Goal: Task Accomplishment & Management: Manage account settings

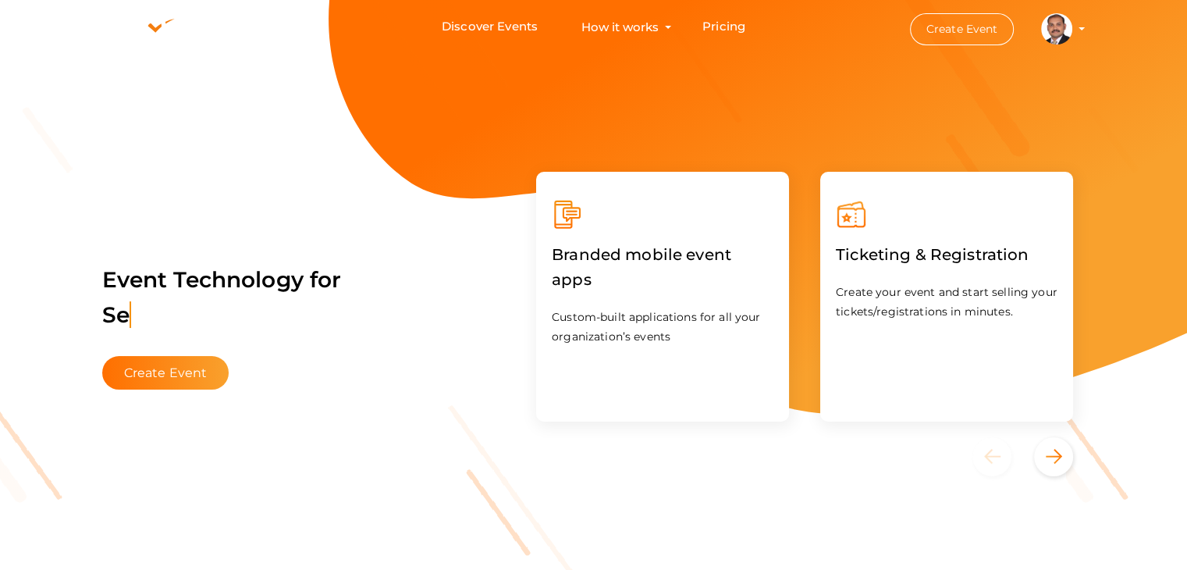
click at [1072, 29] on profile-pic at bounding box center [1056, 28] width 31 height 12
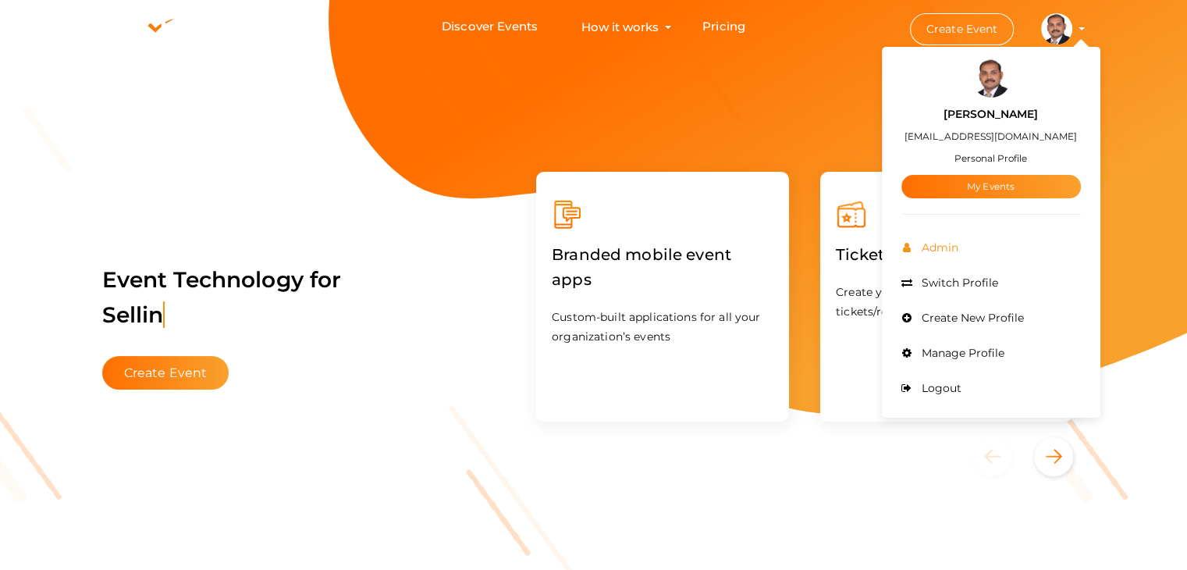
click at [942, 254] on li "Admin" at bounding box center [990, 247] width 179 height 35
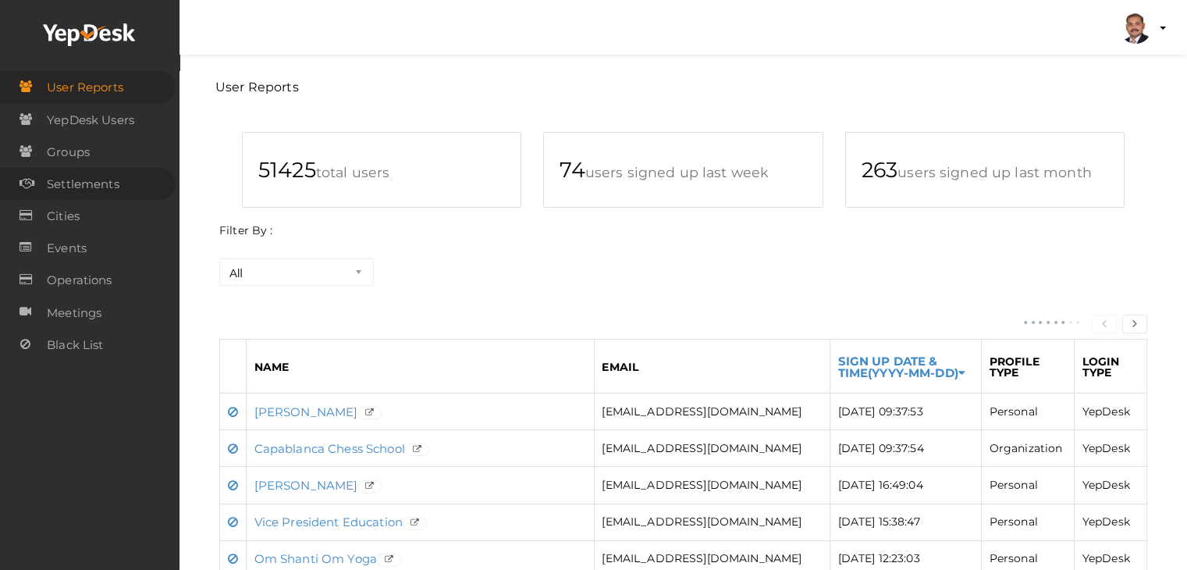
click at [94, 183] on span "Settlements" at bounding box center [83, 184] width 73 height 31
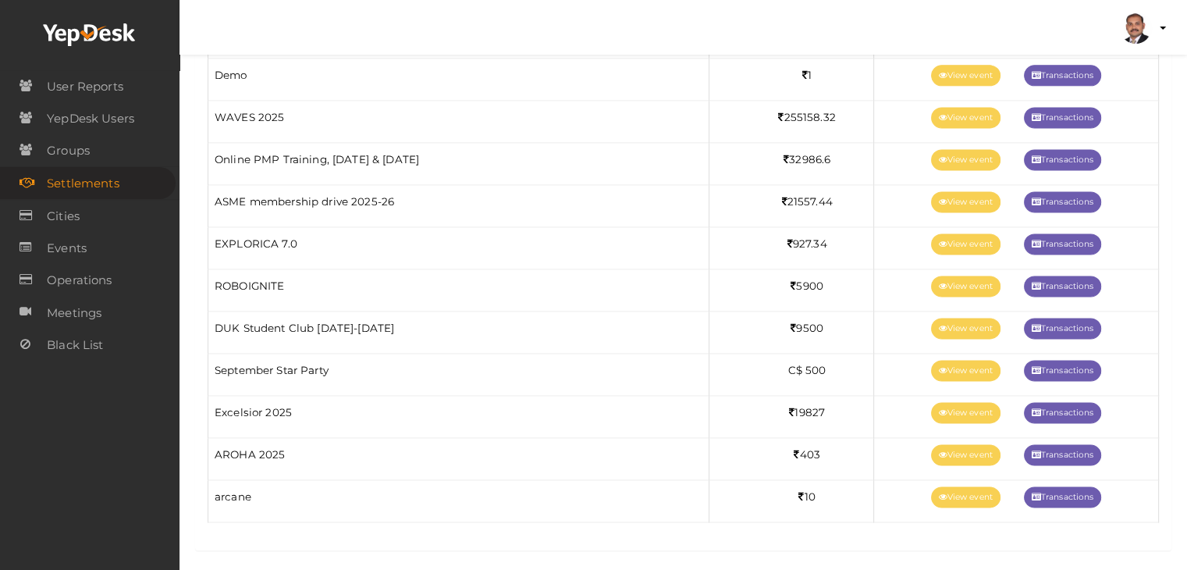
scroll to position [2137, 0]
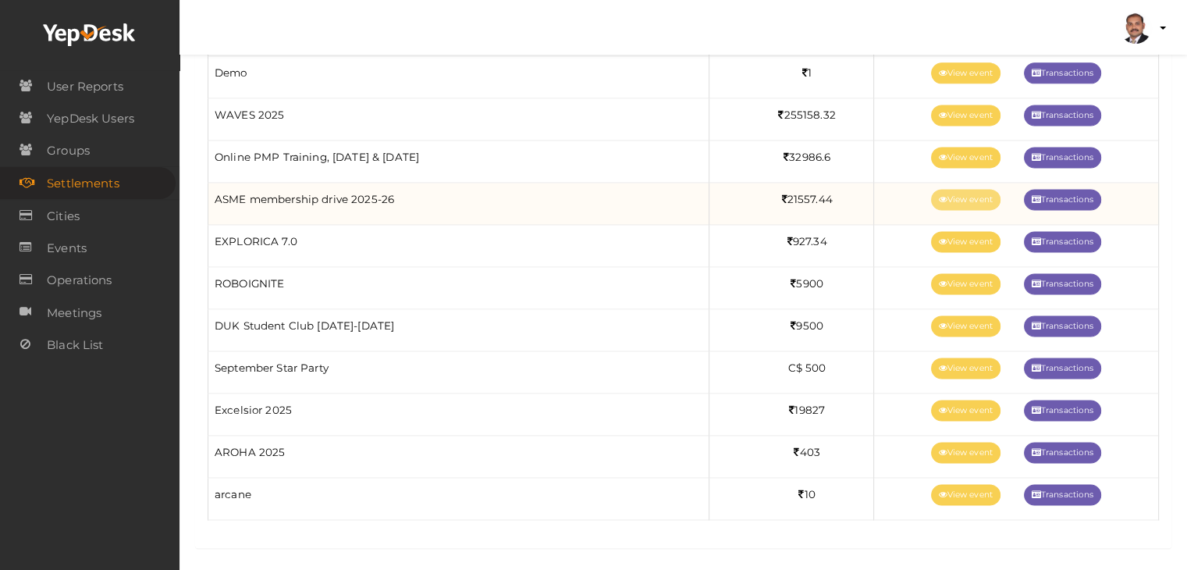
click at [975, 190] on link "View event" at bounding box center [965, 199] width 69 height 21
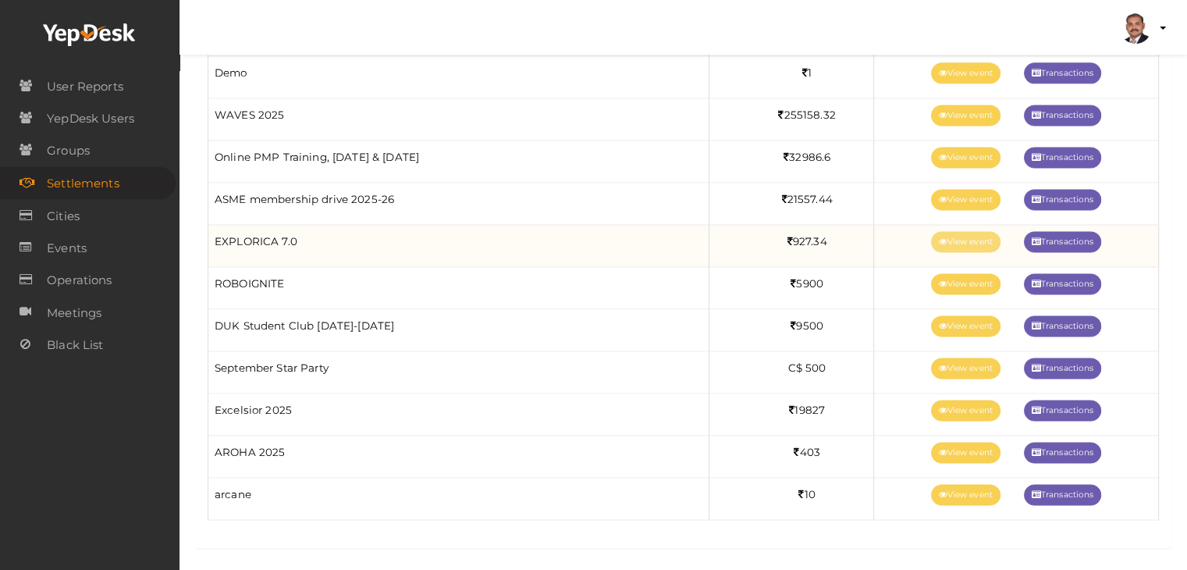
click at [941, 235] on link "View event" at bounding box center [965, 241] width 69 height 21
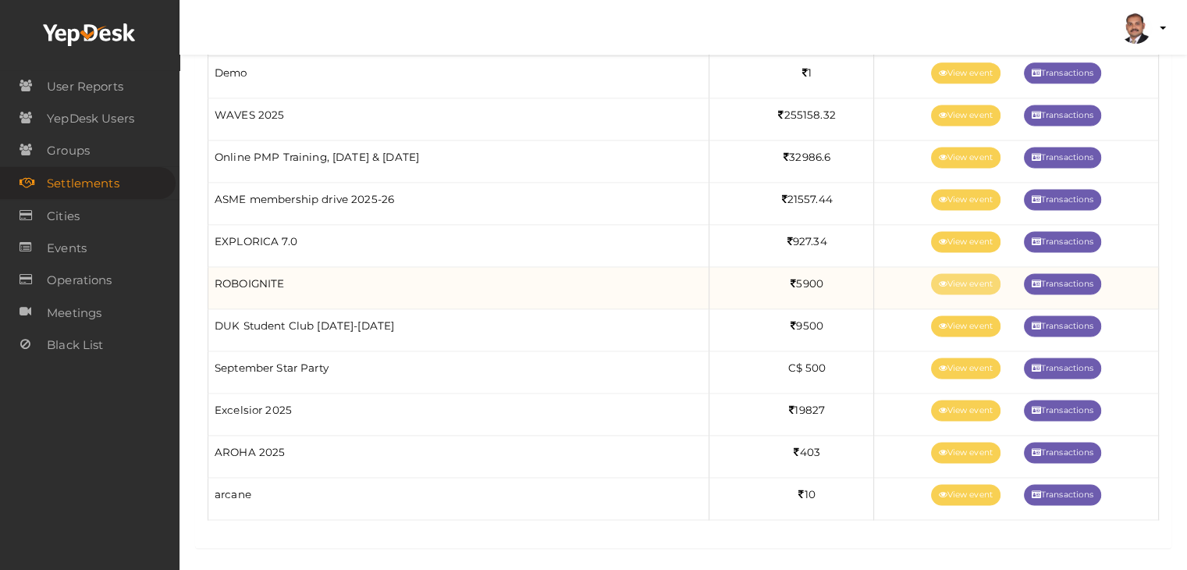
click at [974, 281] on link "View event" at bounding box center [965, 283] width 69 height 21
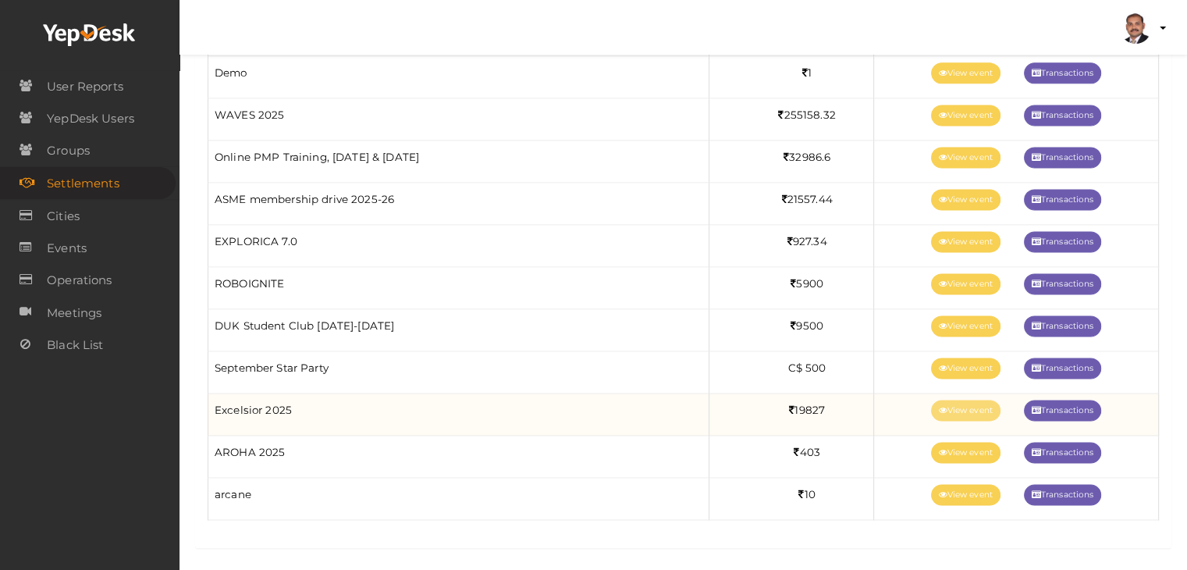
click at [959, 407] on link "View event" at bounding box center [965, 410] width 69 height 21
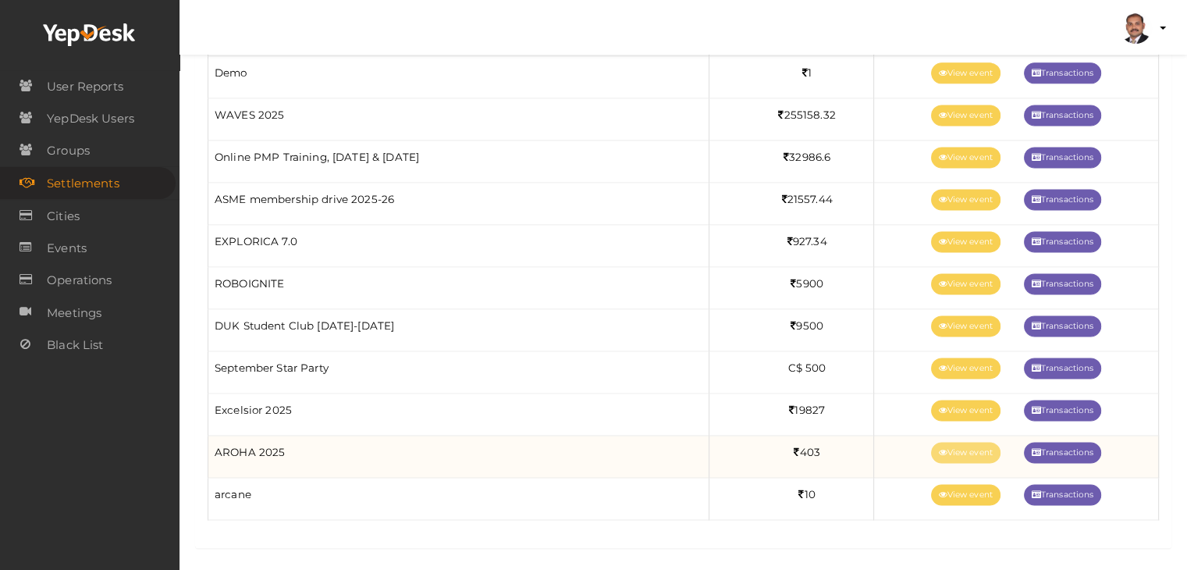
click at [951, 442] on link "View event" at bounding box center [965, 452] width 69 height 21
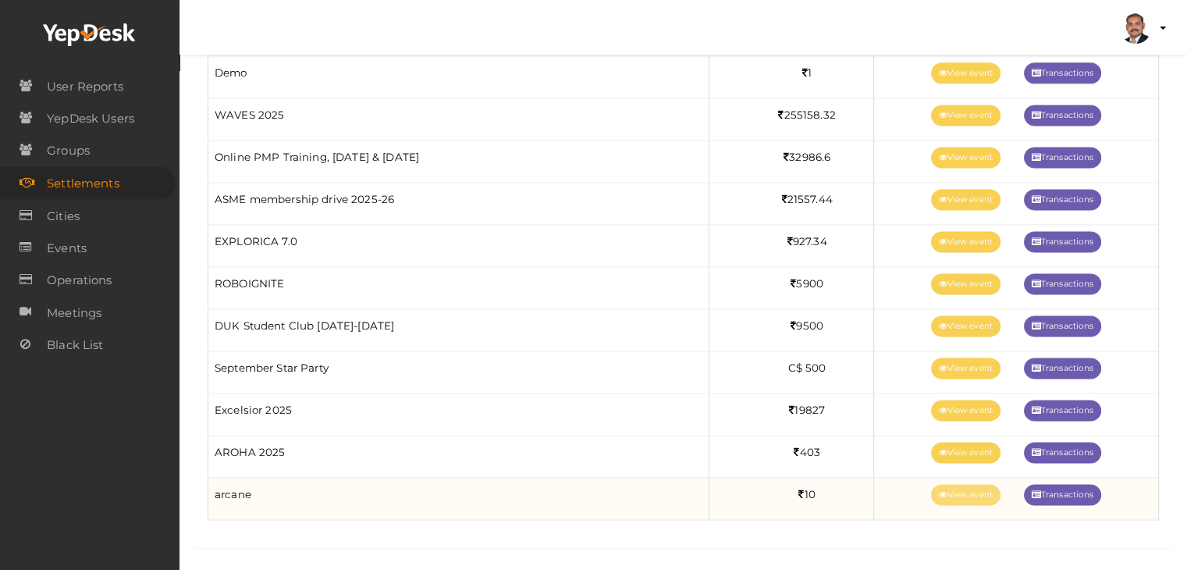
click at [948, 488] on link "View event" at bounding box center [965, 494] width 69 height 21
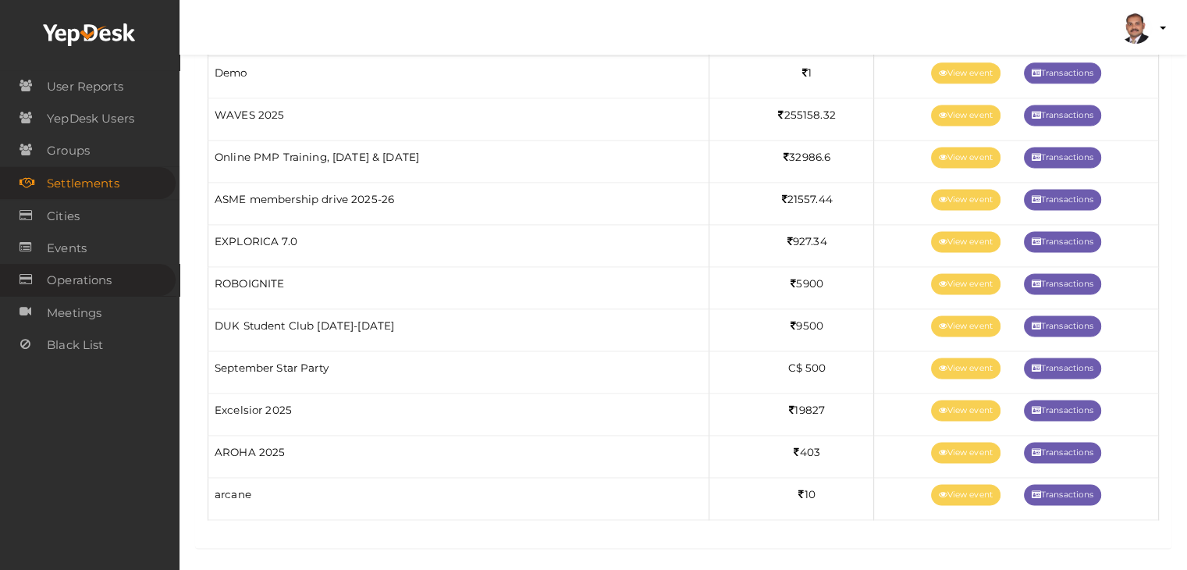
click at [117, 275] on link "Operations" at bounding box center [88, 280] width 176 height 32
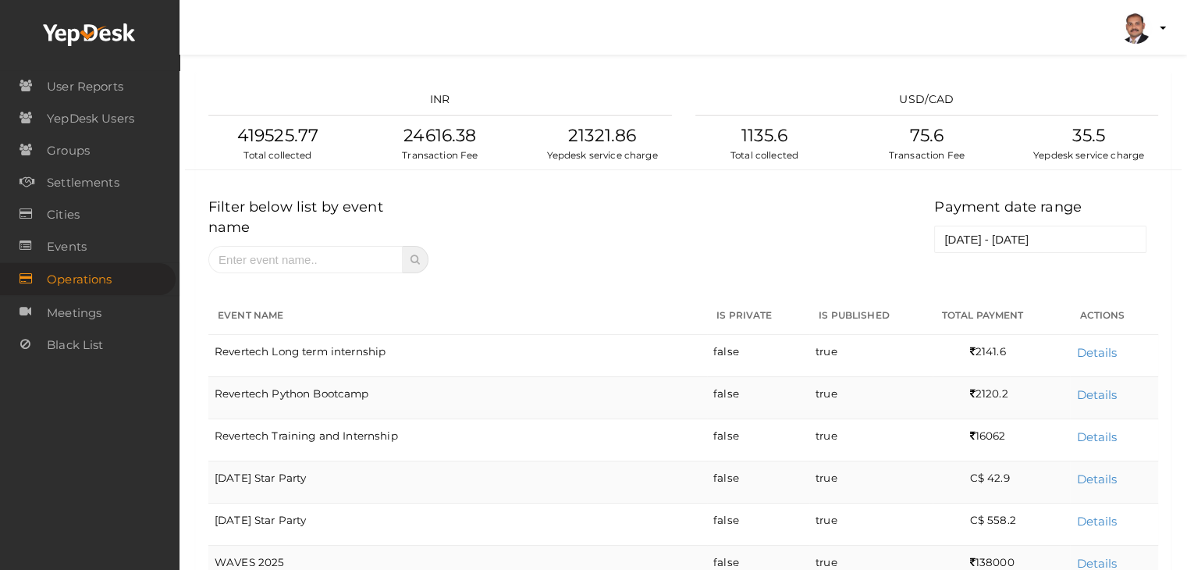
scroll to position [563, 0]
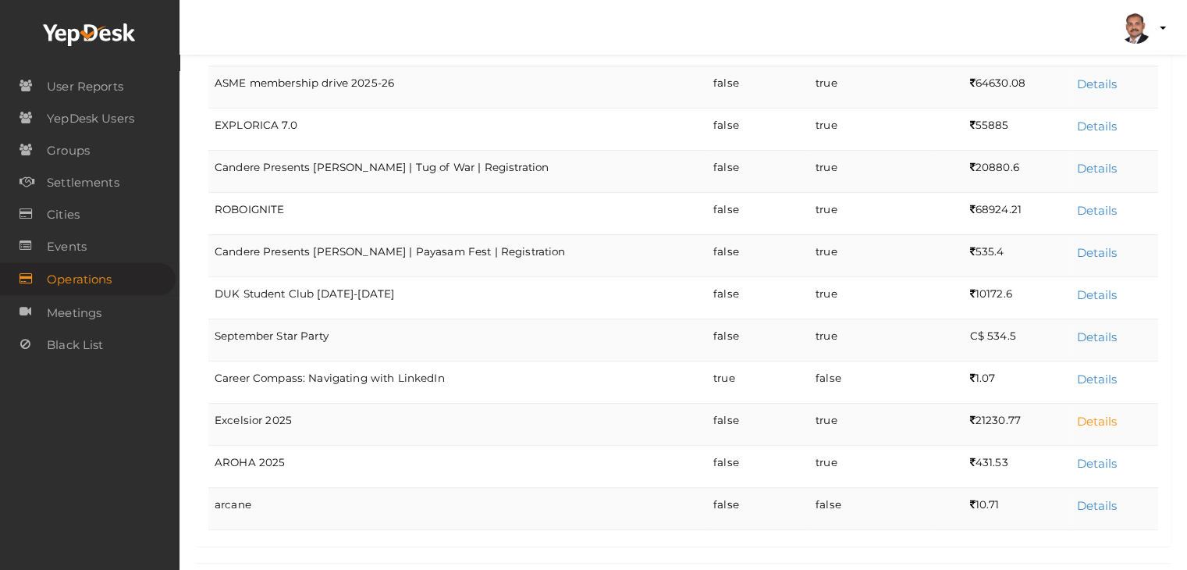
click at [1101, 414] on link "Details" at bounding box center [1096, 421] width 41 height 15
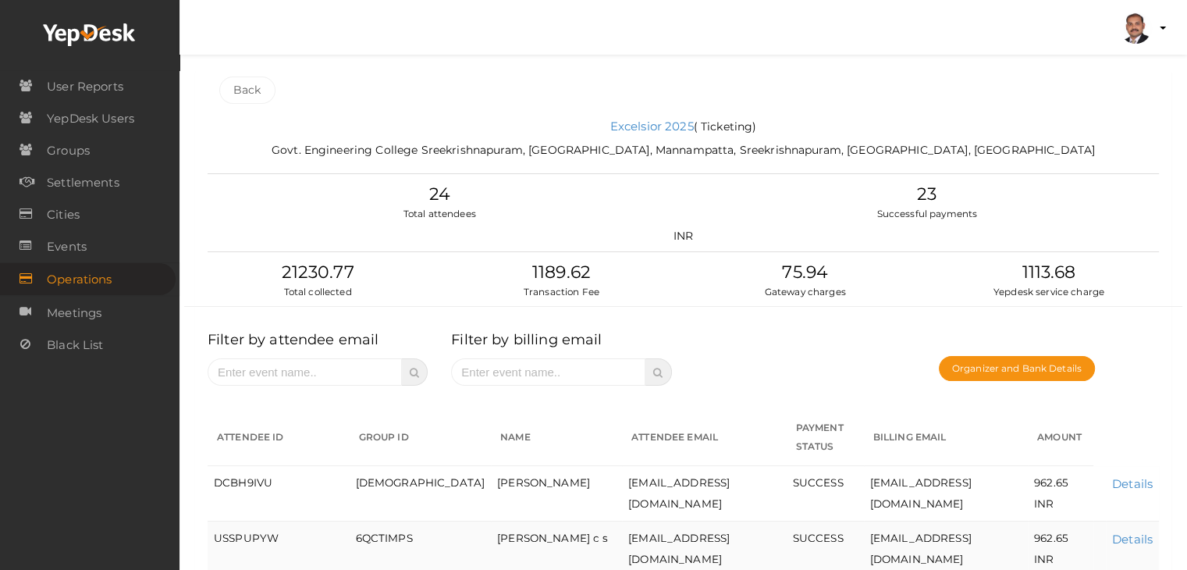
scroll to position [0, 0]
click at [1018, 375] on button "Organizer and Bank Details" at bounding box center [1017, 369] width 156 height 25
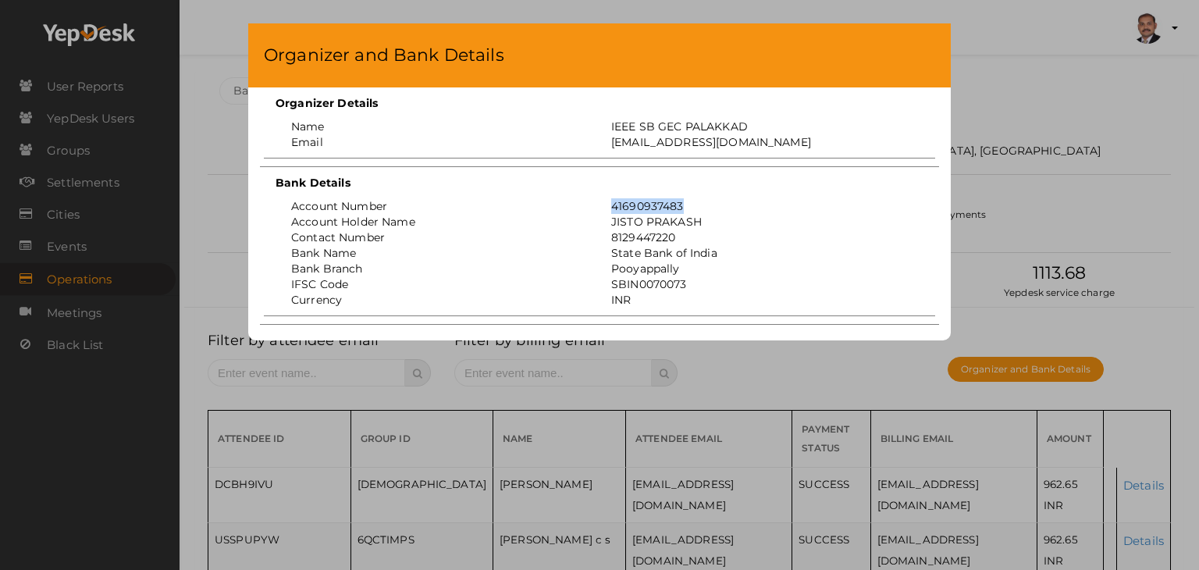
drag, startPoint x: 684, startPoint y: 204, endPoint x: 612, endPoint y: 208, distance: 72.7
click at [612, 208] on div "41690937483" at bounding box center [759, 206] width 320 height 16
copy div "41690937483"
drag, startPoint x: 691, startPoint y: 282, endPoint x: 612, endPoint y: 282, distance: 79.6
click at [612, 282] on div "SBIN0070073" at bounding box center [759, 284] width 320 height 16
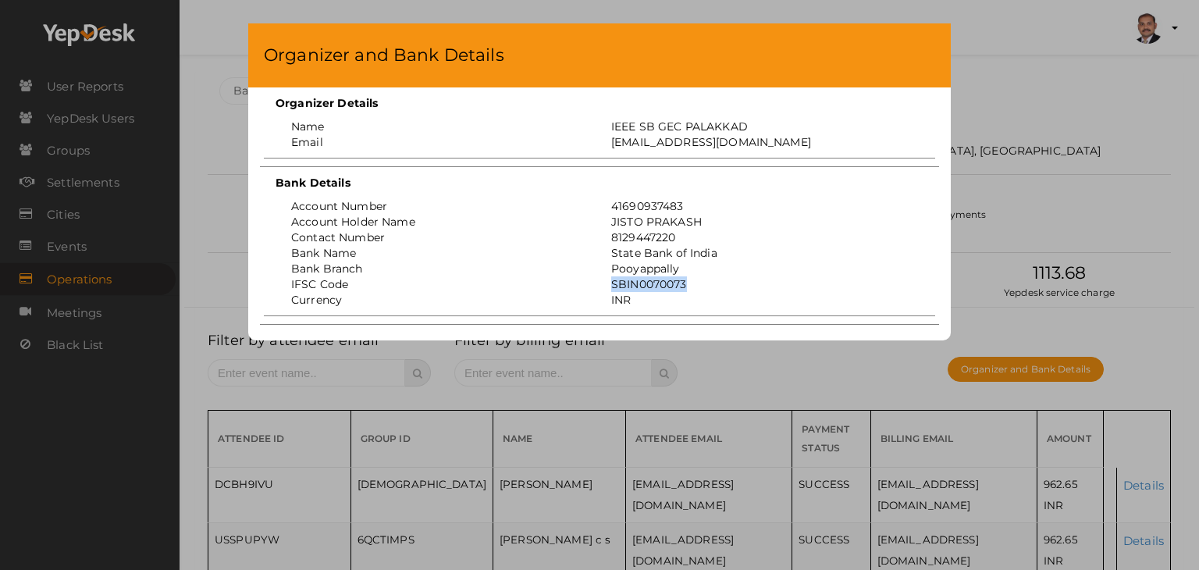
copy div "SBIN0070073"
click at [1058, 103] on div "Organizer and Bank Details Organizer Details Name IEEE SB GEC PALAKKAD Email ie…" at bounding box center [599, 285] width 1199 height 570
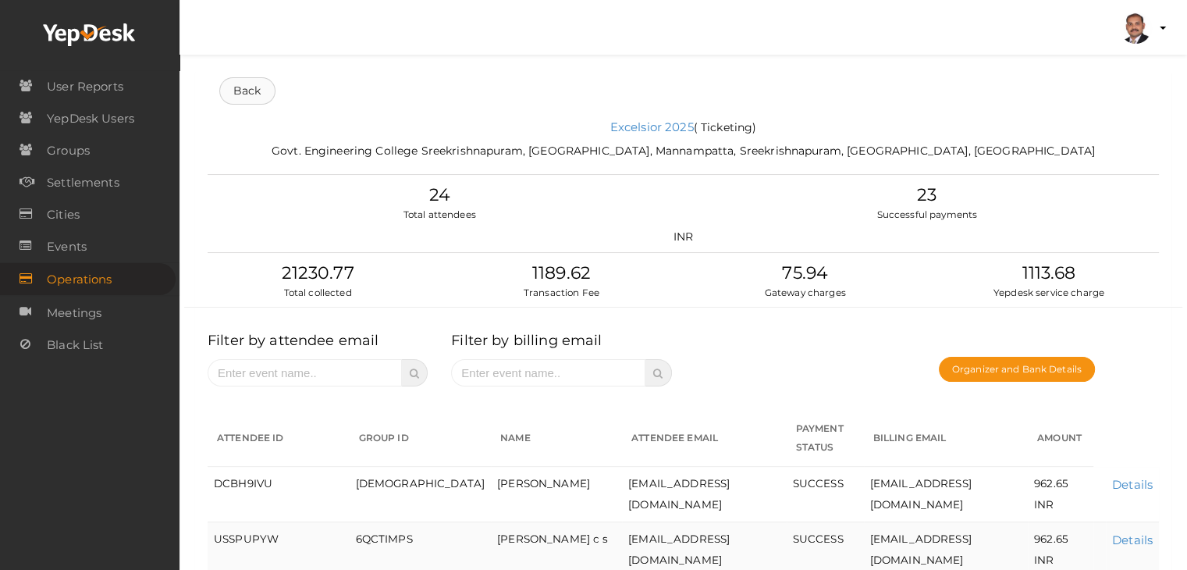
click at [246, 91] on link "Back" at bounding box center [247, 90] width 56 height 27
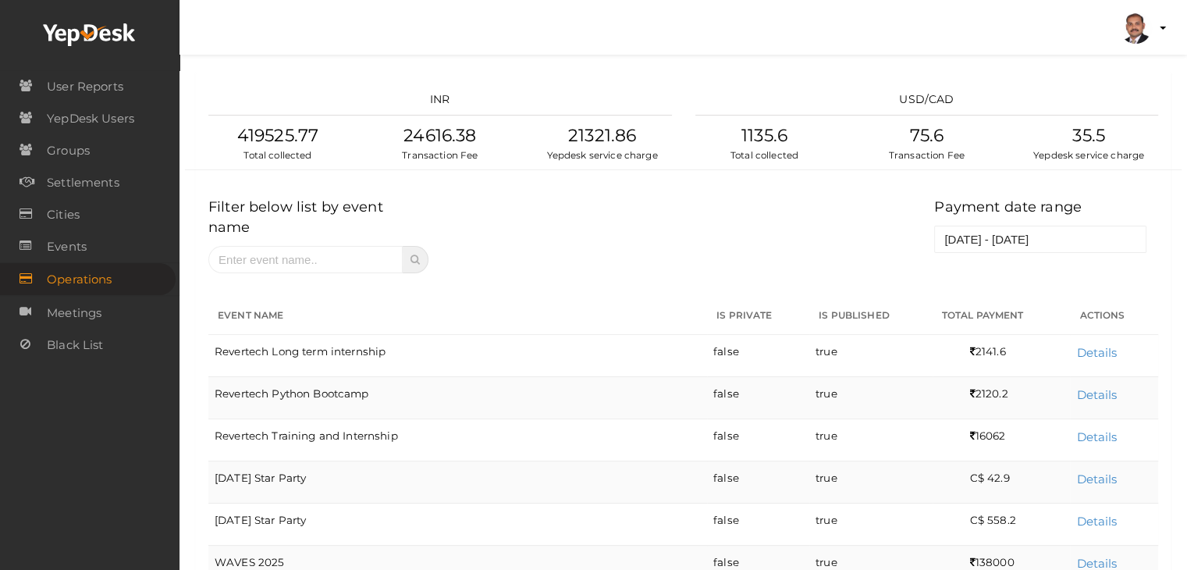
scroll to position [563, 0]
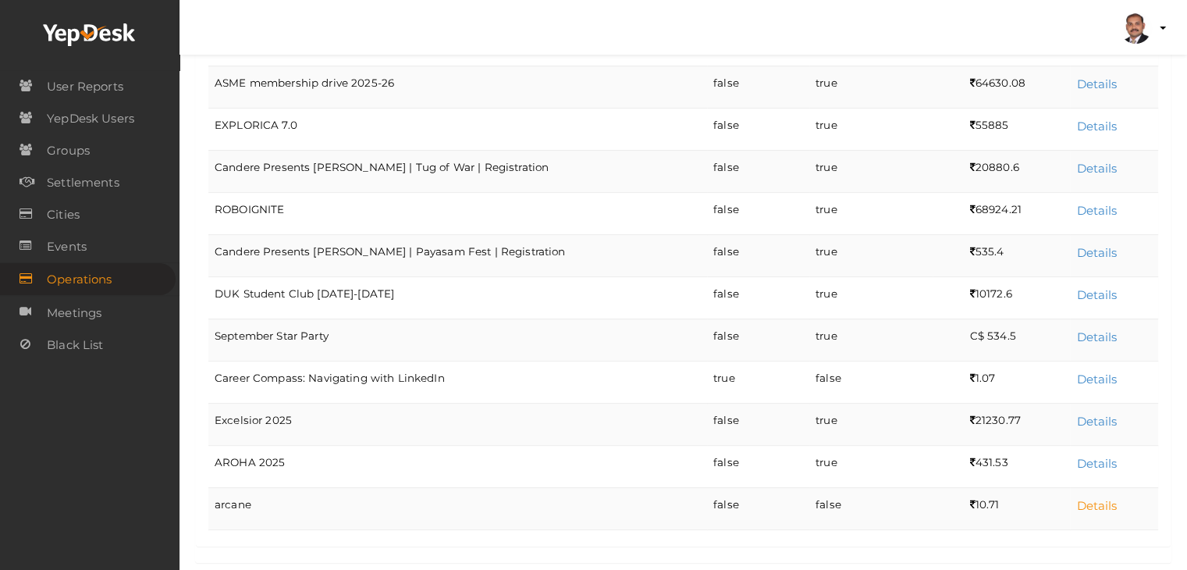
click at [1105, 498] on link "Details" at bounding box center [1096, 505] width 41 height 15
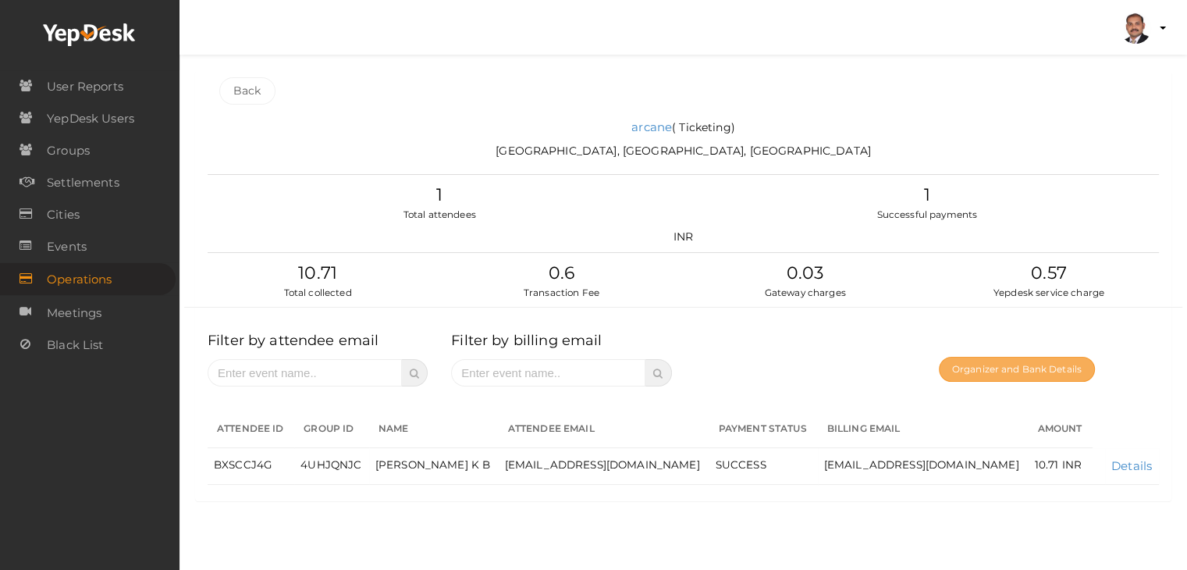
scroll to position [0, 0]
click at [993, 363] on button "Organizer and Bank Details" at bounding box center [1025, 369] width 156 height 25
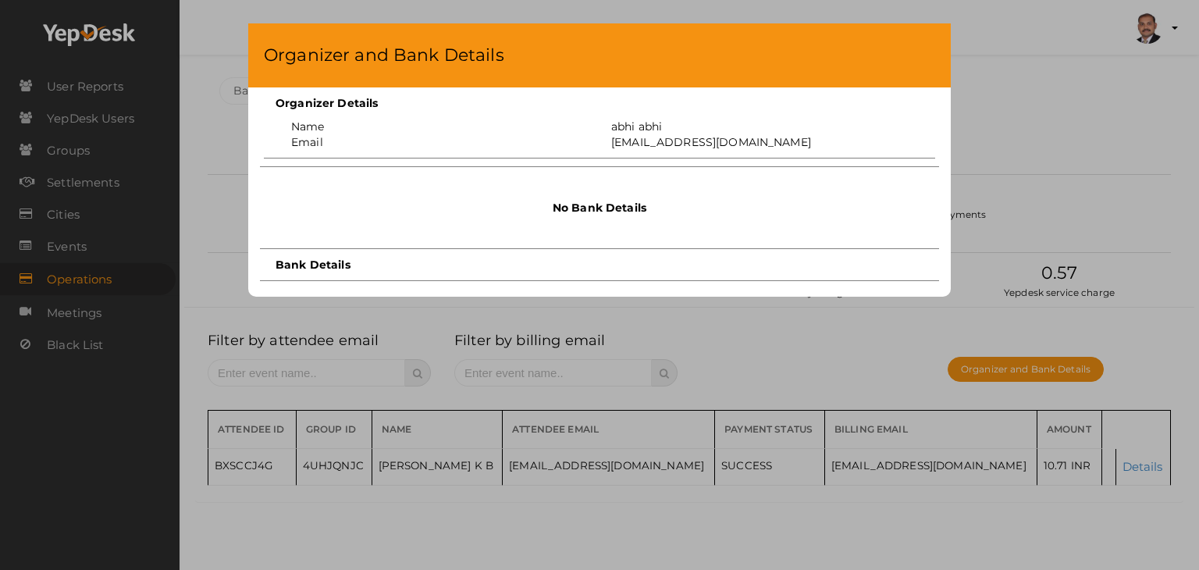
click at [1019, 117] on div "Organizer and Bank Details Organizer Details Name abhi abhi Email simplytech118…" at bounding box center [599, 285] width 1199 height 570
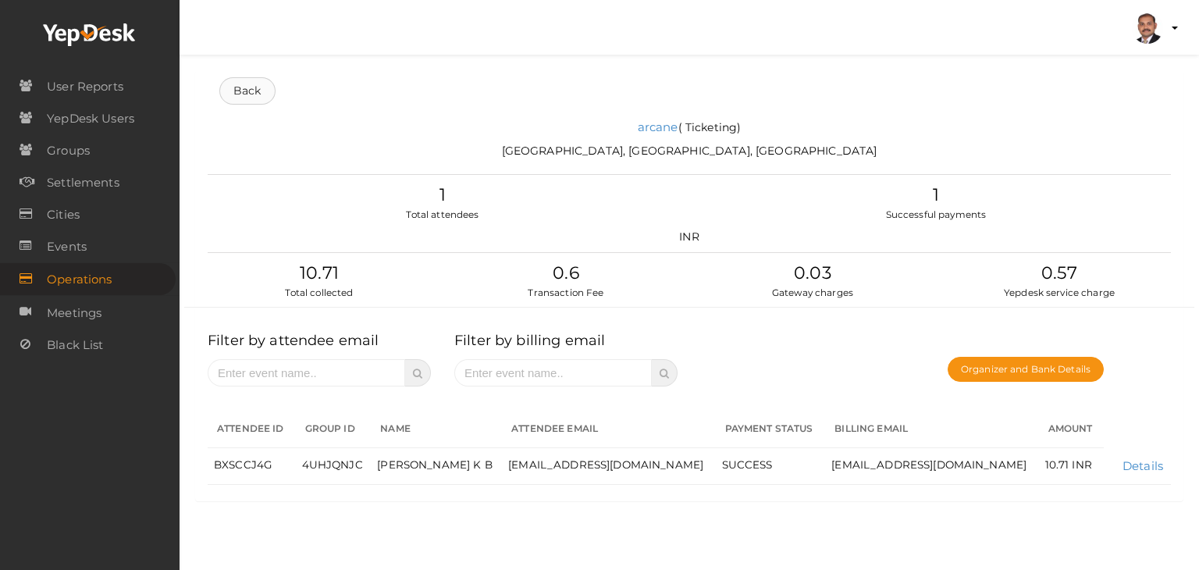
click at [233, 82] on link "Back" at bounding box center [247, 90] width 56 height 27
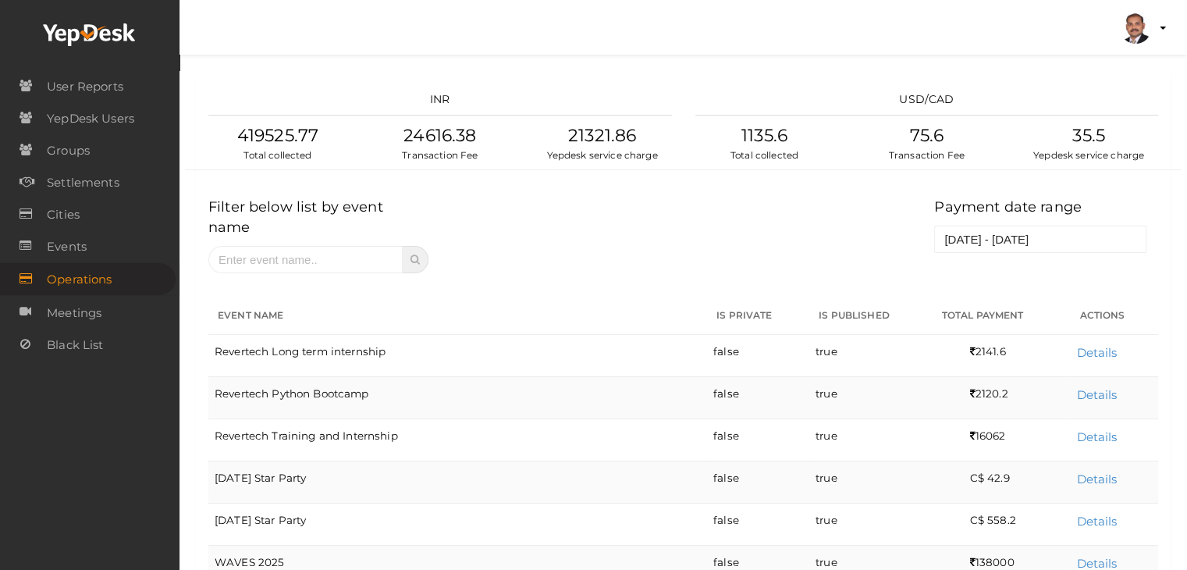
scroll to position [563, 0]
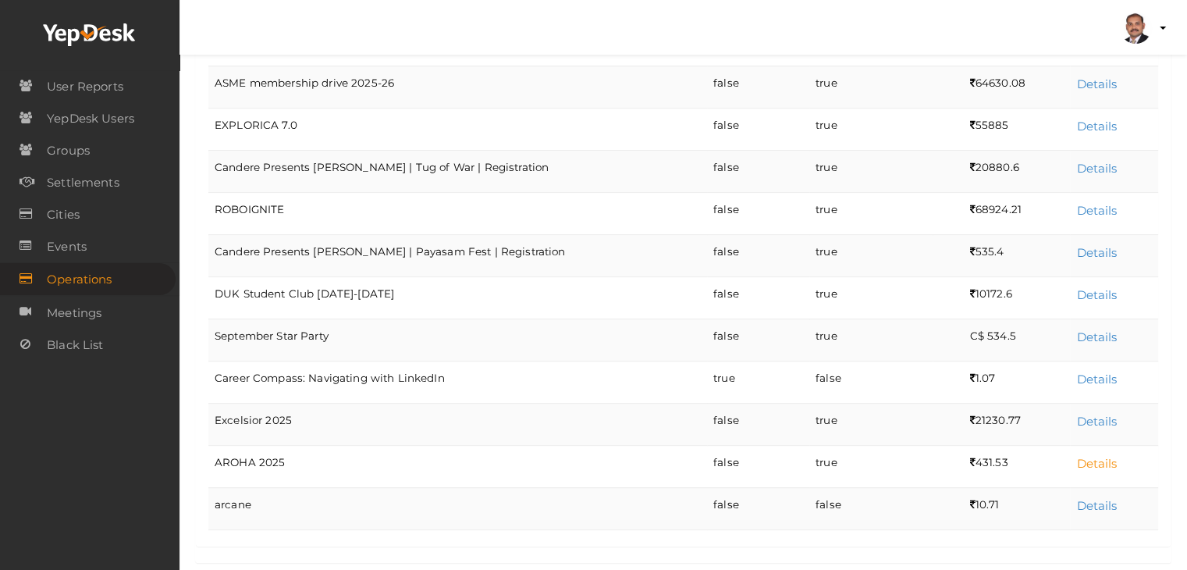
click at [1092, 456] on link "Details" at bounding box center [1096, 463] width 41 height 15
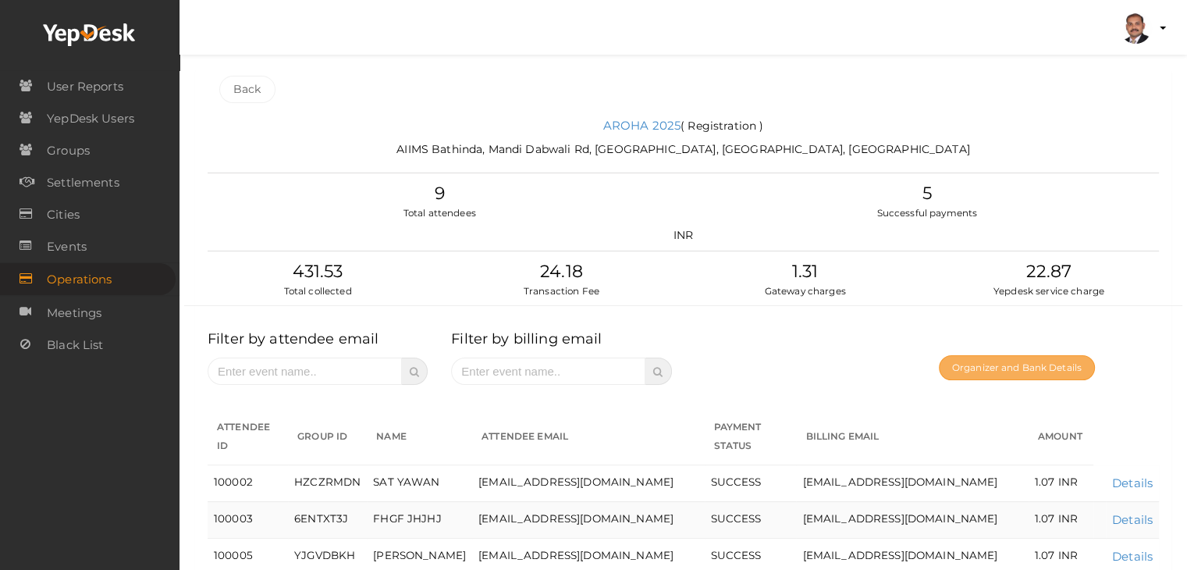
scroll to position [0, 0]
click at [991, 364] on button "Organizer and Bank Details" at bounding box center [1017, 369] width 156 height 25
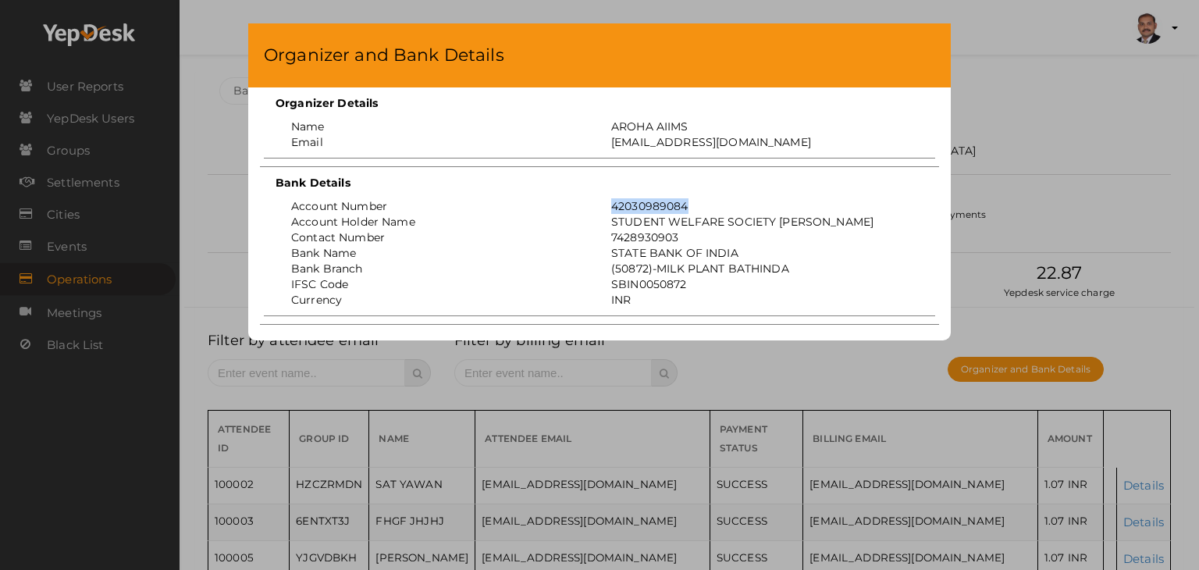
drag, startPoint x: 688, startPoint y: 208, endPoint x: 606, endPoint y: 205, distance: 82.0
click at [606, 205] on div "42030989084" at bounding box center [759, 206] width 320 height 16
copy div "42030989084"
click at [682, 233] on div "7428930903" at bounding box center [759, 237] width 320 height 16
drag, startPoint x: 688, startPoint y: 284, endPoint x: 597, endPoint y: 287, distance: 91.4
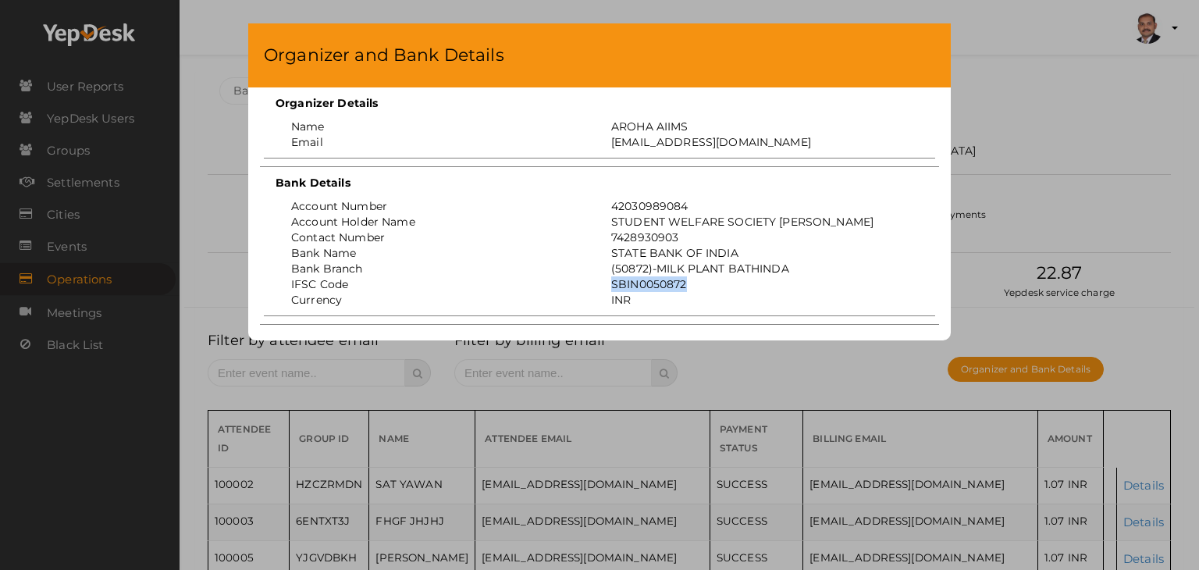
click at [597, 287] on div "IFSC Code SBIN0050872" at bounding box center [599, 284] width 663 height 16
copy div "SBIN0050872"
click at [1039, 121] on div "Organizer and Bank Details Organizer Details Name AROHA AIIMS Email projectofcf…" at bounding box center [599, 285] width 1199 height 570
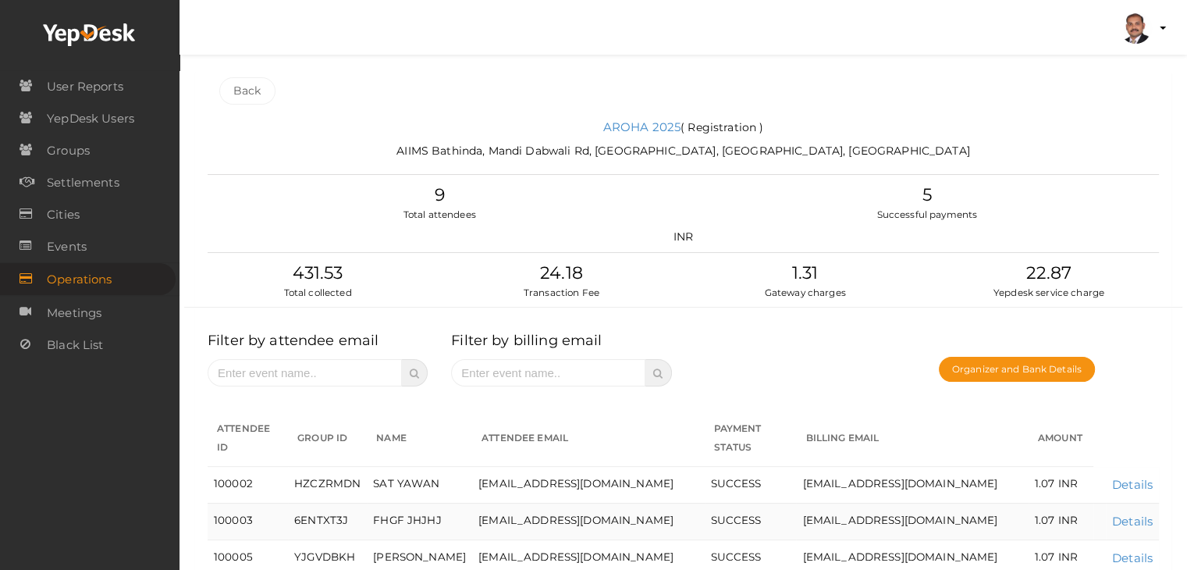
click at [275, 92] on ul "Back" at bounding box center [683, 91] width 951 height 40
click at [267, 94] on link "Back" at bounding box center [247, 90] width 56 height 27
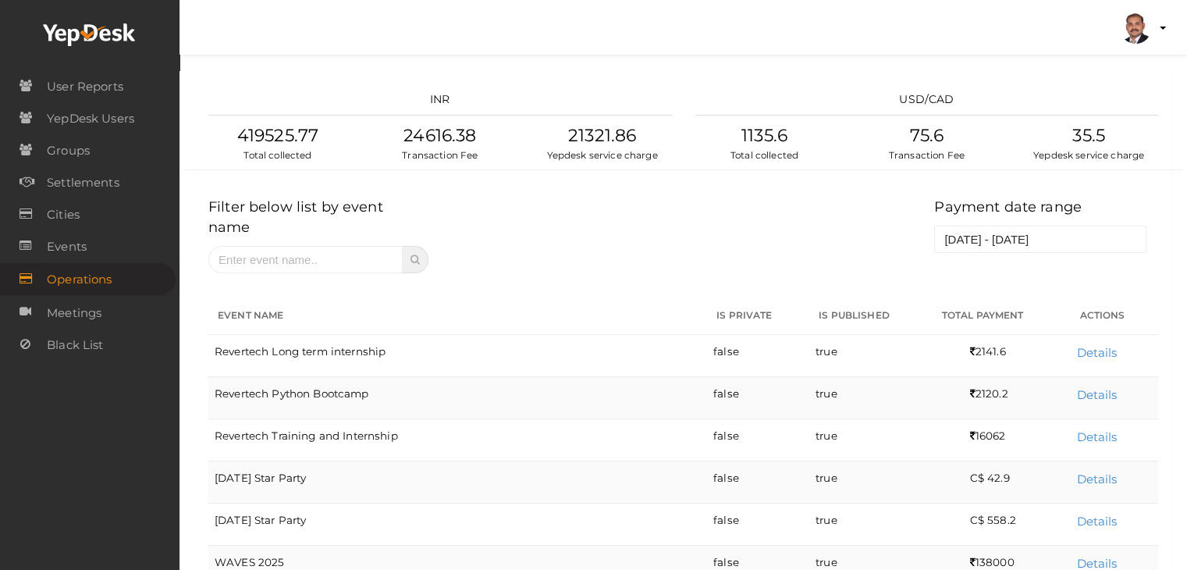
scroll to position [465, 0]
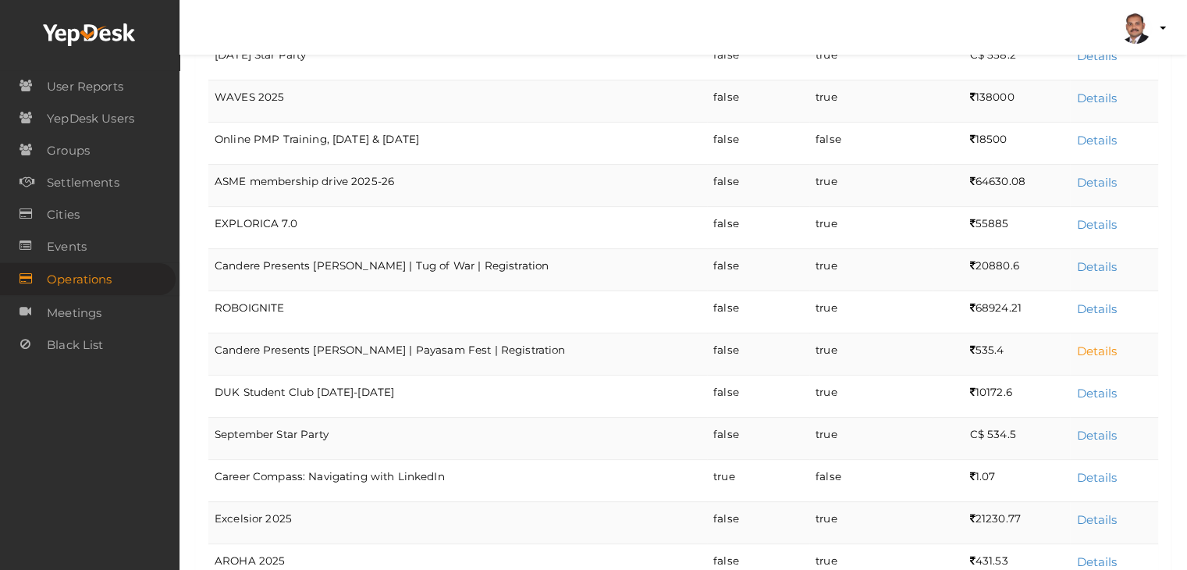
click at [1092, 343] on link "Details" at bounding box center [1096, 350] width 41 height 15
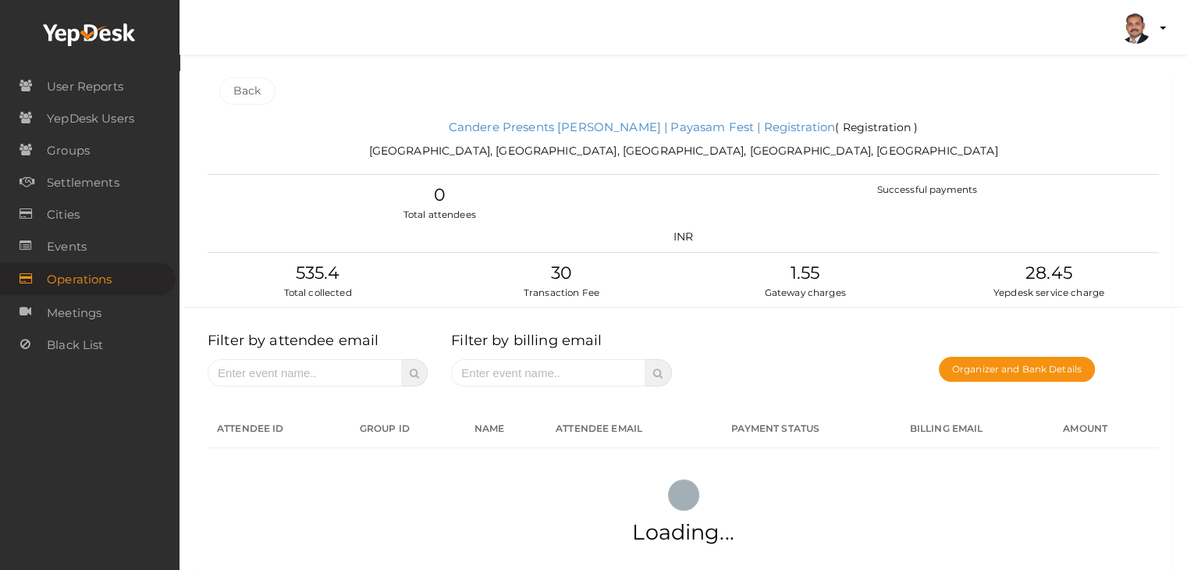
scroll to position [0, 0]
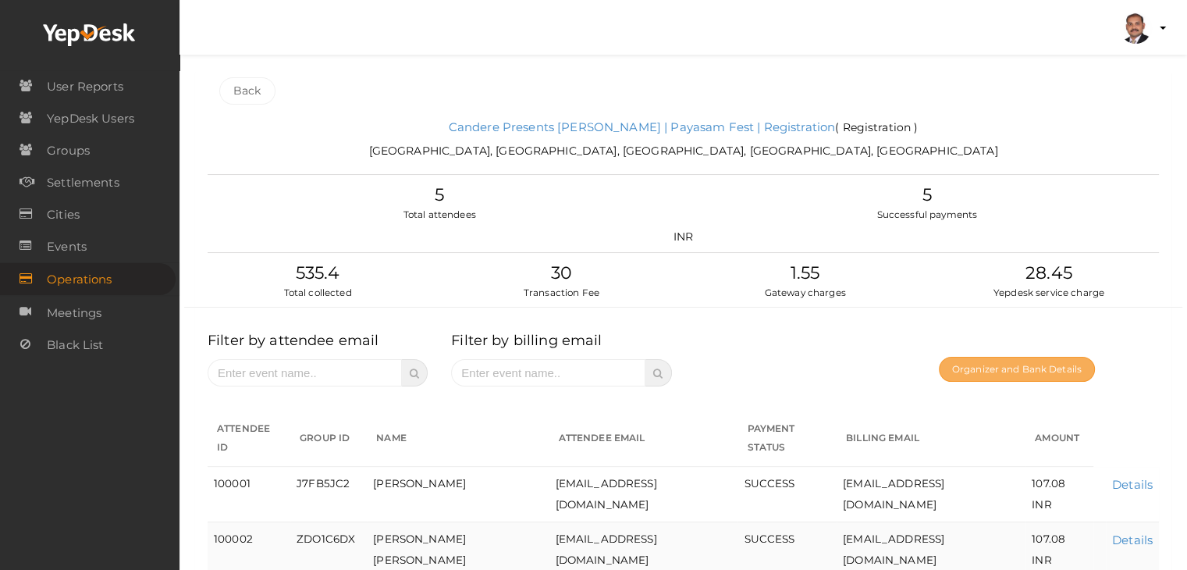
click at [995, 363] on button "Organizer and Bank Details" at bounding box center [1017, 369] width 156 height 25
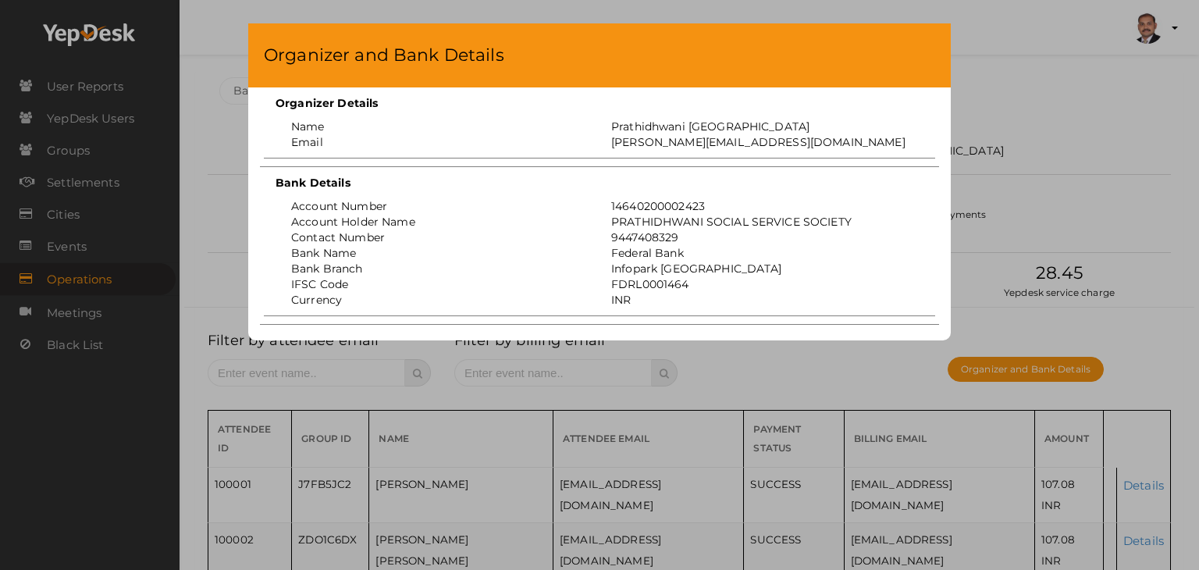
click at [1055, 123] on div "Organizer and Bank Details Organizer Details Name Prathidhwani Kerala Email ash…" at bounding box center [599, 285] width 1199 height 570
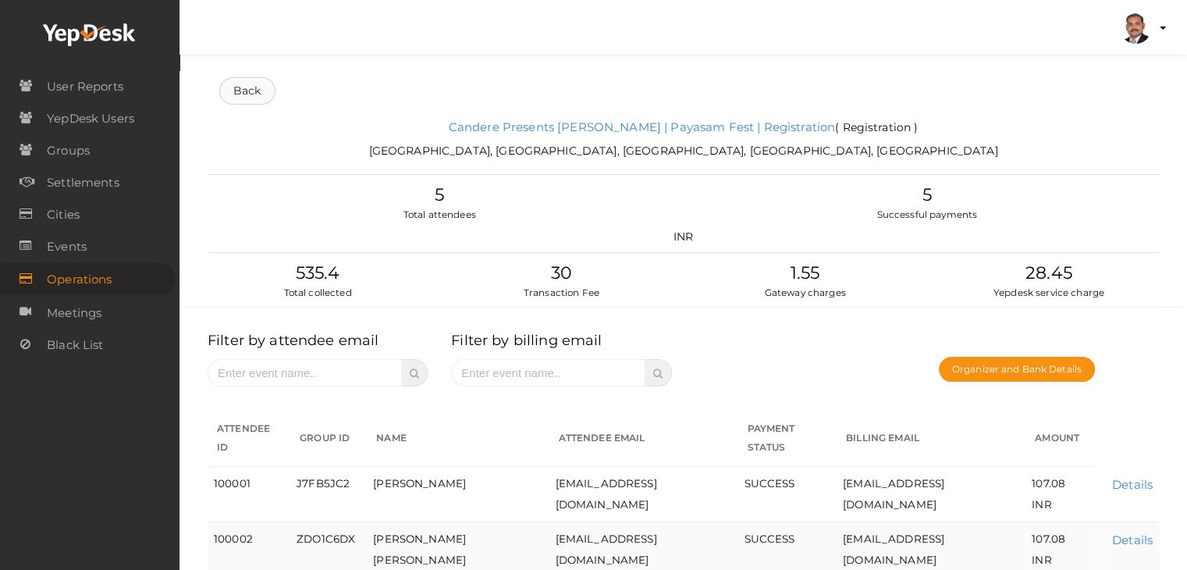
click at [265, 94] on link "Back" at bounding box center [247, 90] width 56 height 27
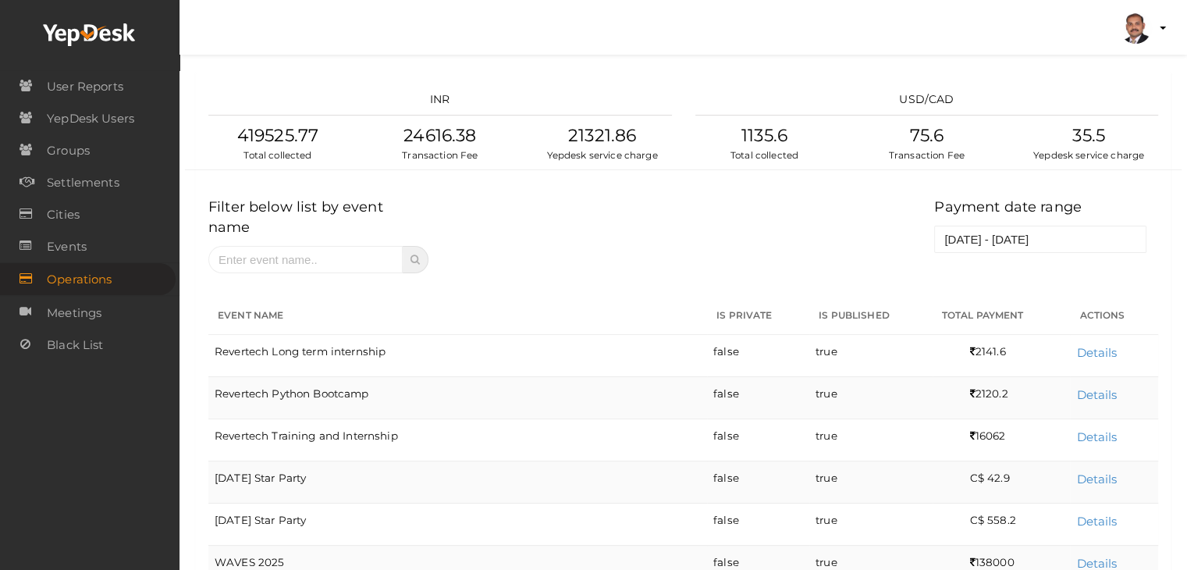
scroll to position [465, 0]
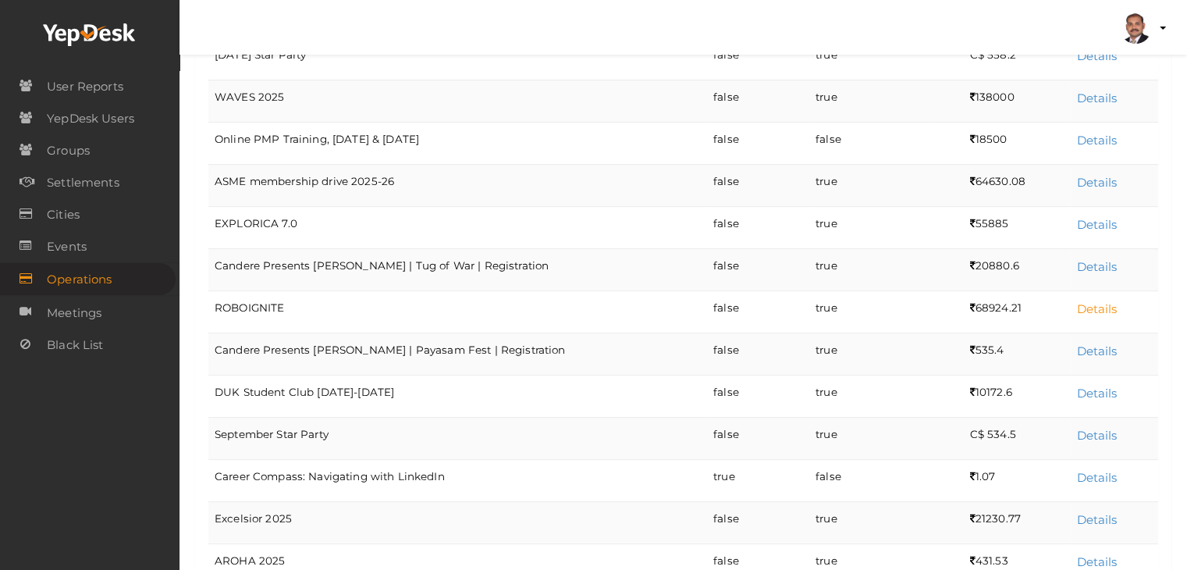
click at [1102, 301] on link "Details" at bounding box center [1096, 308] width 41 height 15
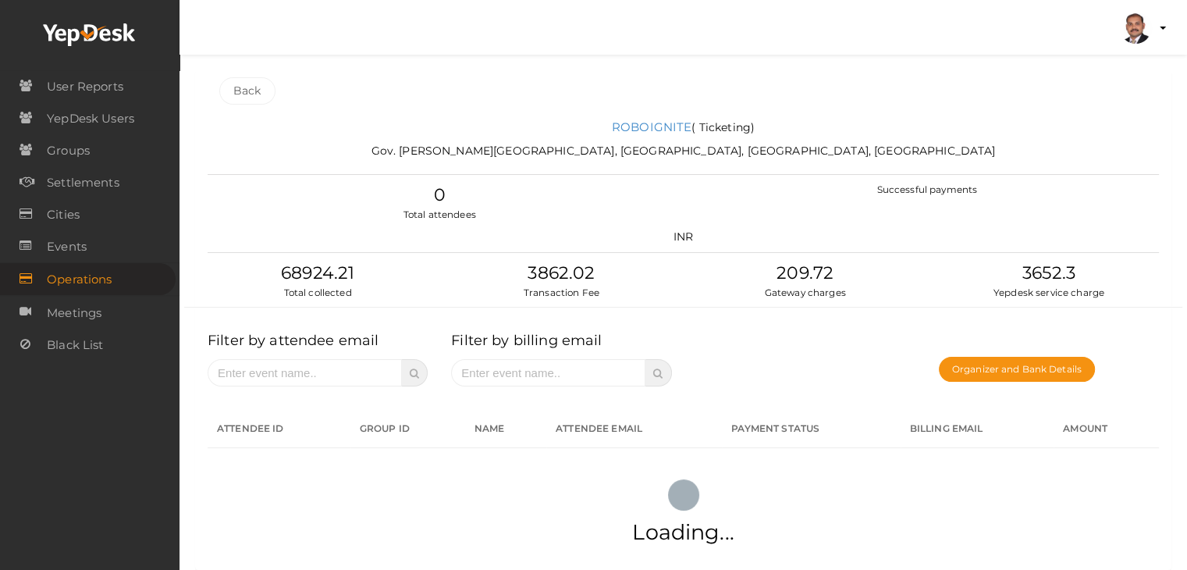
scroll to position [0, 0]
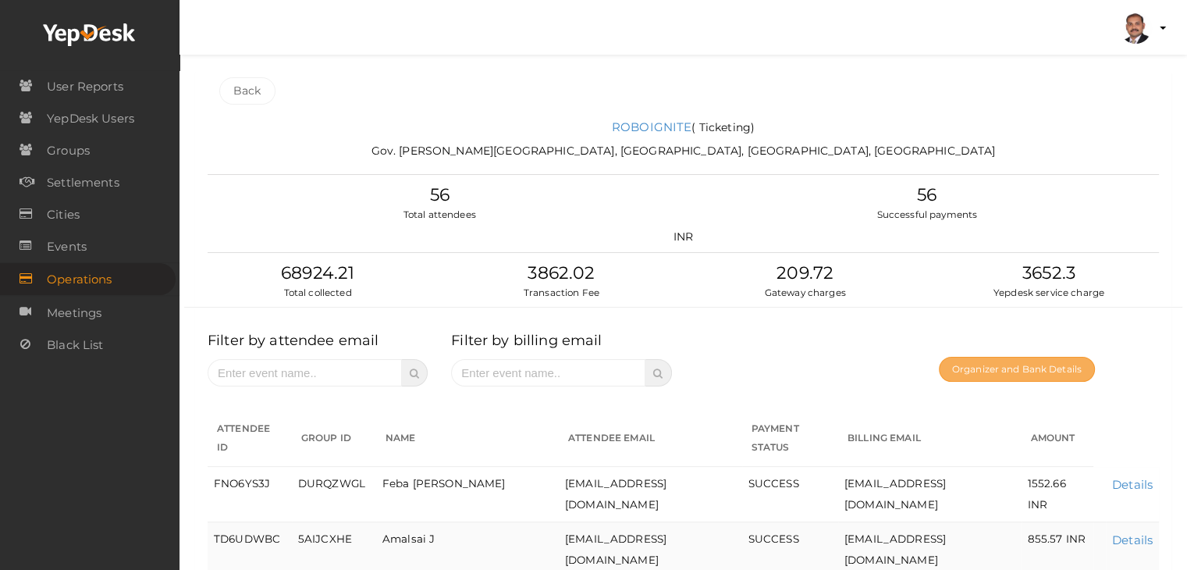
click at [968, 367] on button "Organizer and Bank Details" at bounding box center [1017, 369] width 156 height 25
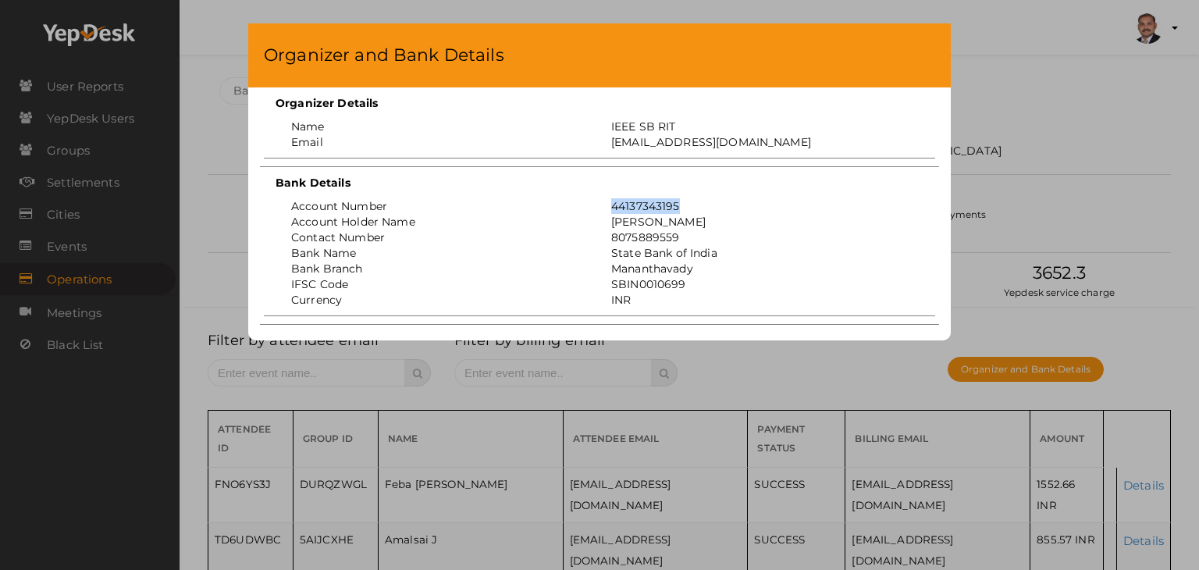
drag, startPoint x: 687, startPoint y: 210, endPoint x: 608, endPoint y: 207, distance: 79.7
click at [608, 207] on div "44137343195" at bounding box center [759, 206] width 320 height 16
copy div "44137343195"
click at [1011, 125] on div "Organizer and Bank Details Organizer Details Name IEEE SB RIT Email ieeesb.ritk…" at bounding box center [599, 285] width 1199 height 570
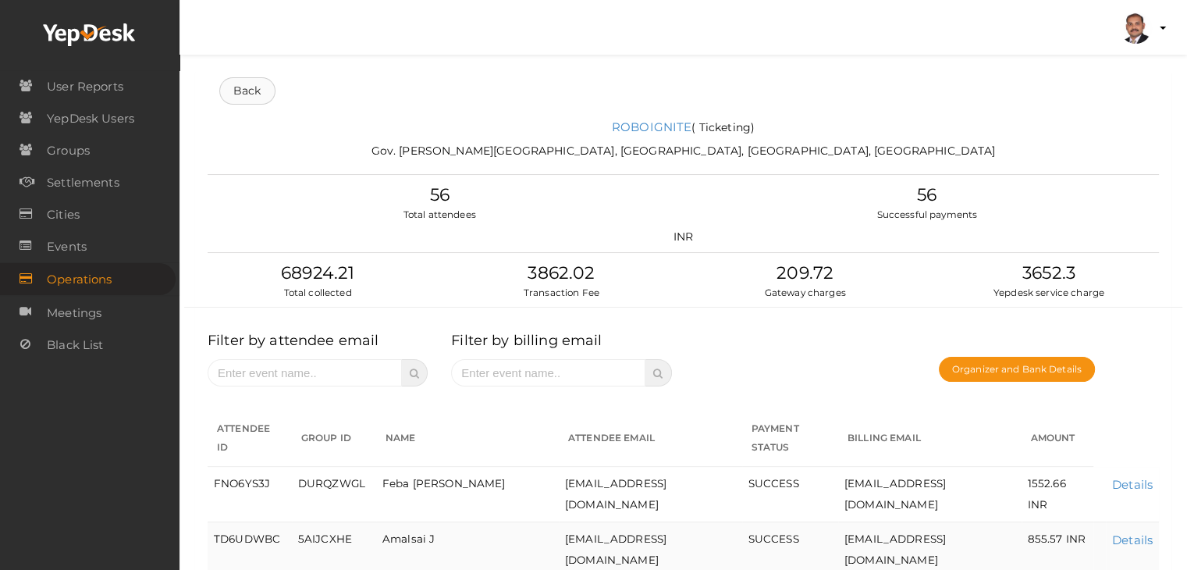
click at [252, 91] on link "Back" at bounding box center [247, 90] width 56 height 27
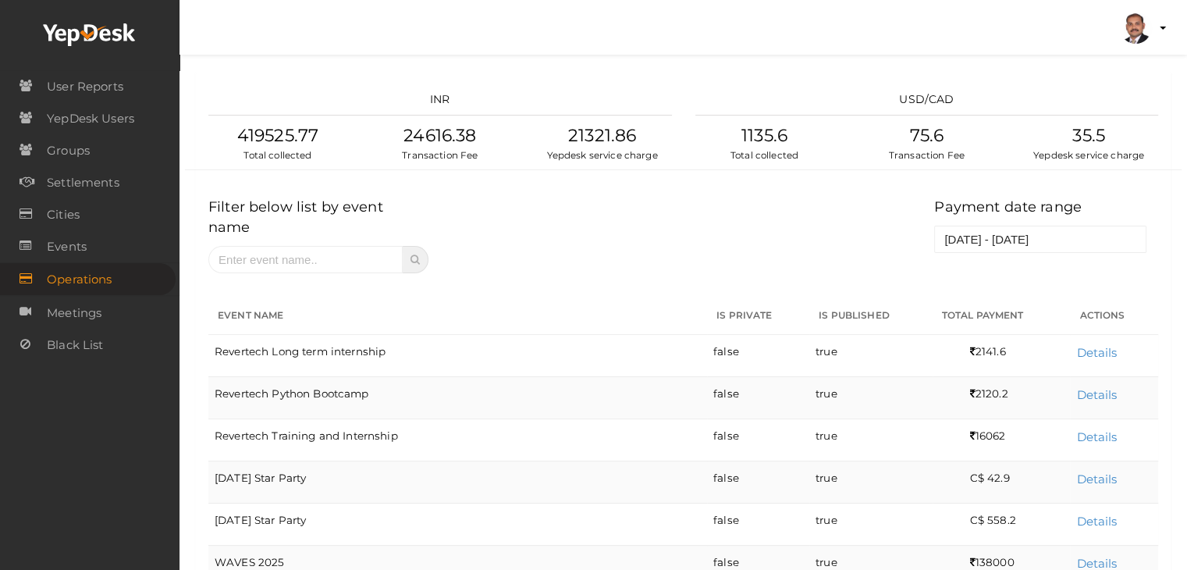
scroll to position [381, 0]
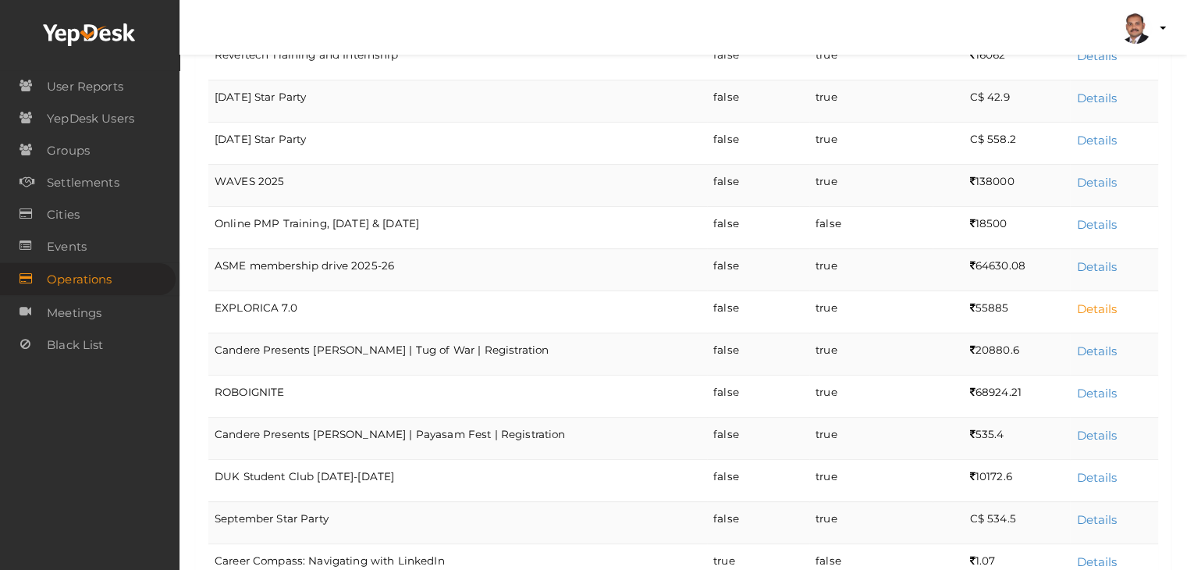
click at [1104, 301] on link "Details" at bounding box center [1096, 308] width 41 height 15
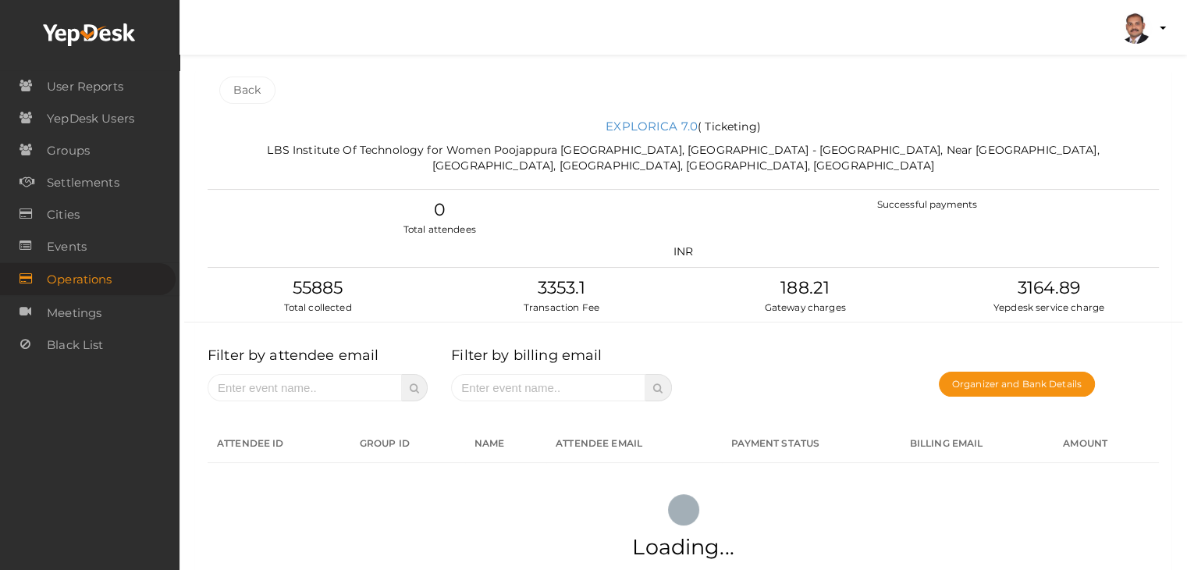
scroll to position [0, 0]
click at [1032, 377] on button "Organizer and Bank Details" at bounding box center [1017, 384] width 156 height 25
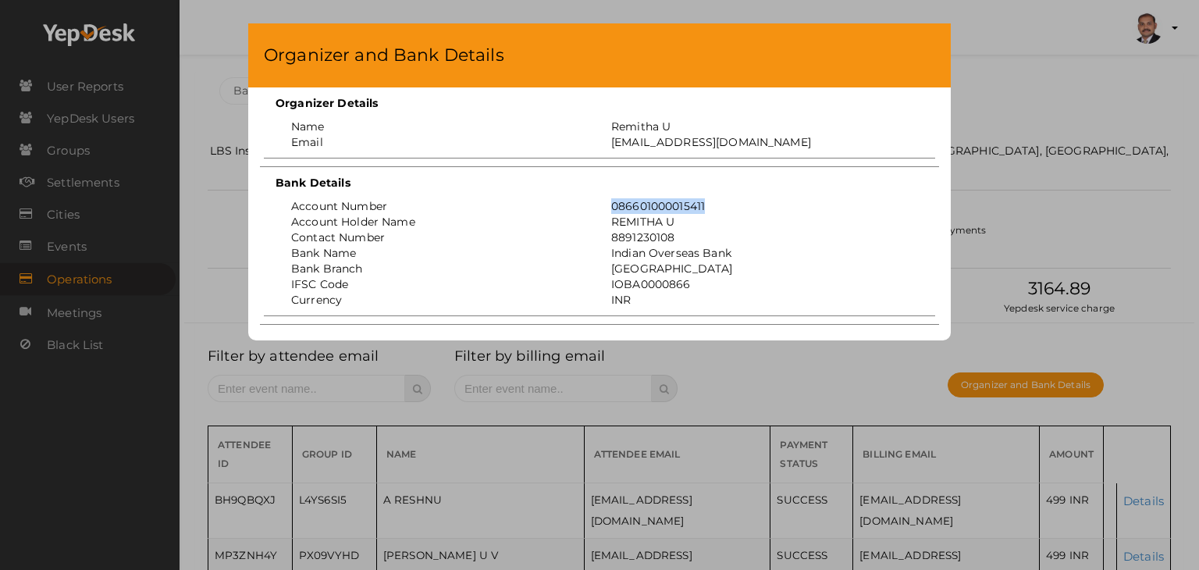
drag, startPoint x: 709, startPoint y: 203, endPoint x: 612, endPoint y: 206, distance: 97.6
click at [612, 206] on div "086601000015411" at bounding box center [759, 206] width 320 height 16
copy div "086601000015411"
click at [1008, 92] on div "Organizer and Bank Details Organizer Details Name Remitha U Email remitha@ieee.…" at bounding box center [599, 285] width 1199 height 570
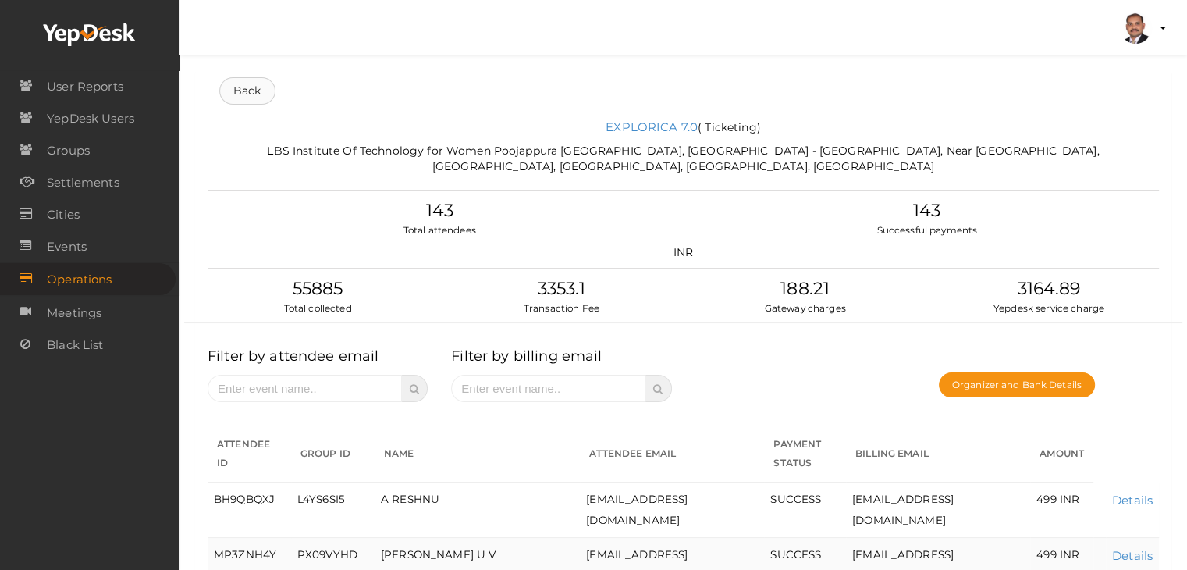
click at [244, 90] on link "Back" at bounding box center [247, 90] width 56 height 27
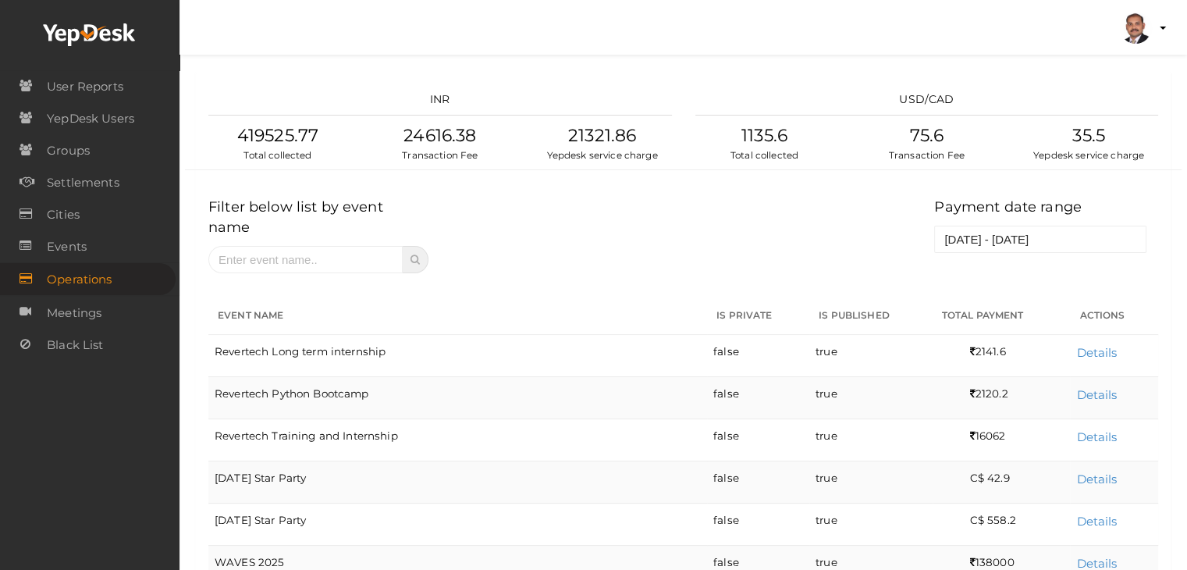
scroll to position [339, 0]
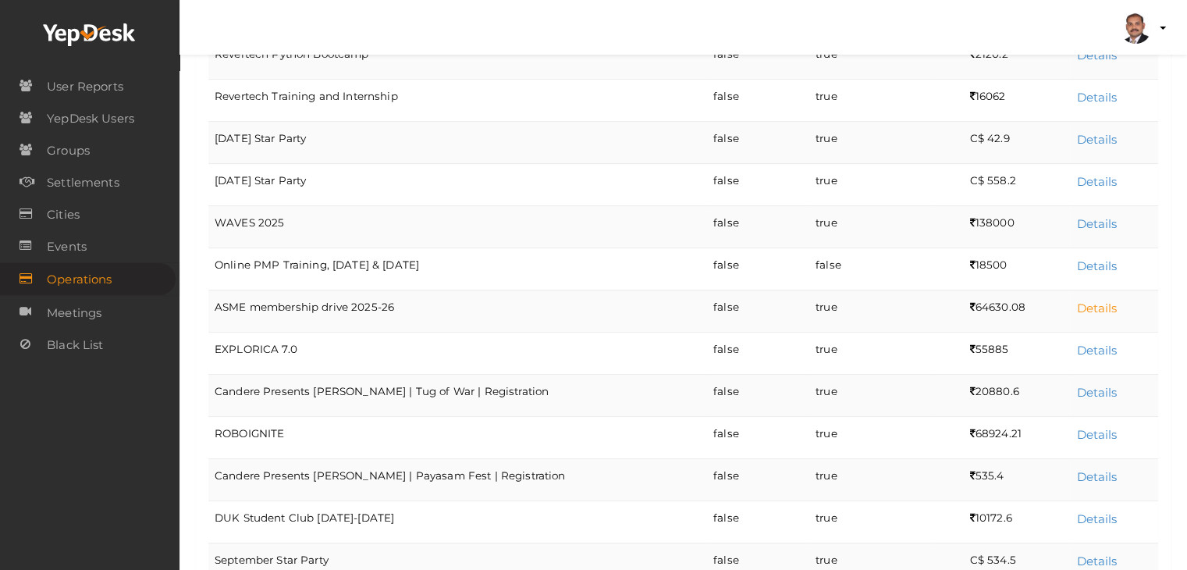
click at [1105, 300] on link "Details" at bounding box center [1096, 307] width 41 height 15
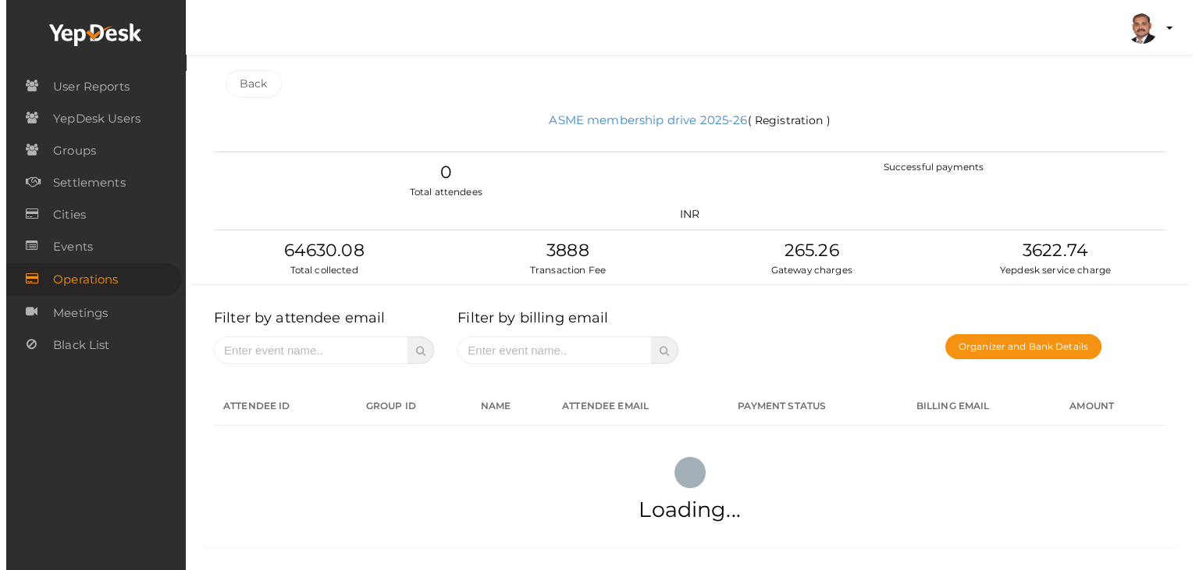
scroll to position [15, 0]
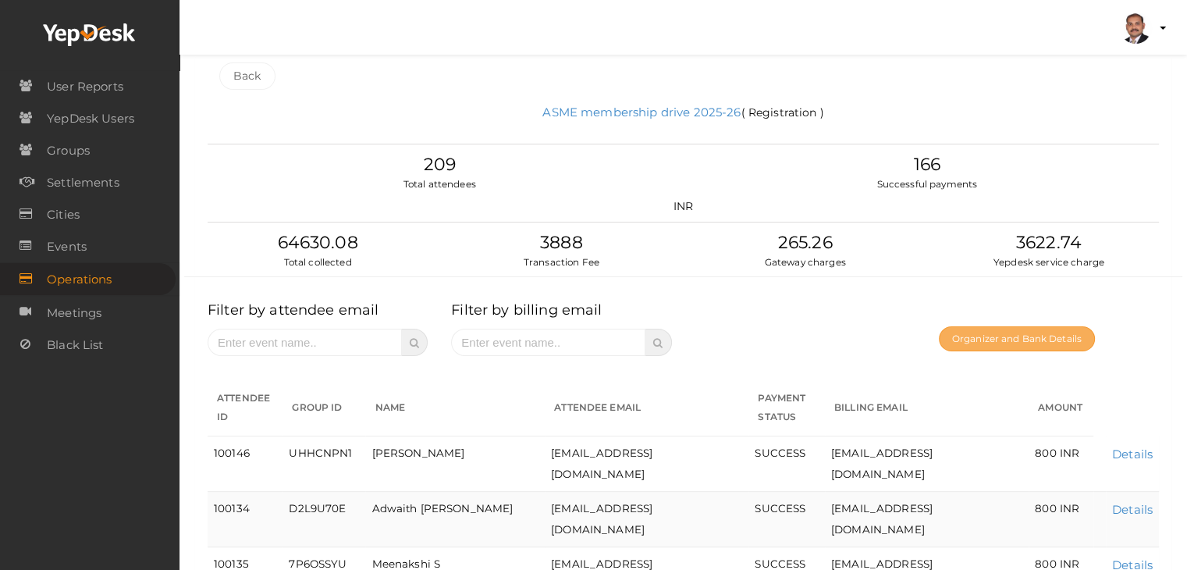
click at [1025, 339] on button "Organizer and Bank Details" at bounding box center [1017, 338] width 156 height 25
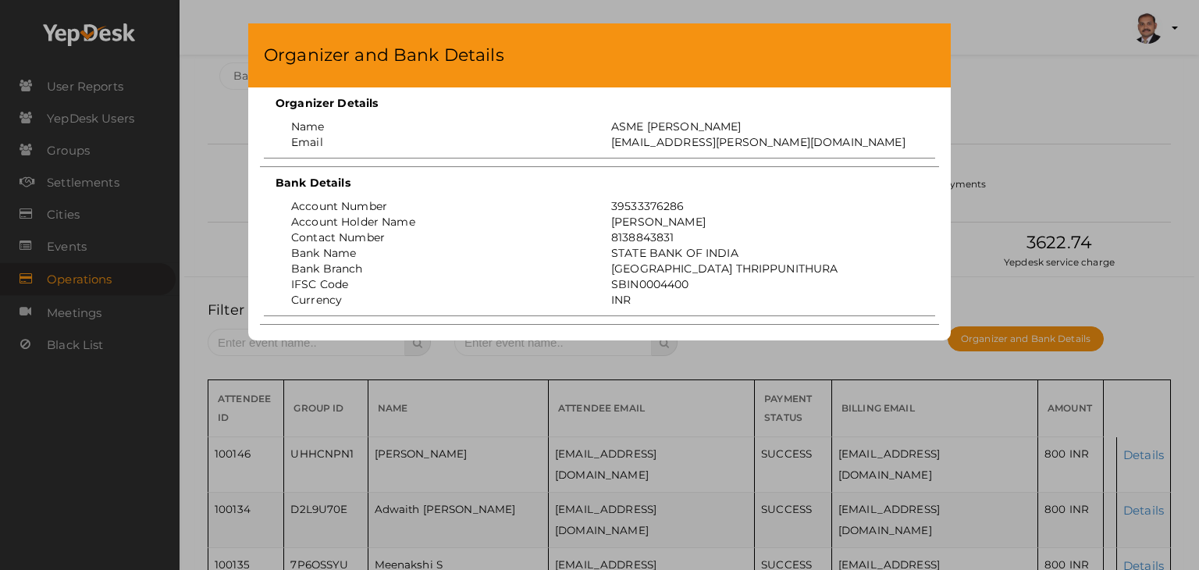
click at [1030, 130] on div "Organizer and Bank Details Organizer Details Name ASME MACE Email asme@mace.ac.…" at bounding box center [599, 285] width 1199 height 570
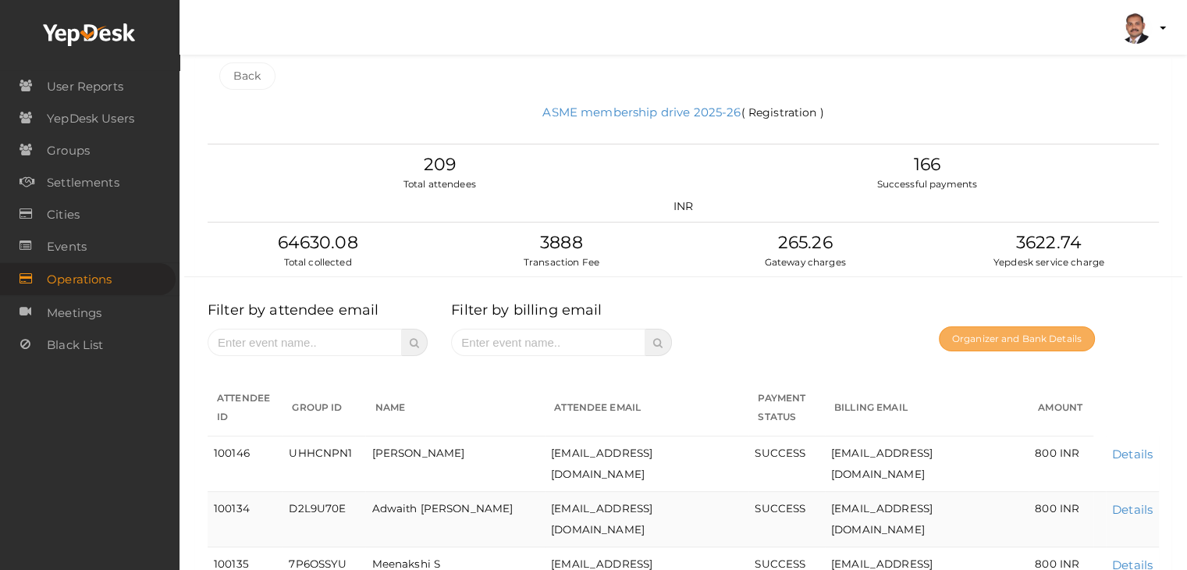
click at [971, 339] on button "Organizer and Bank Details" at bounding box center [1017, 338] width 156 height 25
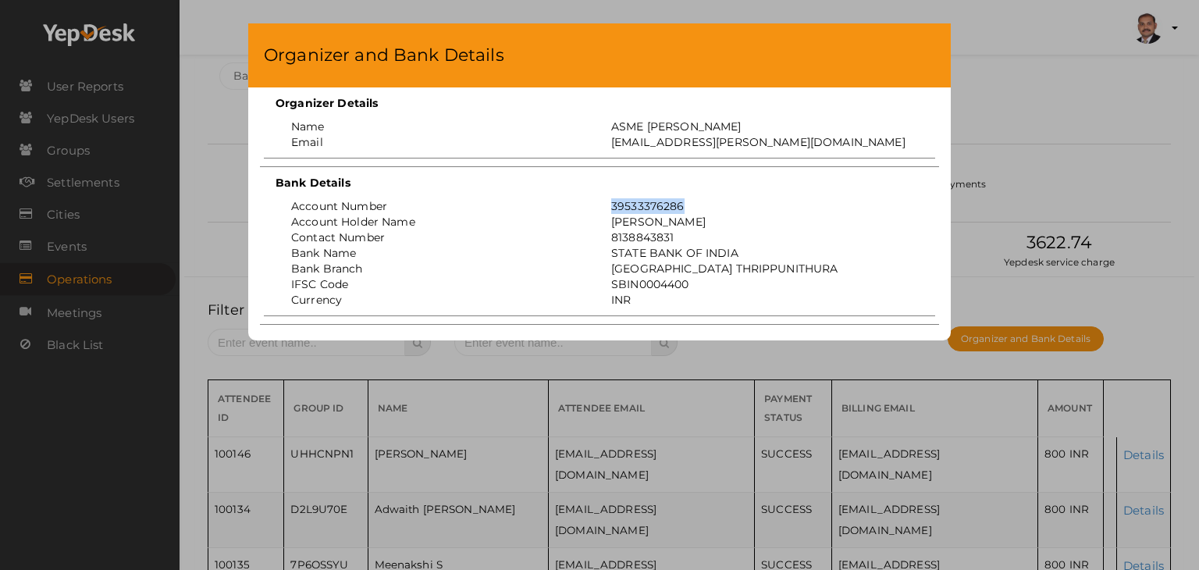
drag, startPoint x: 687, startPoint y: 205, endPoint x: 612, endPoint y: 210, distance: 75.1
click at [612, 210] on div "39533376286" at bounding box center [759, 206] width 320 height 16
copy div "39533376286"
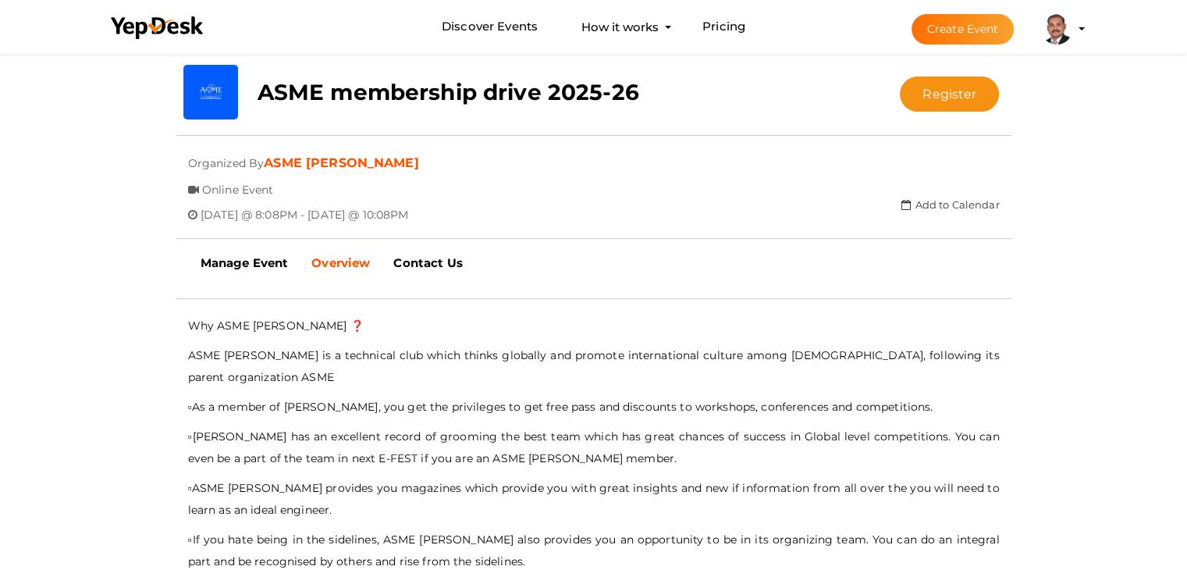
scroll to position [284, 0]
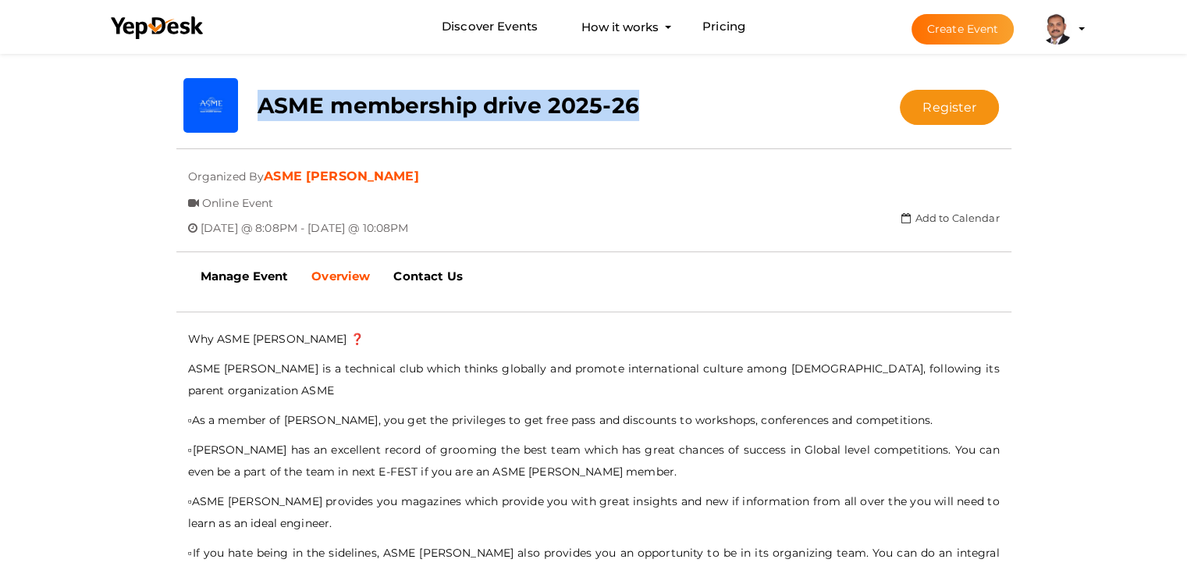
drag, startPoint x: 254, startPoint y: 107, endPoint x: 684, endPoint y: 116, distance: 430.1
click at [684, 116] on div "ASME membership drive 2025-26" at bounding box center [524, 101] width 556 height 47
copy b "ASME membership drive 2025-26"
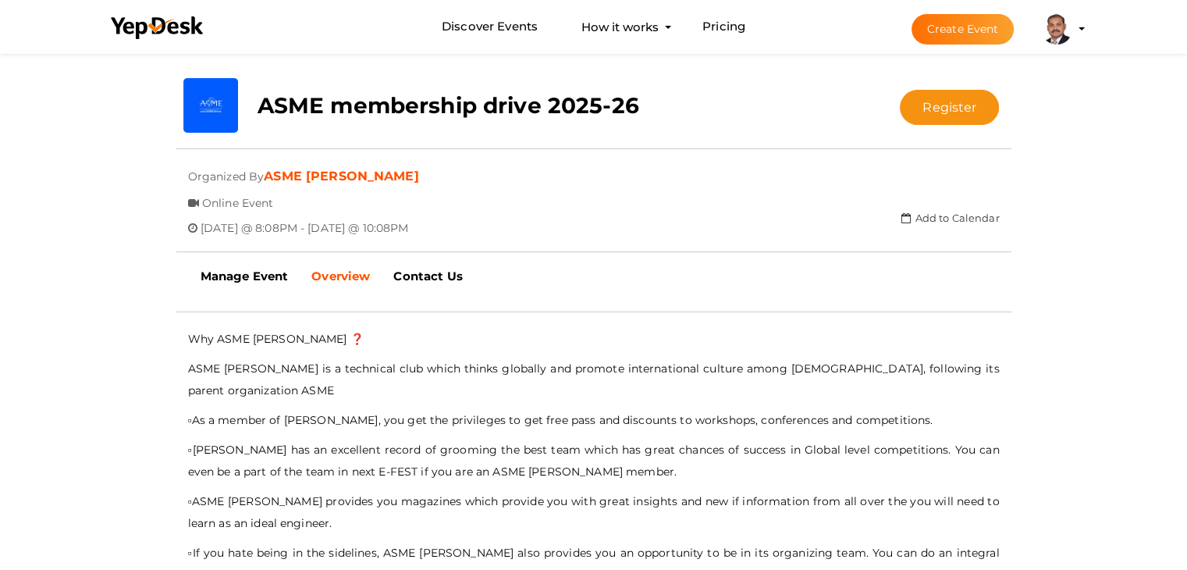
click at [475, 148] on hr at bounding box center [593, 148] width 835 height 1
click at [235, 275] on b "Manage Event" at bounding box center [245, 275] width 88 height 15
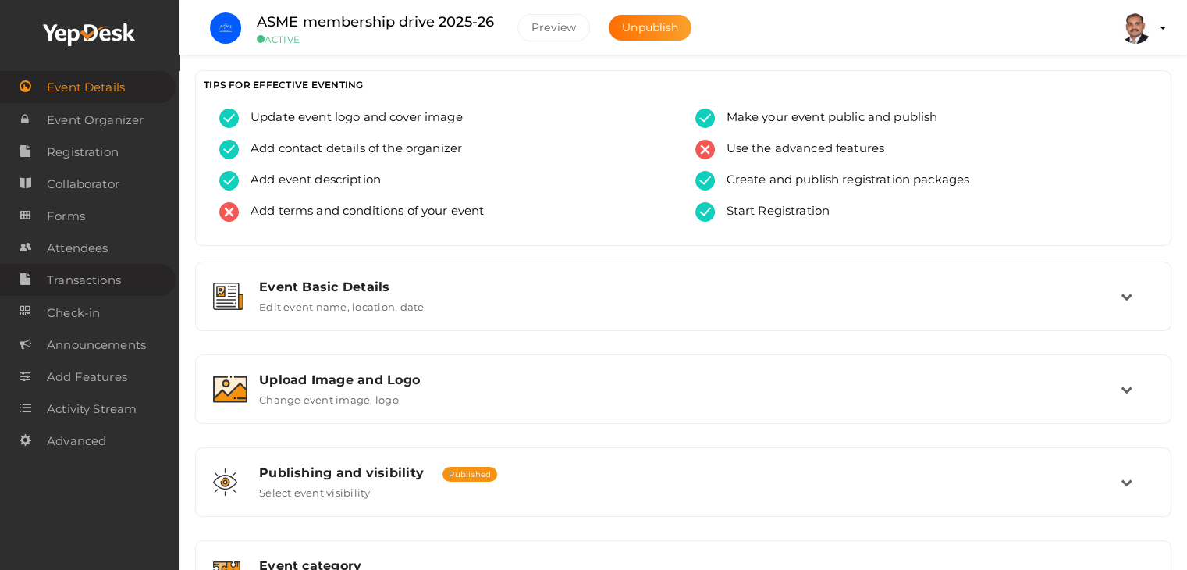
click at [87, 279] on span "Transactions" at bounding box center [84, 280] width 74 height 31
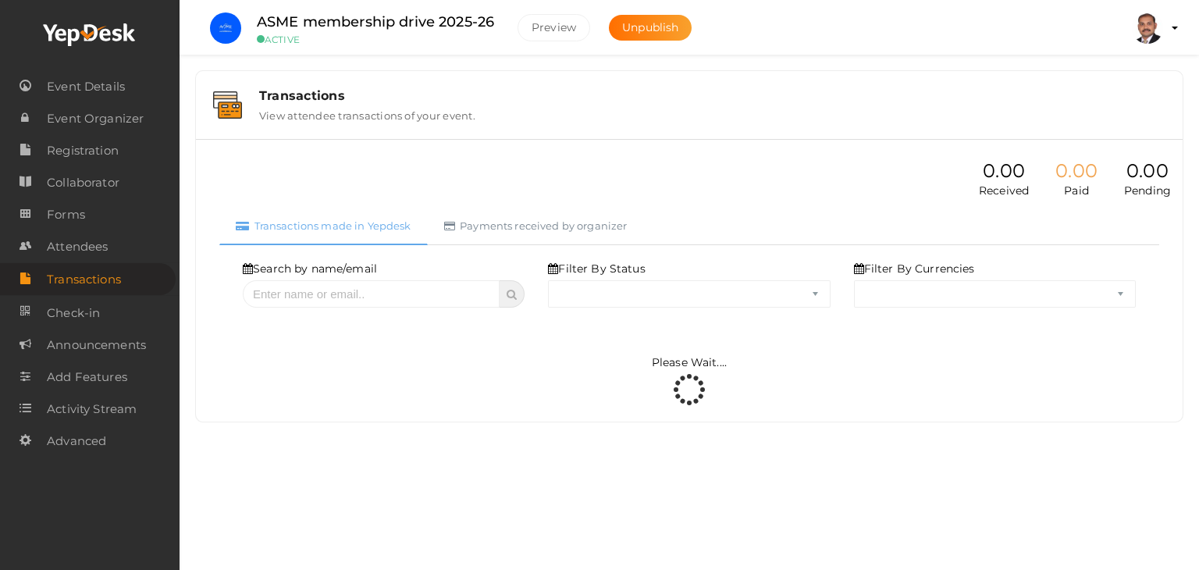
select select "ALL"
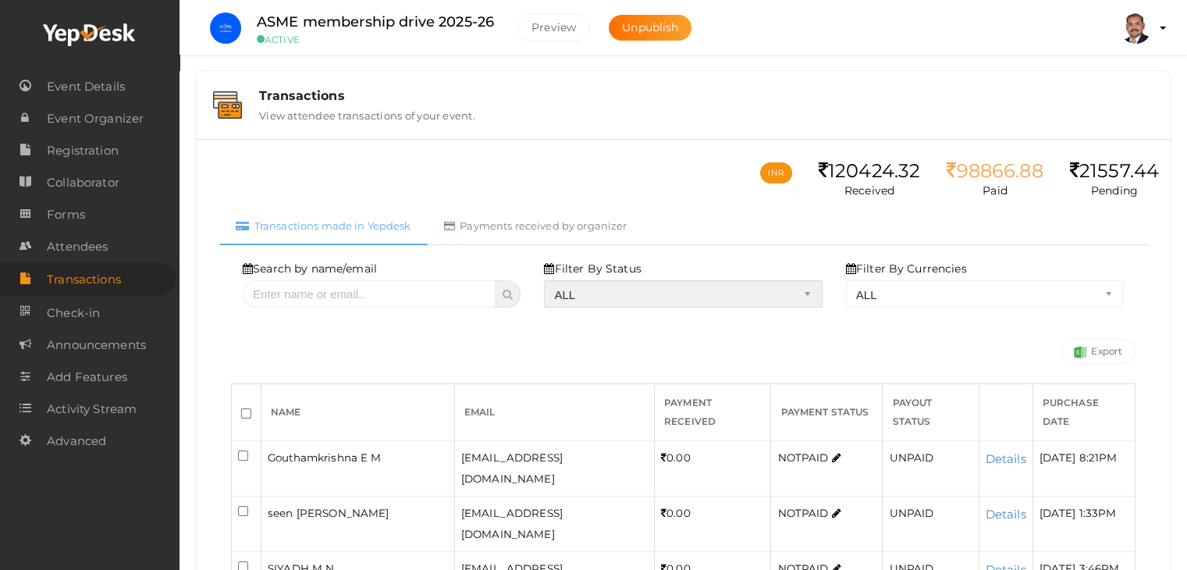
click at [584, 288] on select "ALL SUCCESS DECLINED UNAUTHORIZED FAILED NOTPAID FREE REFUNDED NA" at bounding box center [683, 293] width 278 height 27
click at [548, 280] on select "ALL SUCCESS DECLINED UNAUTHORIZED FAILED NOTPAID FREE REFUNDED NA" at bounding box center [683, 293] width 278 height 27
select select "? string:SUCCESS ?"
select select "? string:ALL ?"
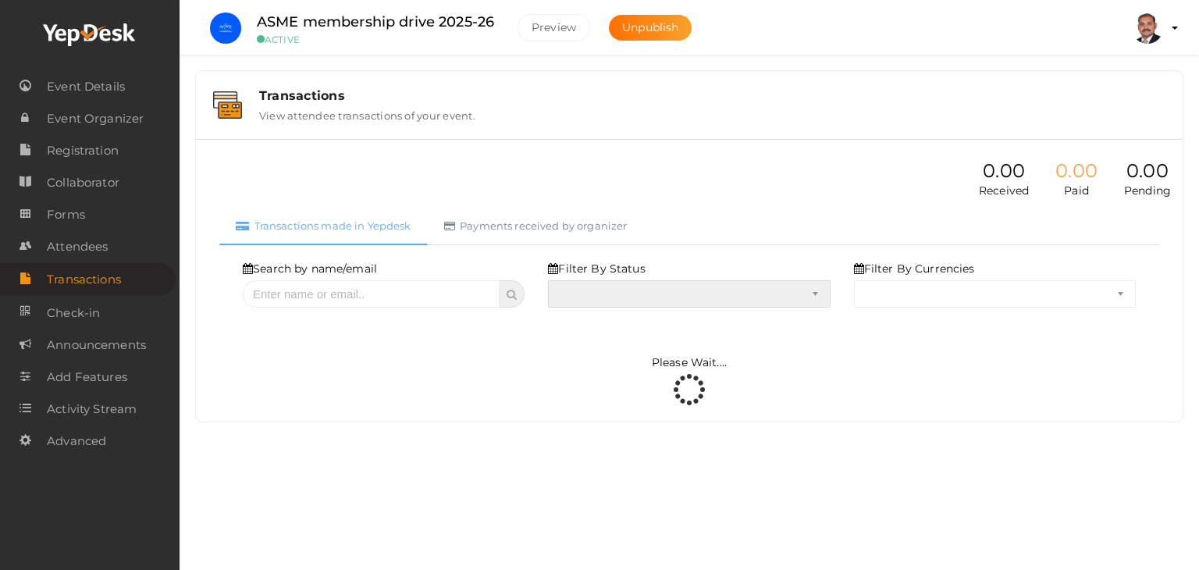
select select "SUCCESS"
select select "ALL"
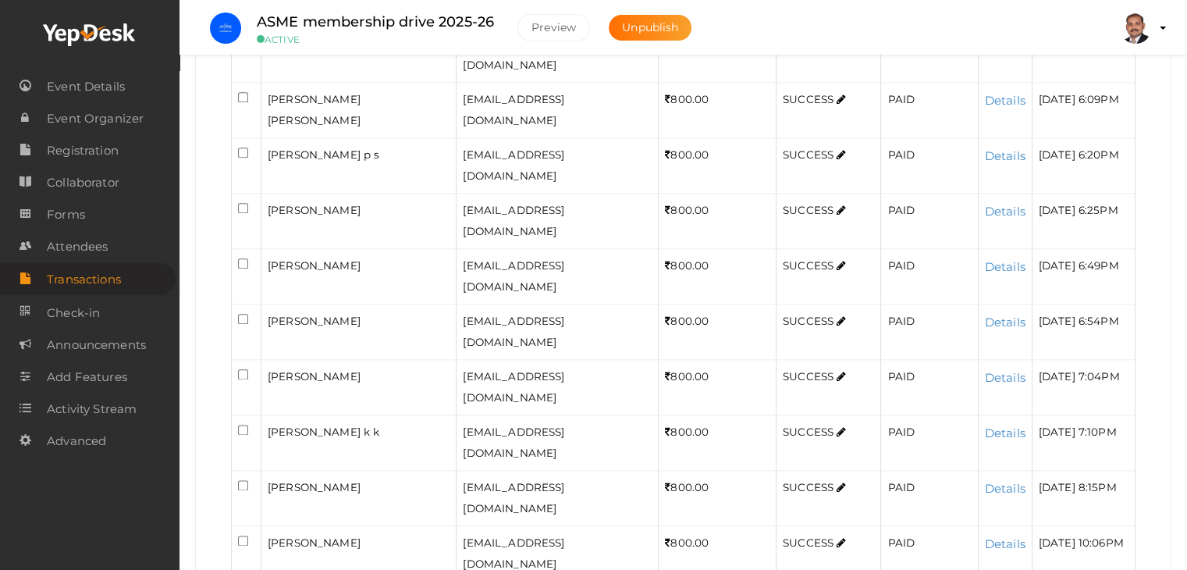
scroll to position [2650, 0]
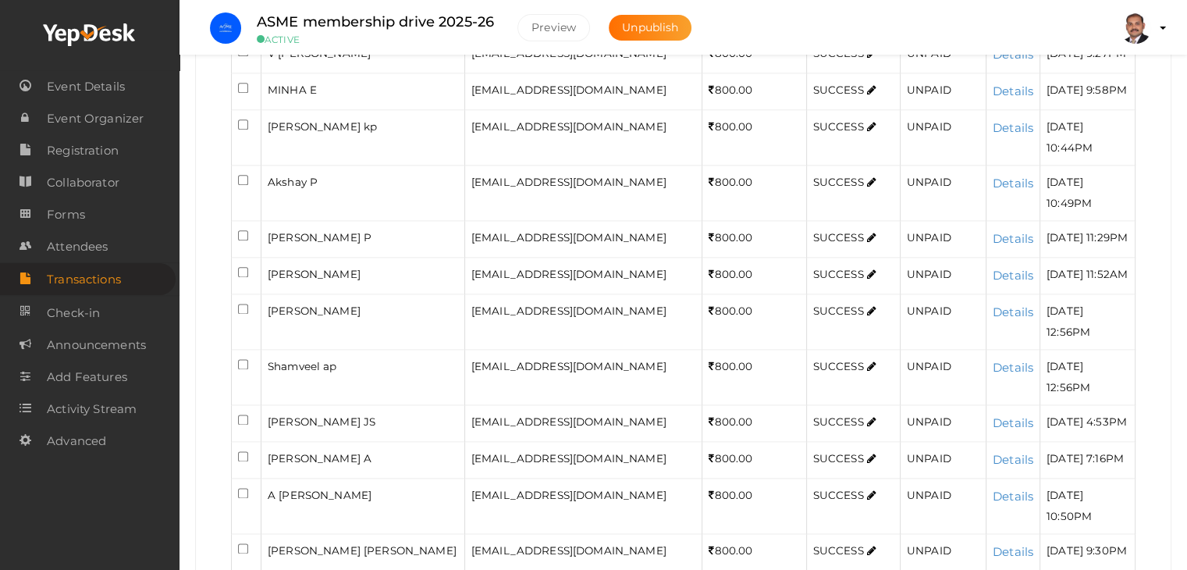
scroll to position [1951, 0]
checkbox input "true"
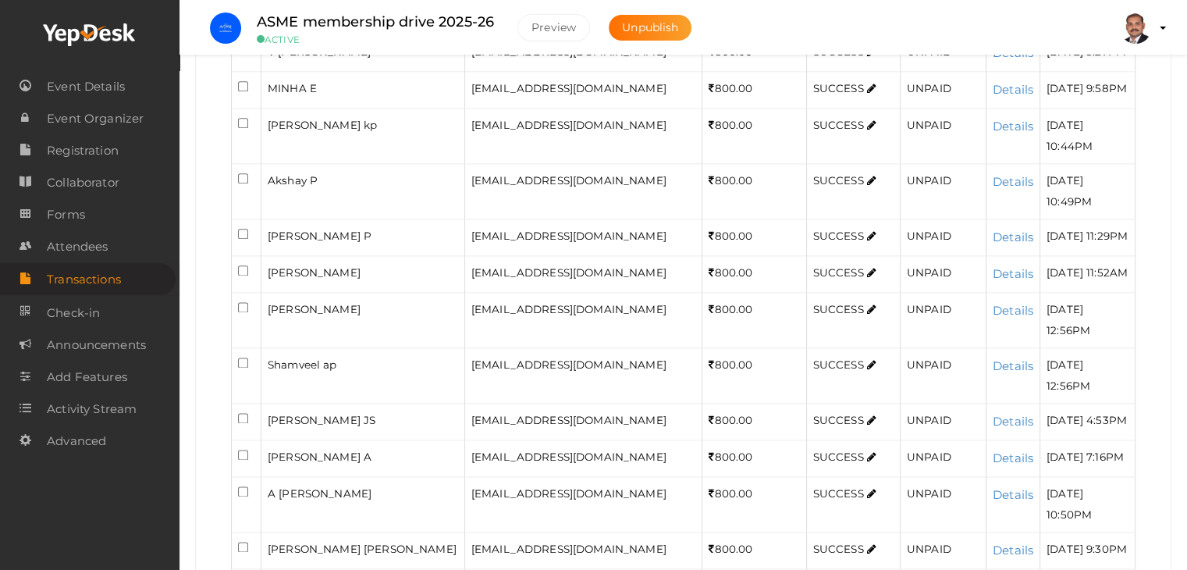
checkbox input "true"
click at [244, 55] on input "checkbox" at bounding box center [243, 49] width 10 height 10
checkbox input "true"
click at [243, 91] on input "checkbox" at bounding box center [243, 86] width 10 height 10
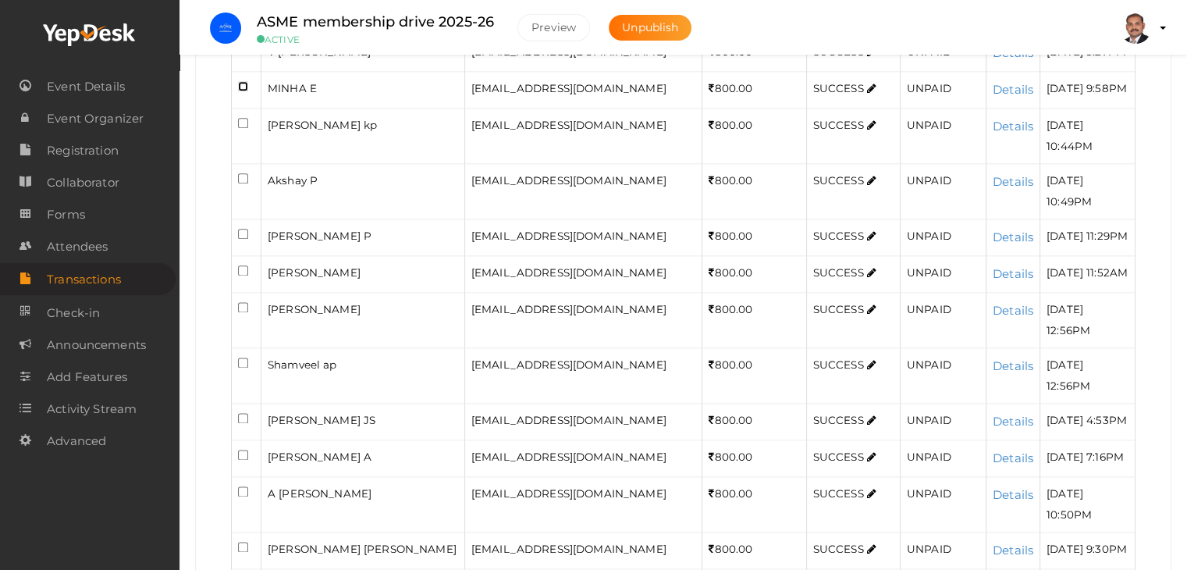
checkbox input "true"
click at [241, 128] on input "checkbox" at bounding box center [243, 123] width 10 height 10
checkbox input "true"
click at [242, 183] on input "checkbox" at bounding box center [243, 178] width 10 height 10
checkbox input "true"
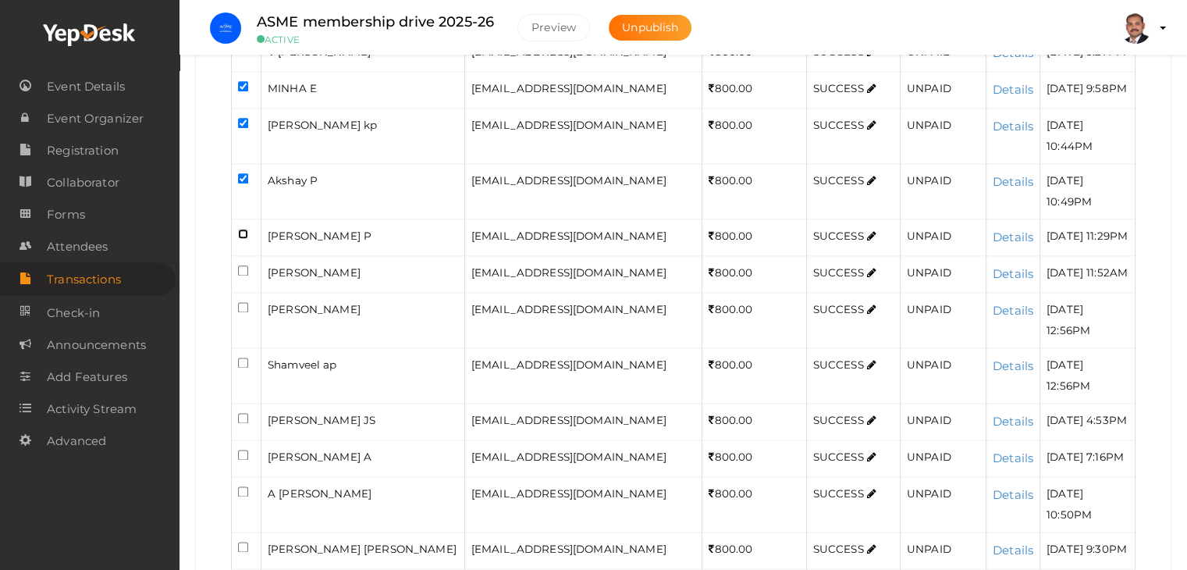
click at [243, 239] on input "checkbox" at bounding box center [243, 234] width 10 height 10
checkbox input "true"
click at [240, 275] on input "checkbox" at bounding box center [243, 270] width 10 height 10
checkbox input "true"
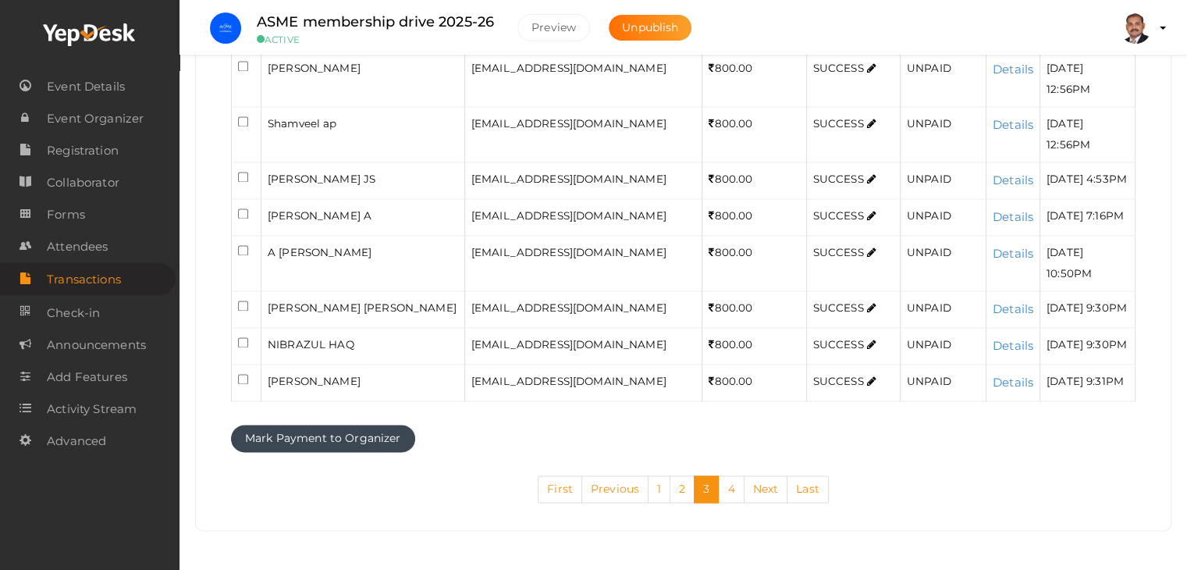
scroll to position [2263, 0]
click at [243, 71] on input "checkbox" at bounding box center [243, 66] width 10 height 10
checkbox input "true"
click at [242, 126] on input "checkbox" at bounding box center [243, 121] width 10 height 10
checkbox input "true"
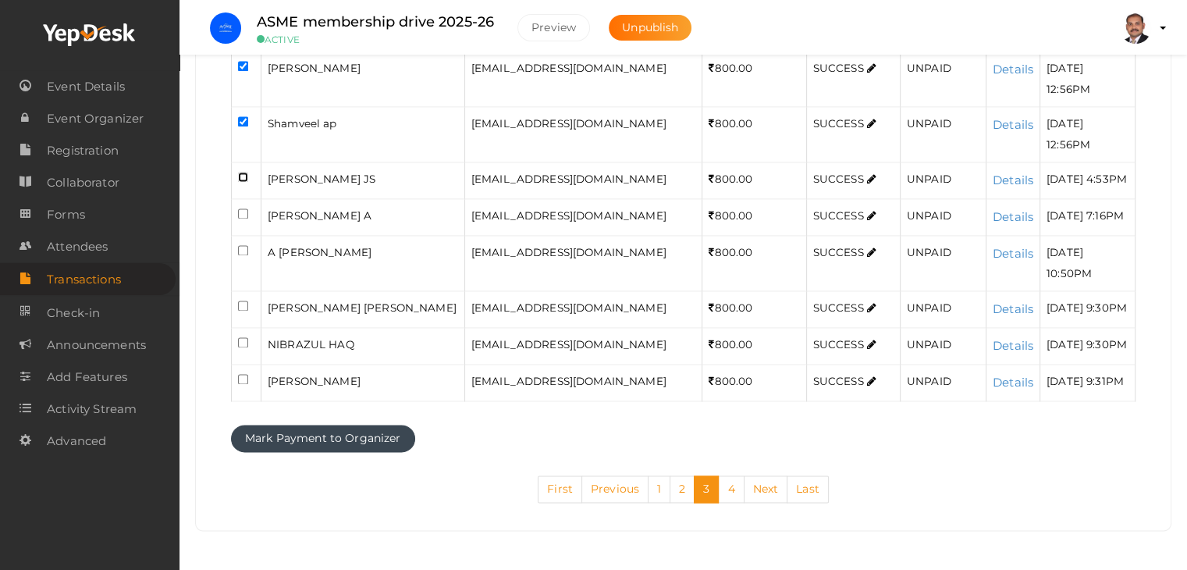
click at [243, 182] on input "checkbox" at bounding box center [243, 177] width 10 height 10
checkbox input "true"
click at [245, 235] on td at bounding box center [247, 216] width 30 height 37
click at [243, 218] on input "checkbox" at bounding box center [243, 213] width 10 height 10
checkbox input "true"
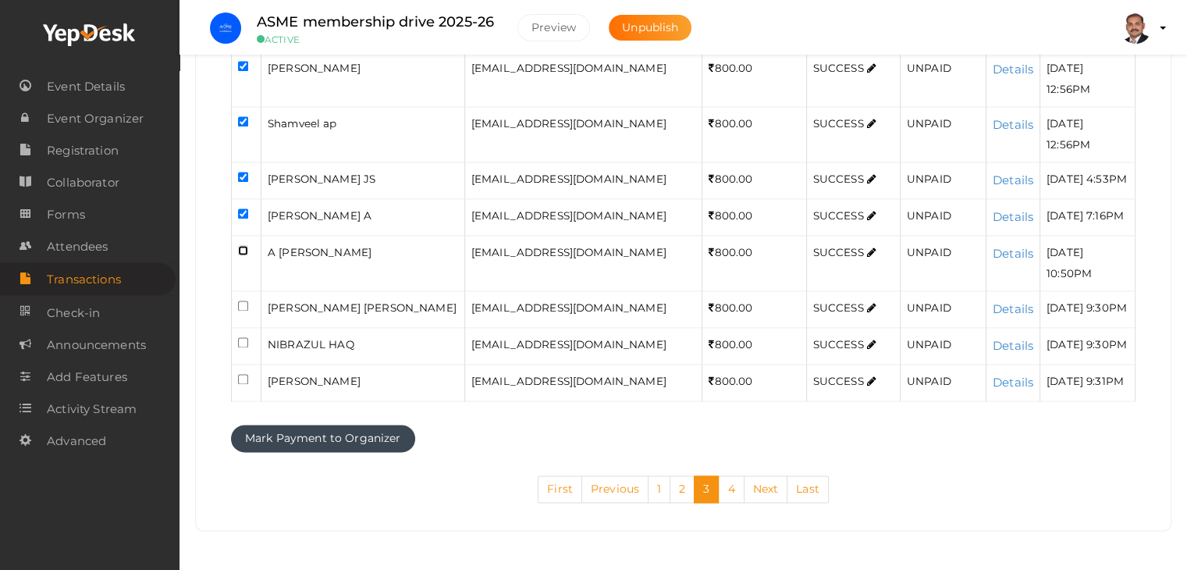
click at [244, 255] on input "checkbox" at bounding box center [243, 250] width 10 height 10
checkbox input "true"
click at [245, 311] on input "checkbox" at bounding box center [243, 305] width 10 height 10
checkbox input "true"
click at [240, 347] on input "checkbox" at bounding box center [243, 342] width 10 height 10
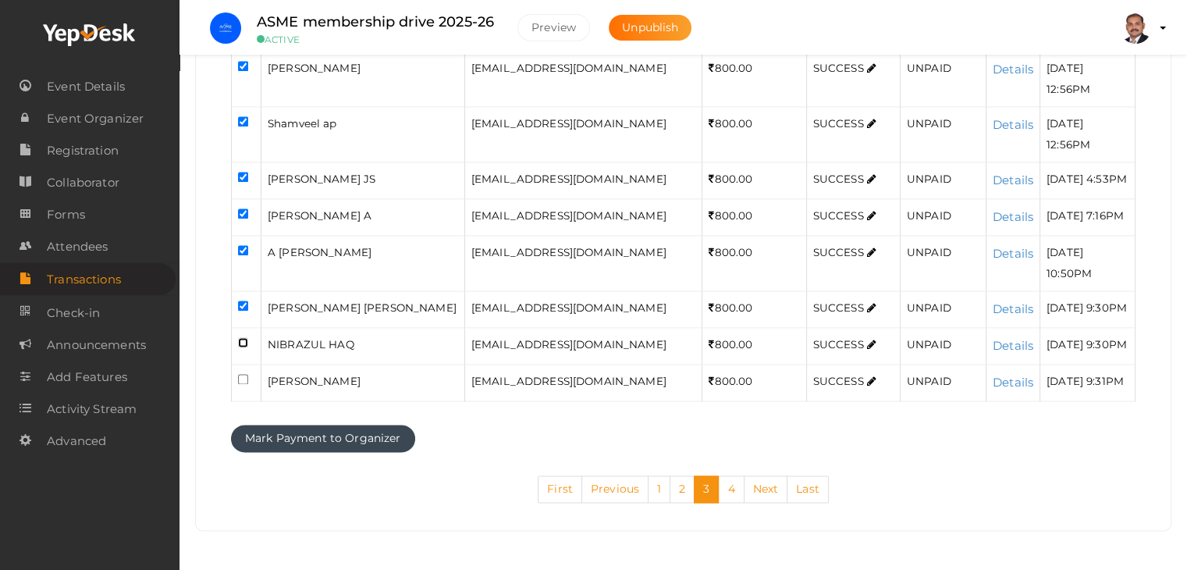
checkbox input "true"
click at [239, 384] on input "checkbox" at bounding box center [243, 379] width 10 height 10
checkbox input "true"
click at [341, 433] on button "Mark Payment to Organizer" at bounding box center [323, 437] width 184 height 27
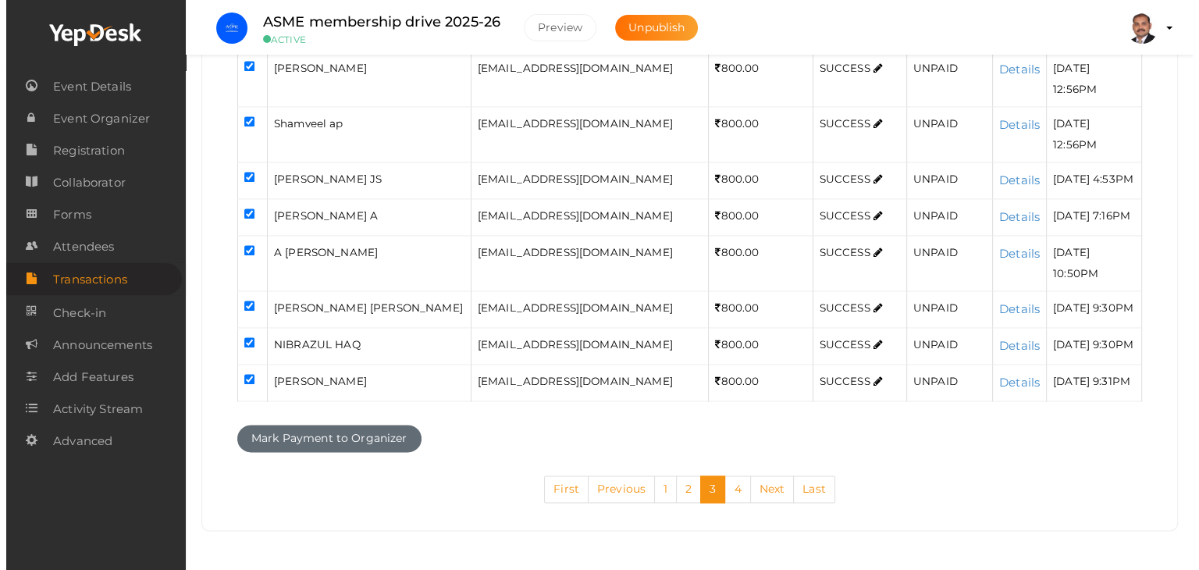
scroll to position [2088, 0]
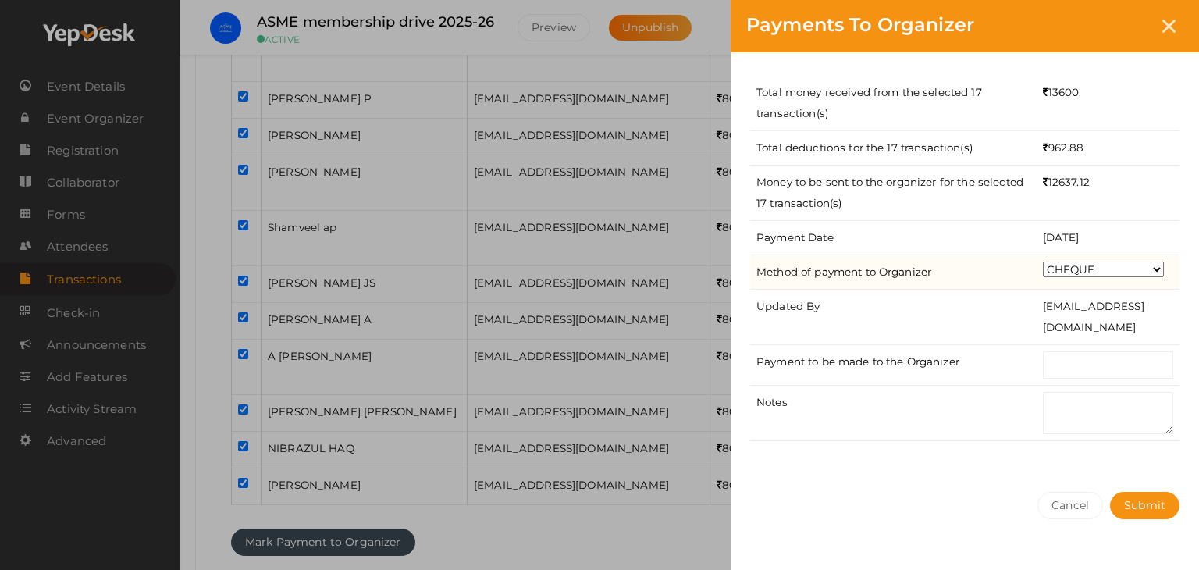
click at [1083, 261] on select "CHEQUE ONLINE TRANSFER WIRE TRANSFER CASH BANK DRAFT OTHERS" at bounding box center [1103, 269] width 121 height 16
select select "ONLINE TRANSFER"
click at [1043, 261] on select "CHEQUE ONLINE TRANSFER WIRE TRANSFER CASH BANK DRAFT OTHERS" at bounding box center [1103, 269] width 121 height 16
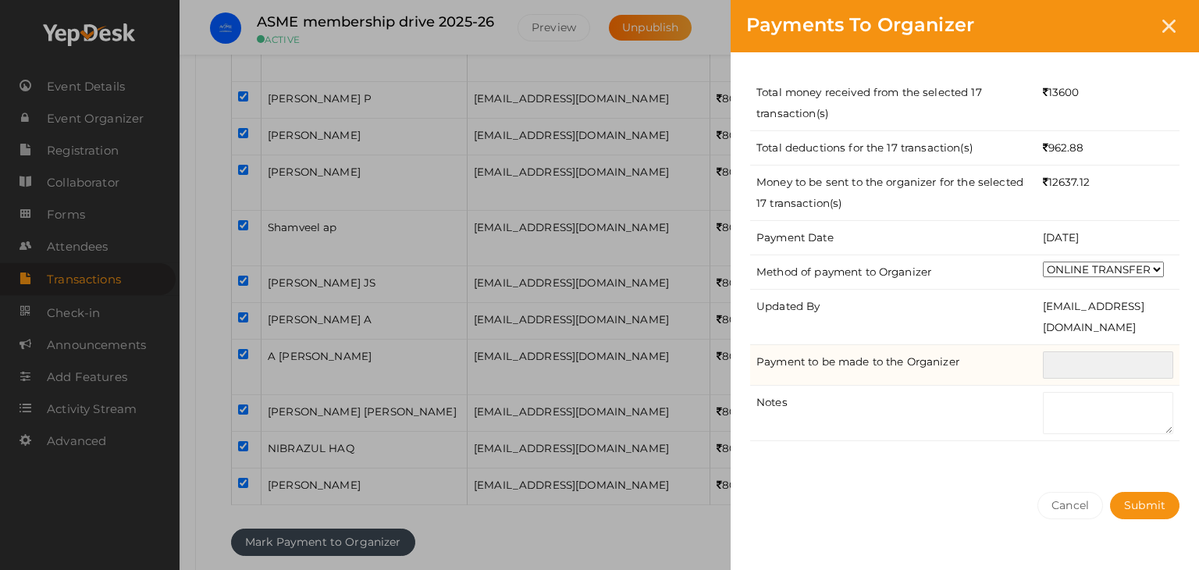
click at [1099, 369] on input "text" at bounding box center [1108, 364] width 130 height 27
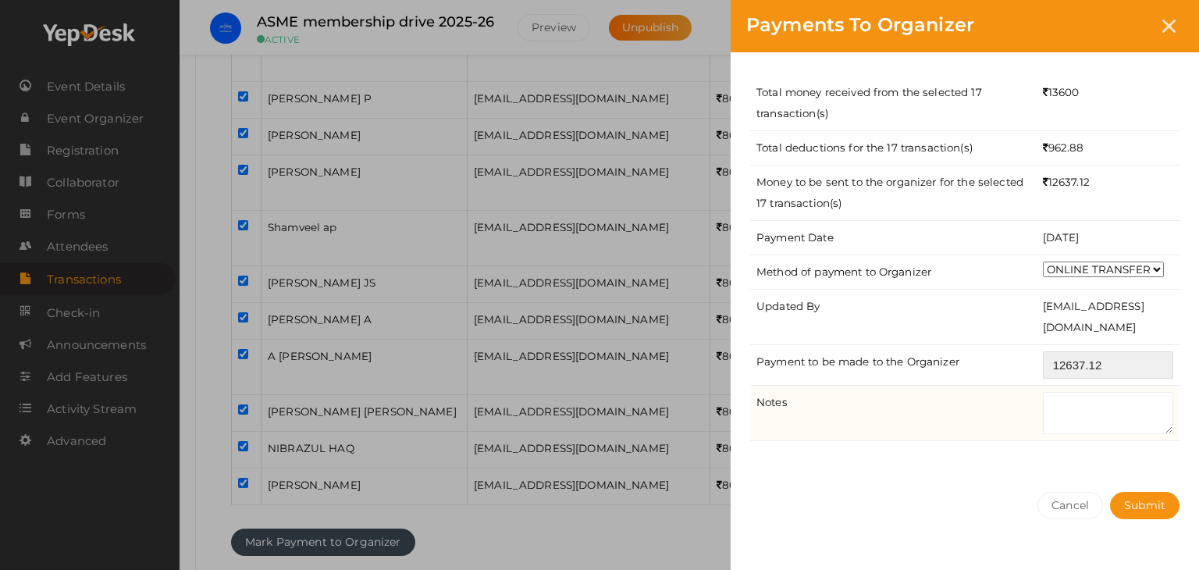
type input "12637.12"
click at [1117, 422] on textarea at bounding box center [1108, 413] width 130 height 42
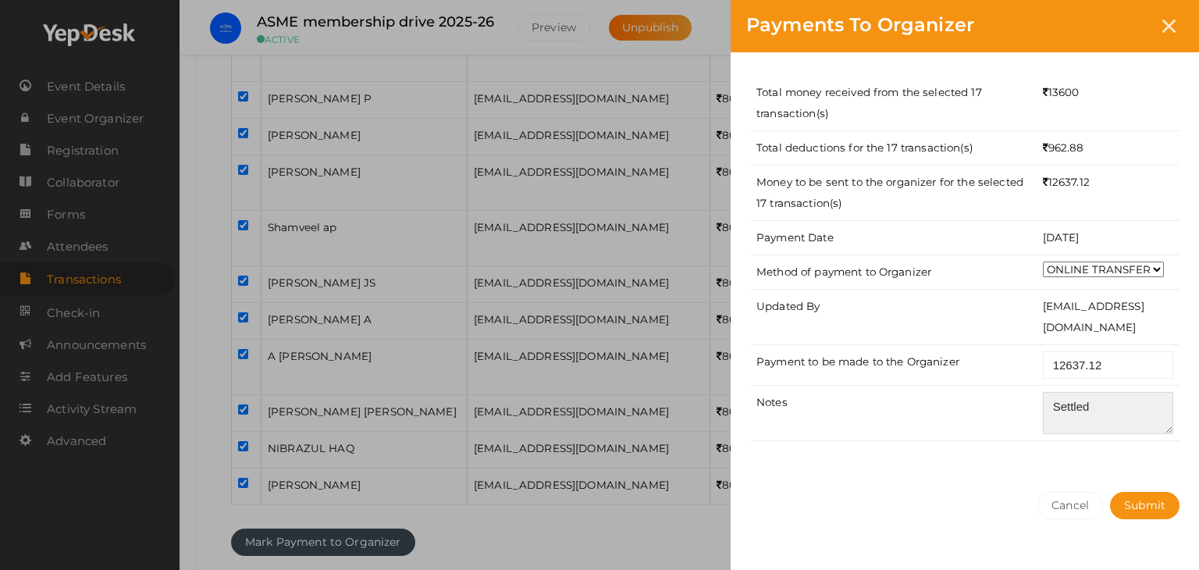
type textarea "Settled"
click at [1139, 442] on div "Total money received from the selected 17 transaction(s) 13600 Total deductions…" at bounding box center [964, 264] width 468 height 424
click at [1146, 500] on span "Submit" at bounding box center [1144, 505] width 41 height 14
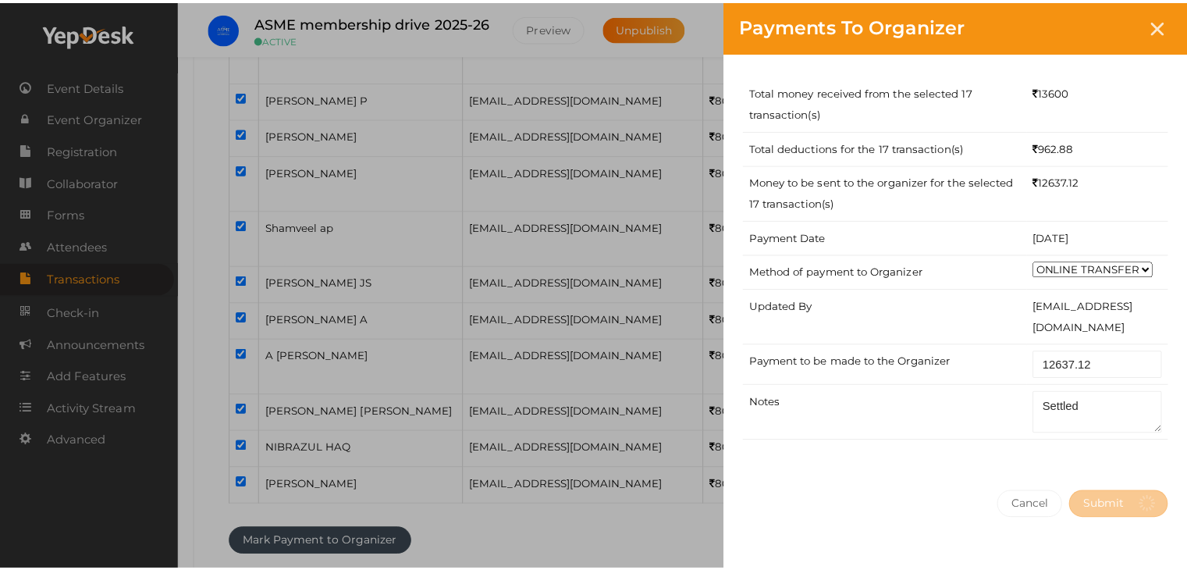
scroll to position [0, 0]
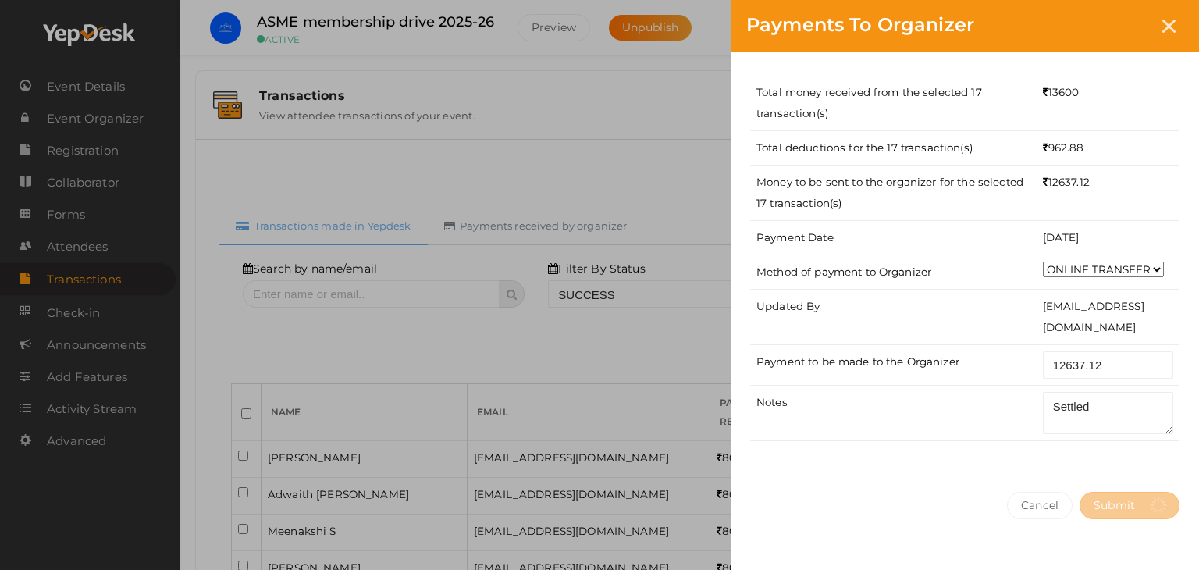
select select "? string:SUCCESS ?"
select select "? string:ALL ?"
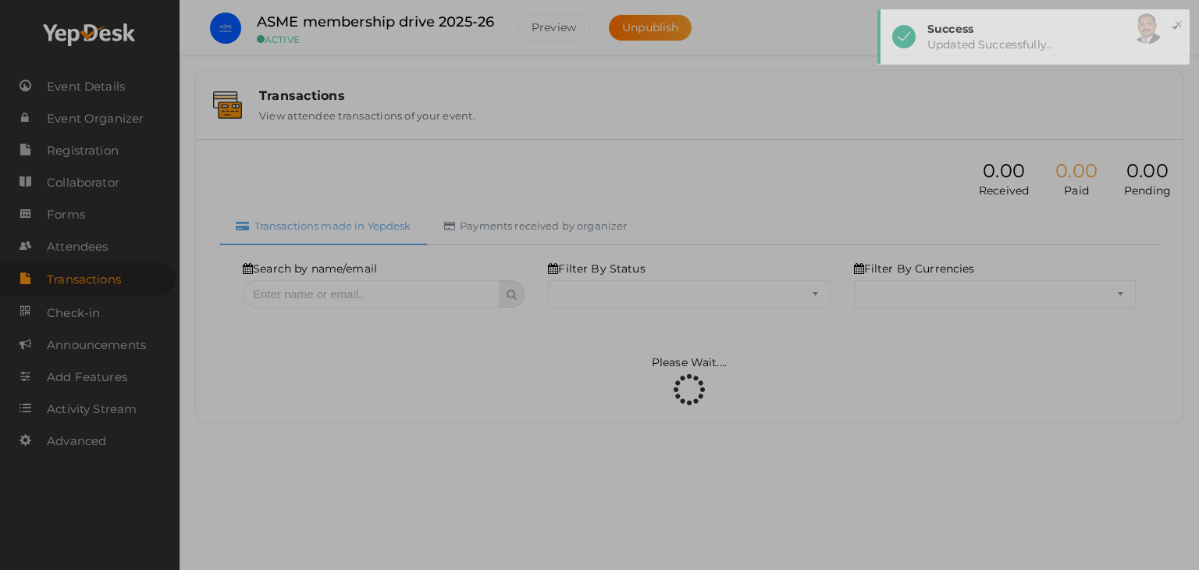
select select "SUCCESS"
select select "ALL"
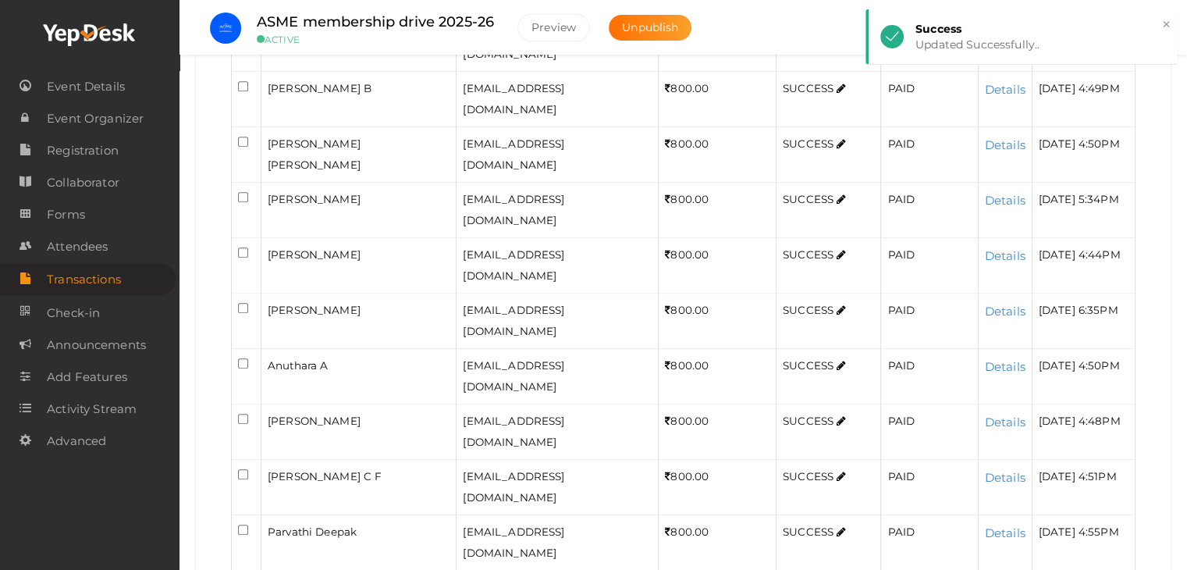
scroll to position [2650, 0]
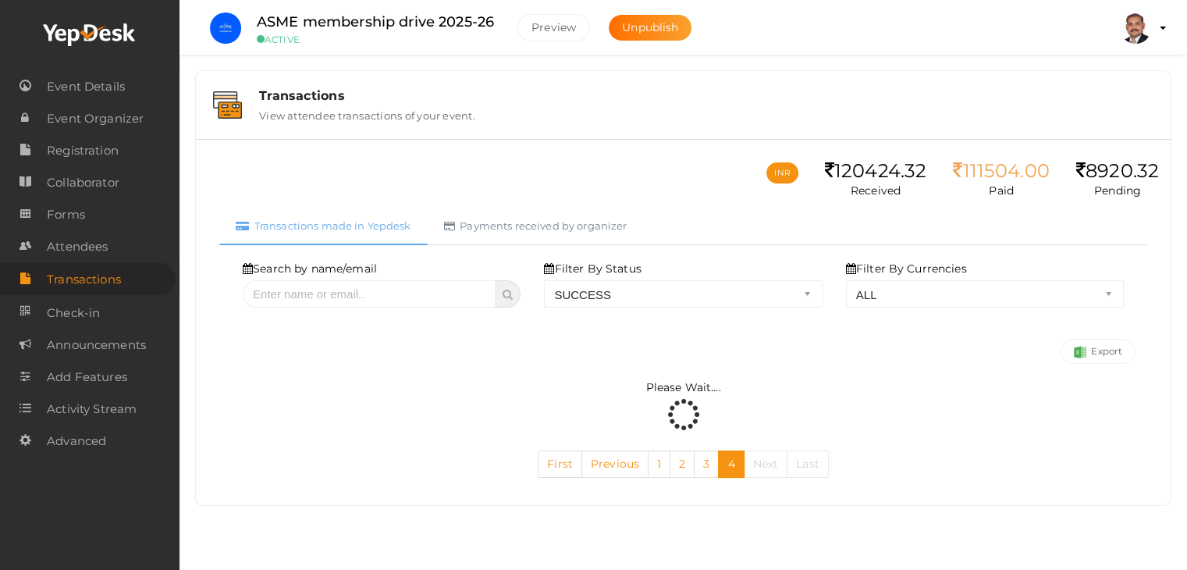
scroll to position [0, 0]
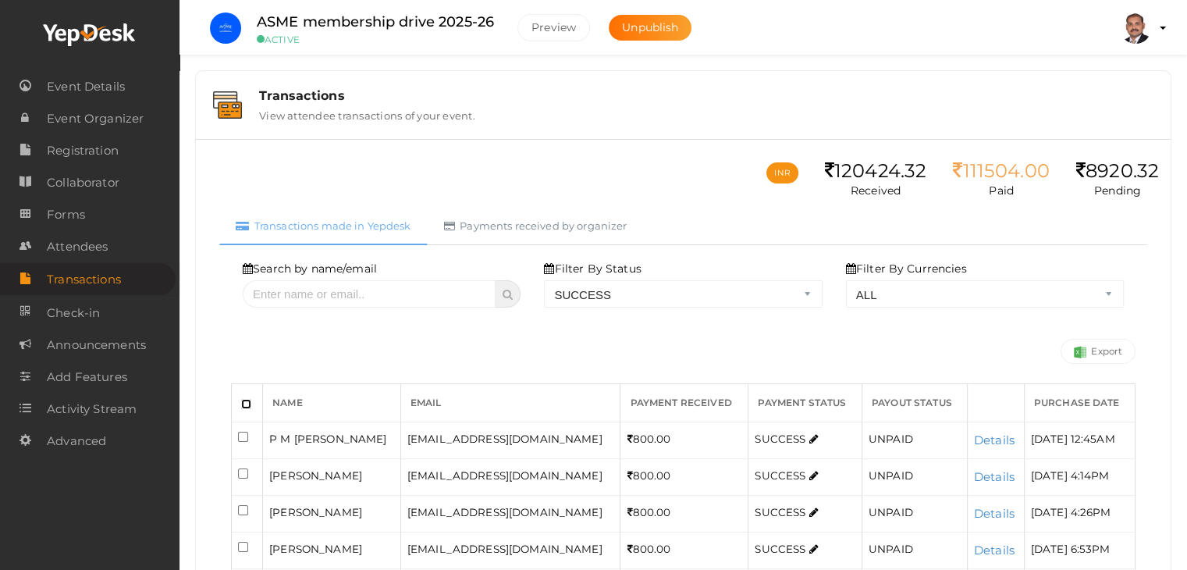
click at [241, 403] on input "checkbox" at bounding box center [246, 404] width 10 height 10
checkbox input "true"
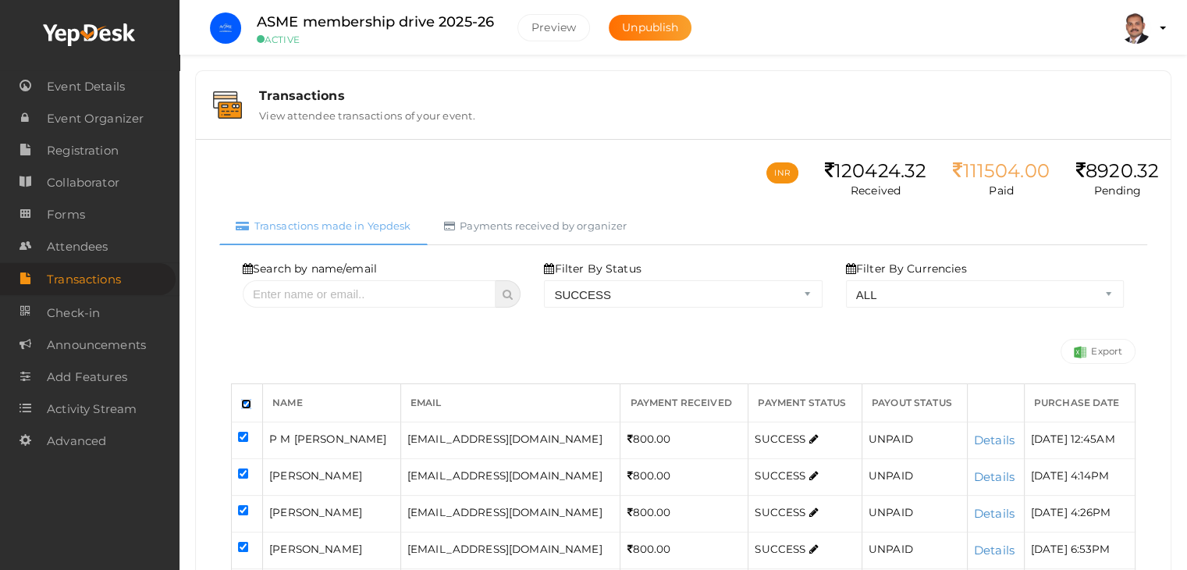
checkbox input "true"
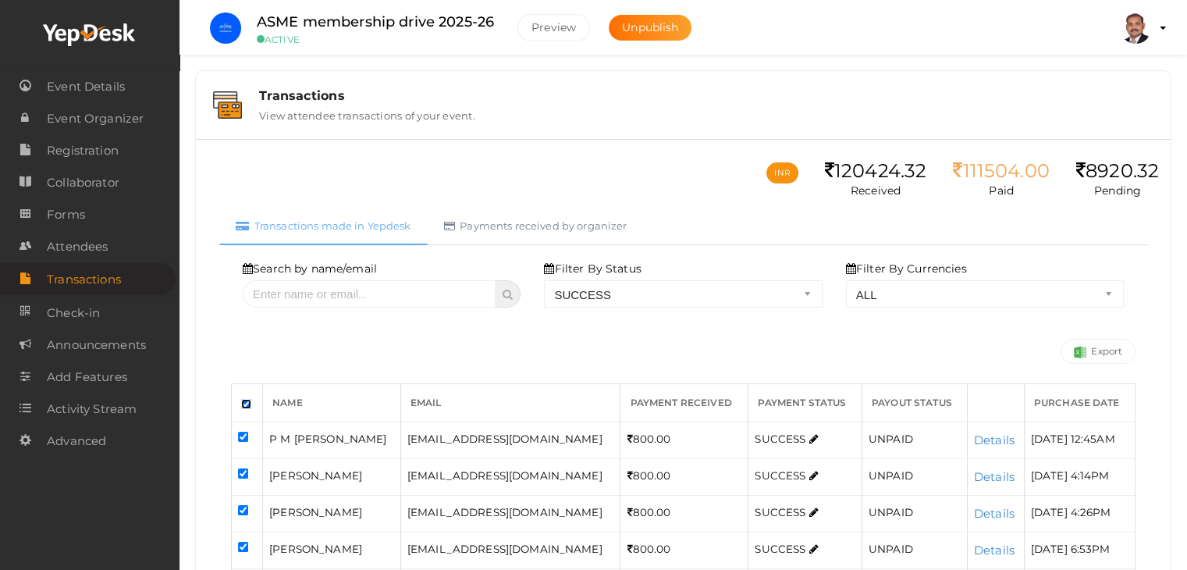
checkbox input "true"
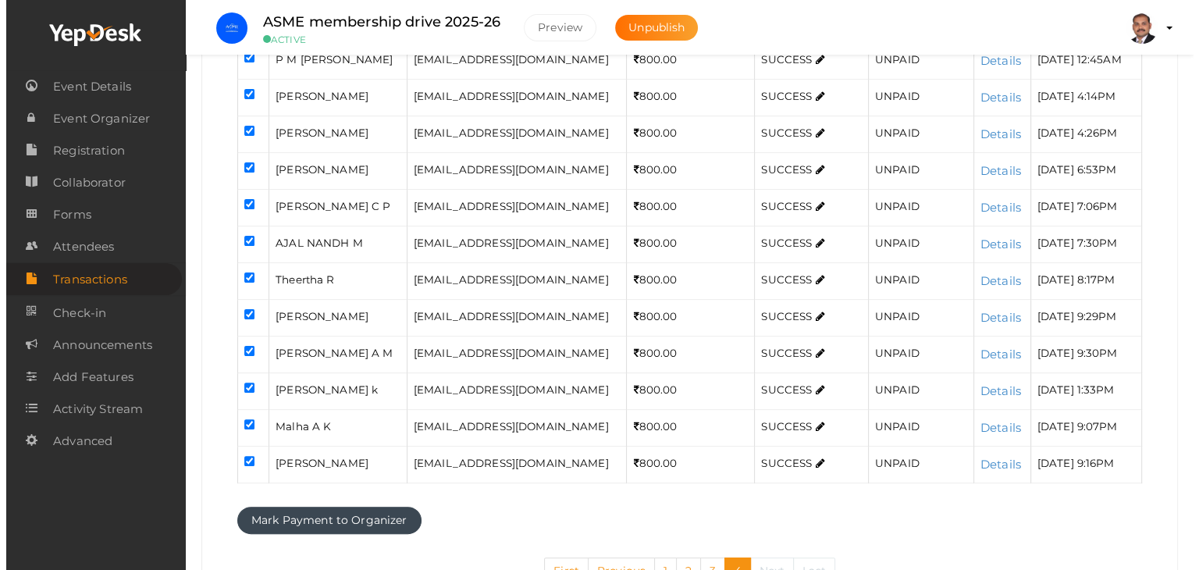
scroll to position [457, 0]
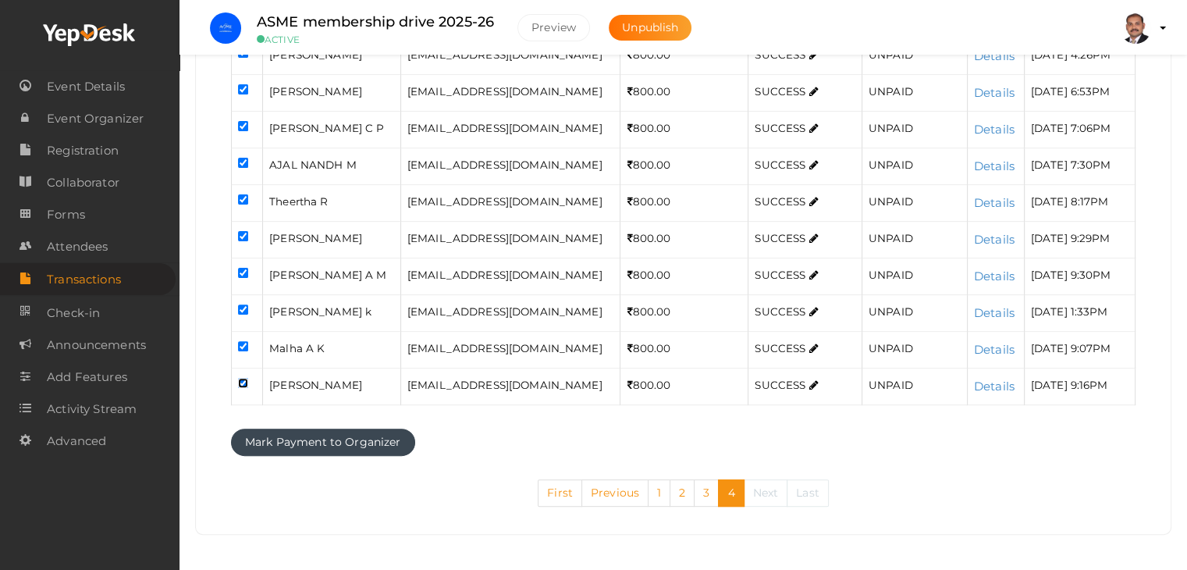
click at [243, 381] on input "checkbox" at bounding box center [243, 383] width 10 height 10
checkbox input "false"
click at [294, 441] on button "Mark Payment to Organizer" at bounding box center [323, 441] width 184 height 27
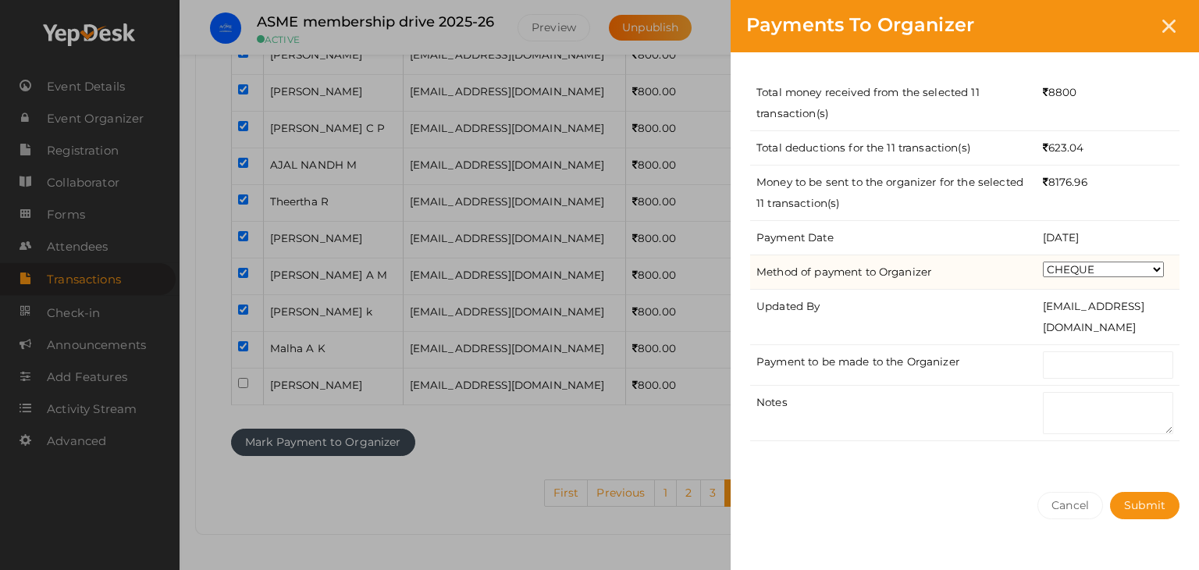
click at [1074, 275] on select "CHEQUE ONLINE TRANSFER WIRE TRANSFER CASH BANK DRAFT OTHERS" at bounding box center [1103, 269] width 121 height 16
select select "ONLINE TRANSFER"
click at [1043, 261] on select "CHEQUE ONLINE TRANSFER WIRE TRANSFER CASH BANK DRAFT OTHERS" at bounding box center [1103, 269] width 121 height 16
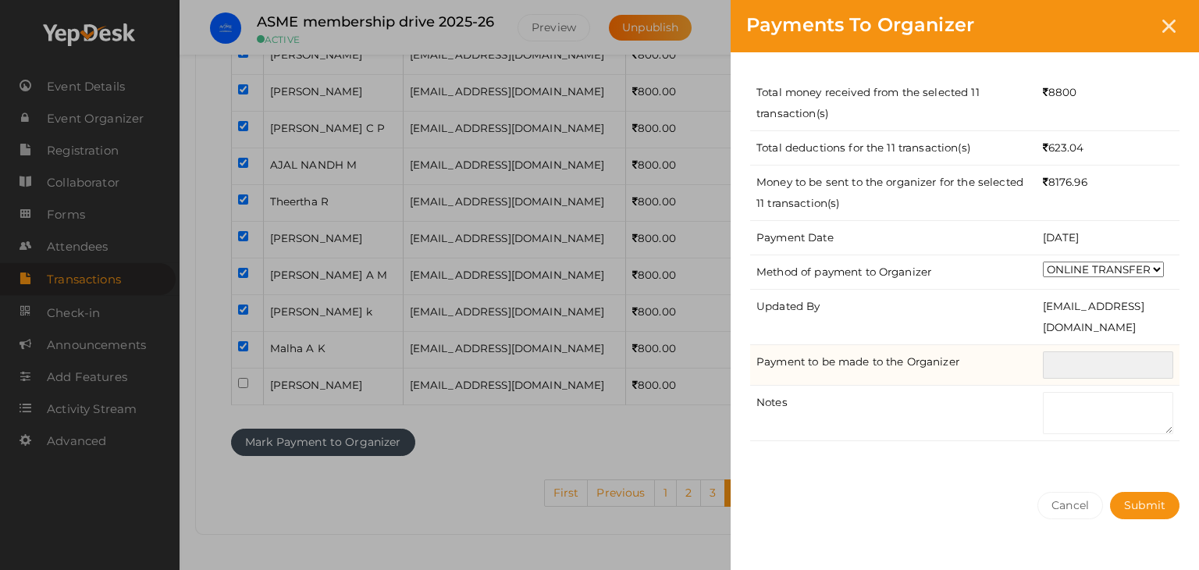
click at [1082, 364] on input "text" at bounding box center [1108, 364] width 130 height 27
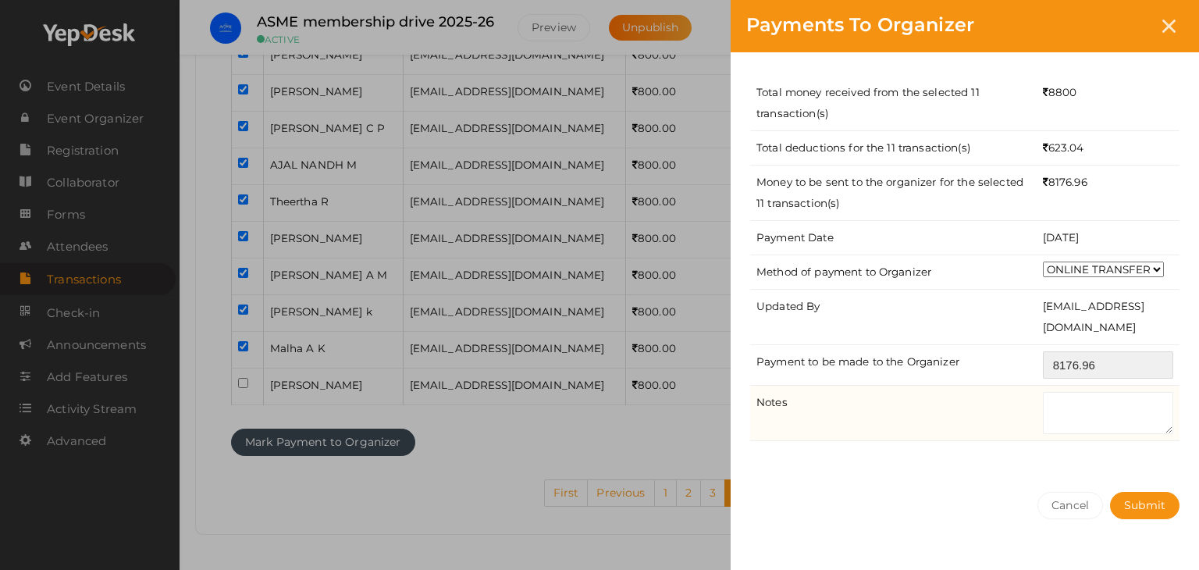
type input "8176.96"
click at [1114, 410] on textarea at bounding box center [1108, 413] width 130 height 42
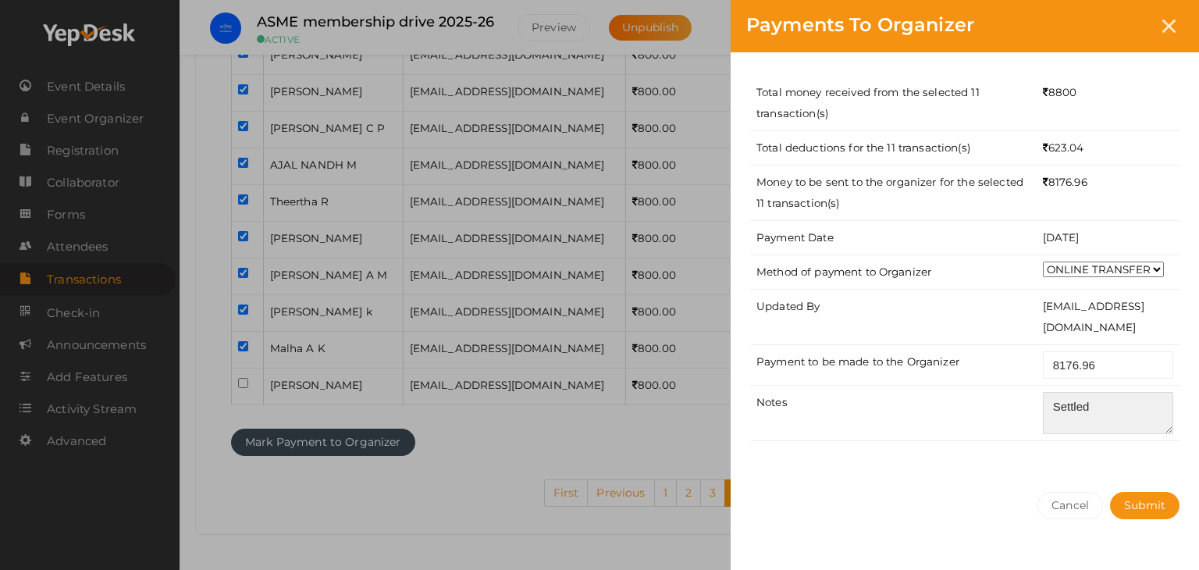
type textarea "Settled"
click at [1117, 462] on div "Total money received from the selected 11 transaction(s) 8800 Total deductions …" at bounding box center [964, 264] width 468 height 424
click at [1141, 519] on div "Cancel Submit" at bounding box center [964, 536] width 468 height 121
click at [1145, 507] on span "Submit" at bounding box center [1144, 505] width 41 height 14
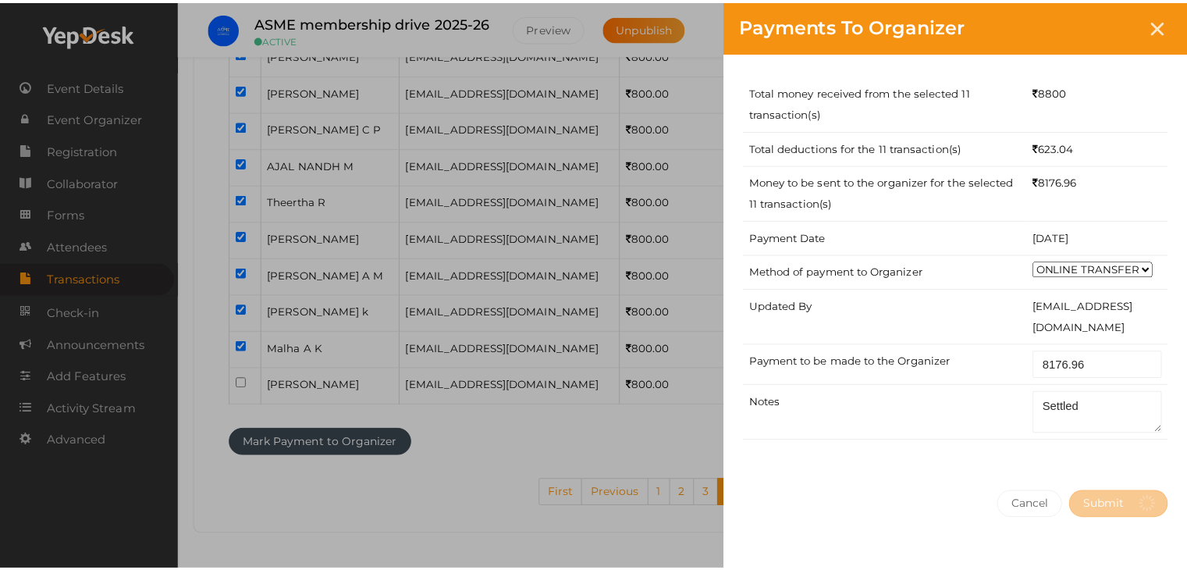
scroll to position [0, 0]
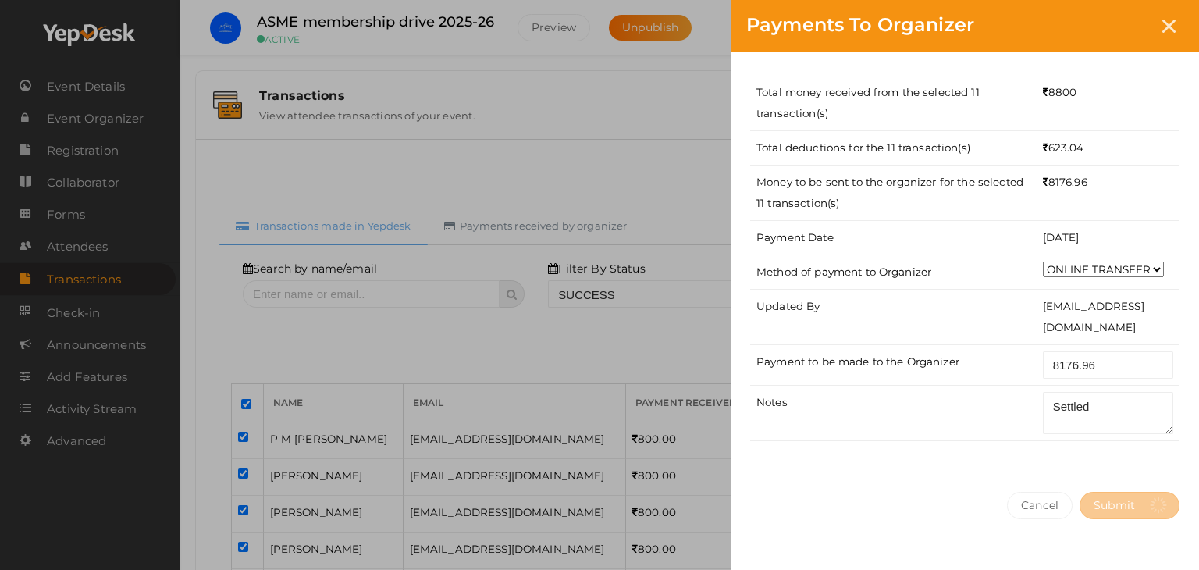
select select "? string:SUCCESS ?"
select select "? string:ALL ?"
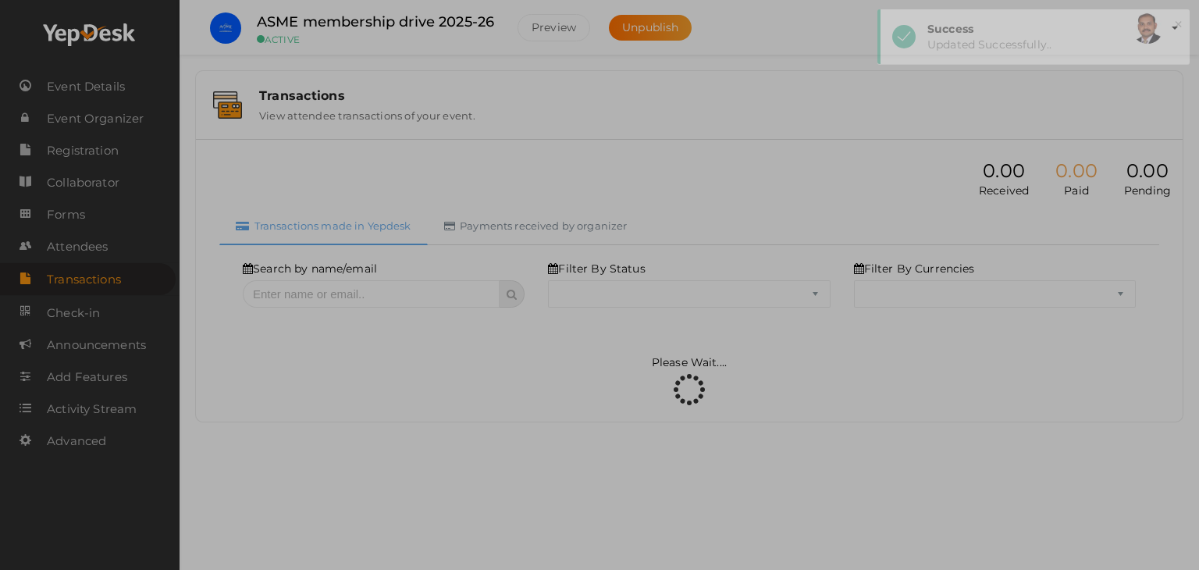
select select "SUCCESS"
select select "ALL"
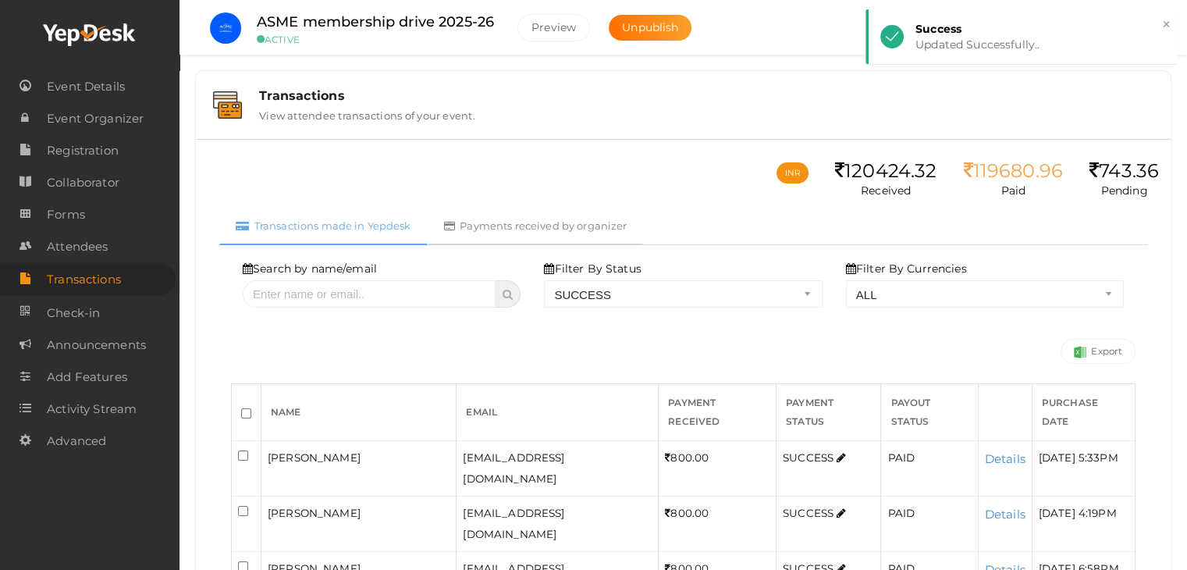
click at [556, 242] on link "Payments received by organizer" at bounding box center [536, 226] width 216 height 38
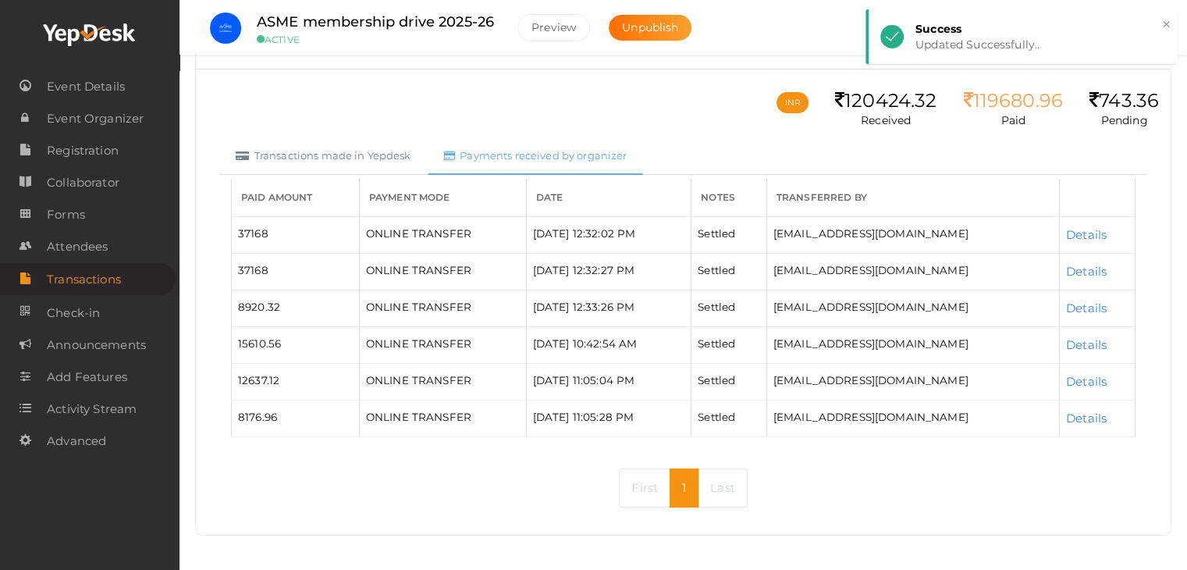
scroll to position [73, 0]
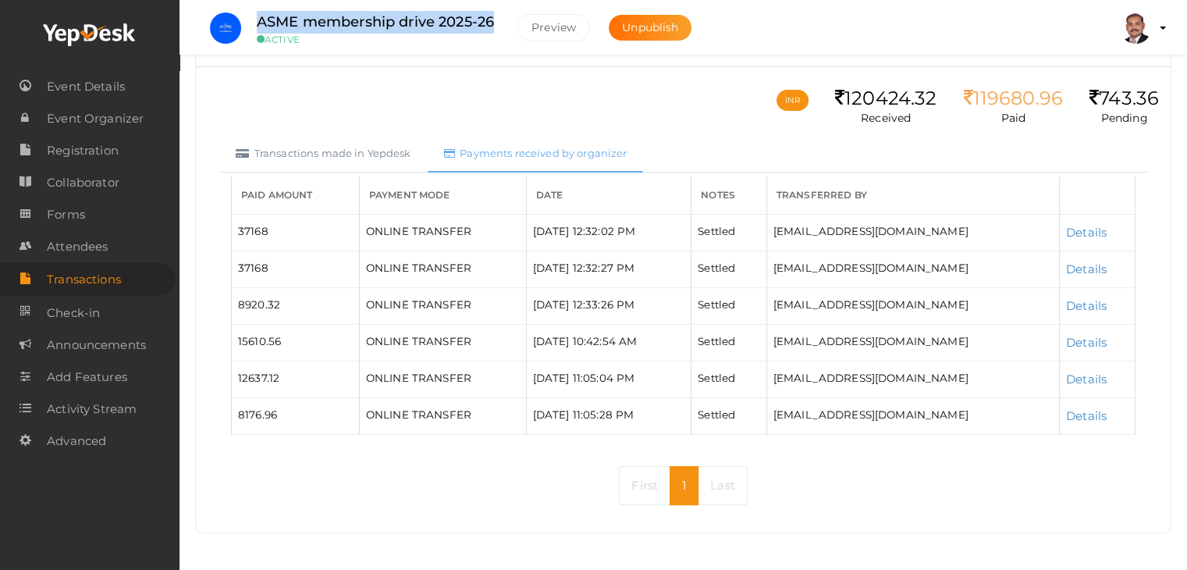
drag, startPoint x: 259, startPoint y: 19, endPoint x: 497, endPoint y: 20, distance: 238.0
click at [497, 20] on div "ASME membership drive 2025-26 ACTIVE" at bounding box center [375, 28] width 268 height 34
copy label "ASME membership drive 2025-26"
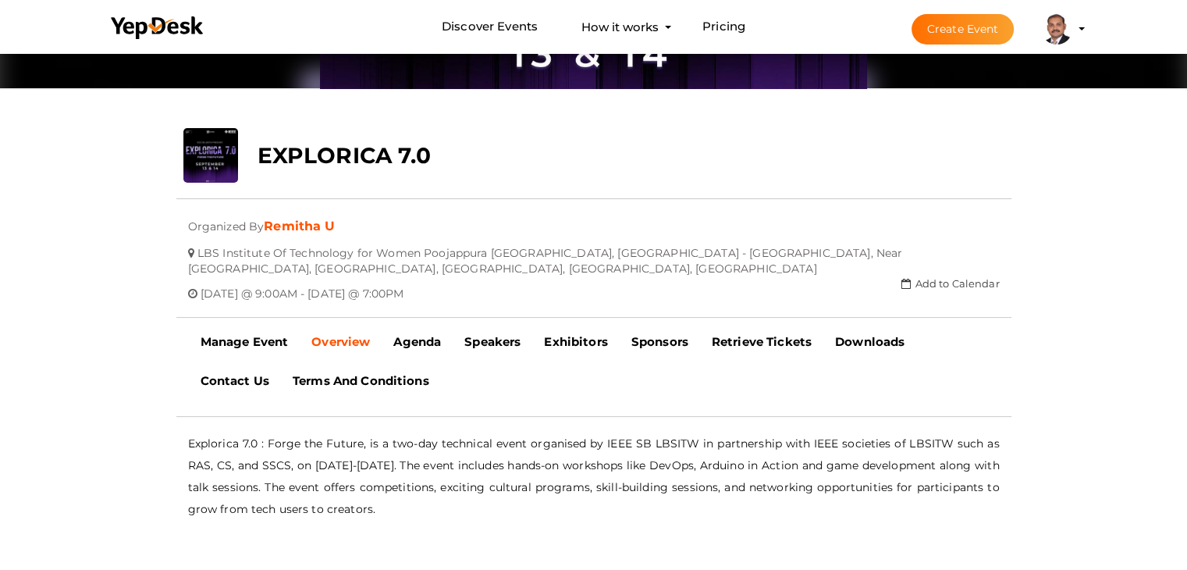
scroll to position [284, 0]
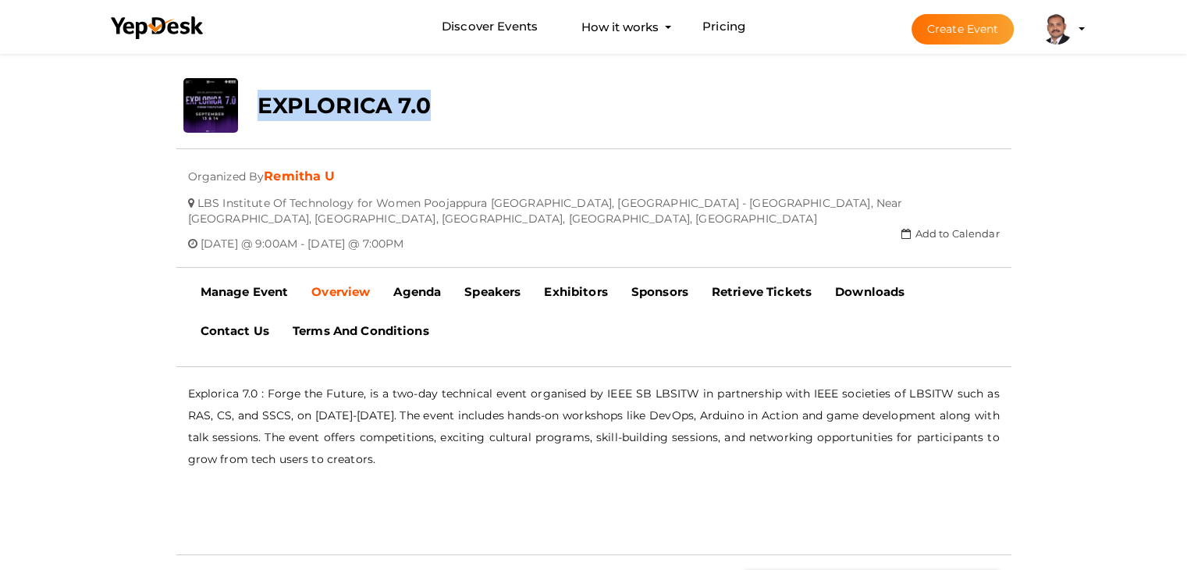
drag, startPoint x: 442, startPoint y: 99, endPoint x: 260, endPoint y: 103, distance: 182.6
click at [260, 103] on div "EXPLORICA 7.0" at bounding box center [524, 101] width 556 height 47
copy b "EXPLORICA 7.0"
click at [268, 284] on b "Manage Event" at bounding box center [245, 291] width 88 height 15
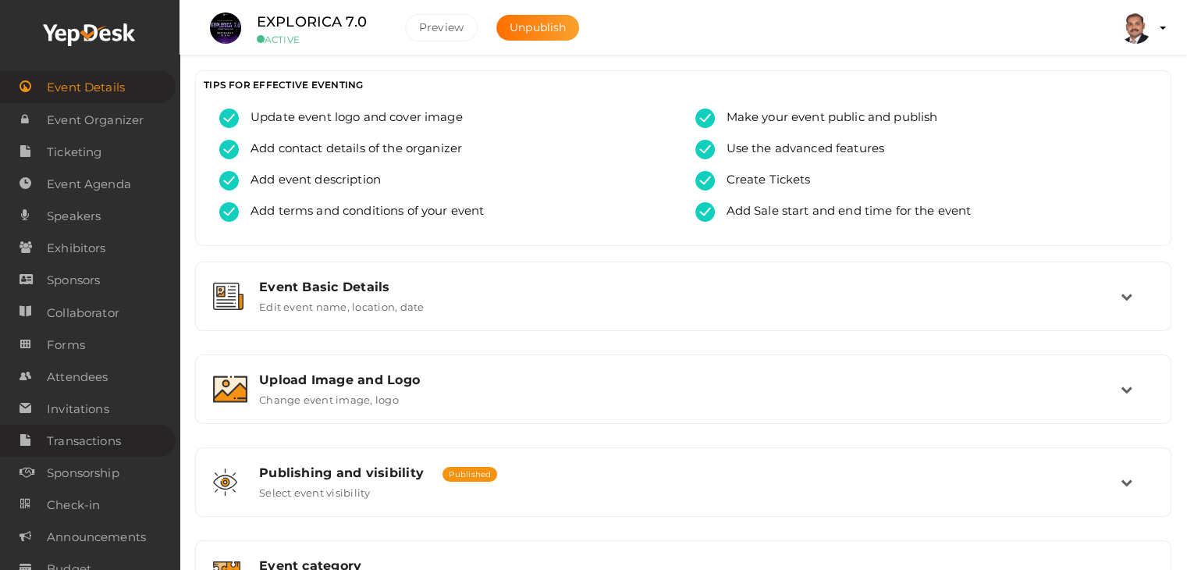
click at [108, 450] on span "Transactions" at bounding box center [84, 440] width 74 height 31
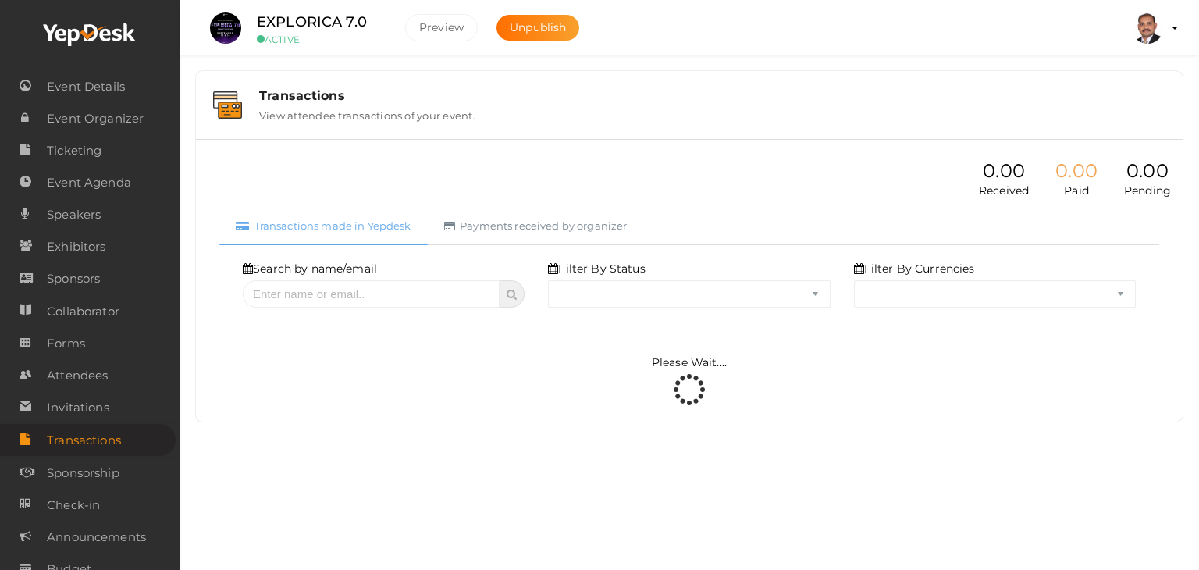
select select "ALL"
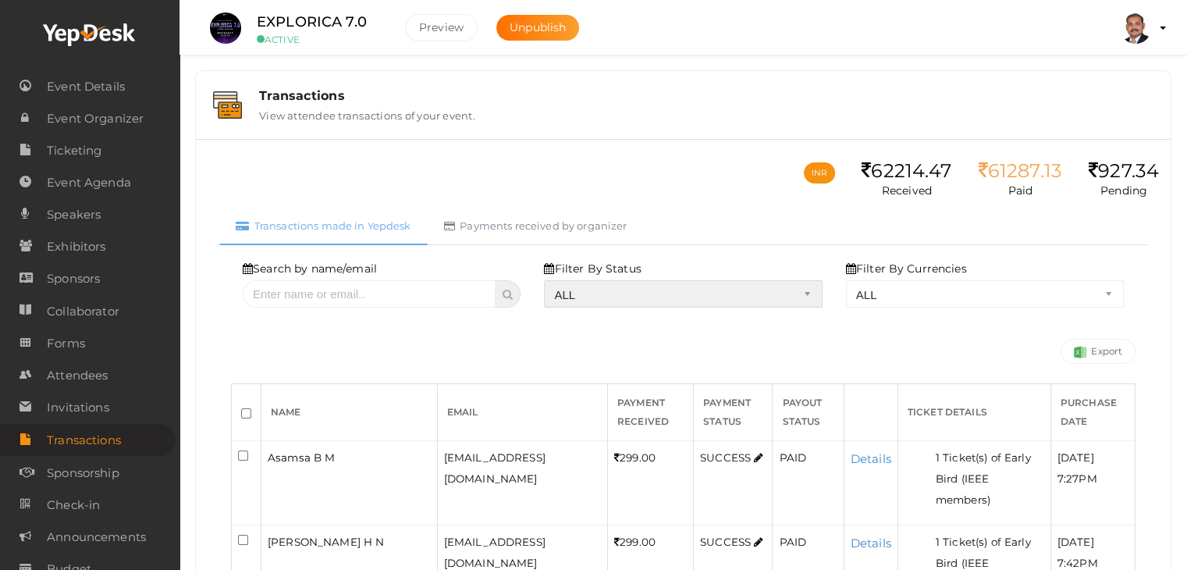
click at [613, 287] on select "ALL SUCCESS DECLINED UNAUTHORIZED FAILED NOTPAID FREE REFUNDED NA" at bounding box center [683, 293] width 278 height 27
click at [548, 280] on select "ALL SUCCESS DECLINED UNAUTHORIZED FAILED NOTPAID FREE REFUNDED NA" at bounding box center [683, 293] width 278 height 27
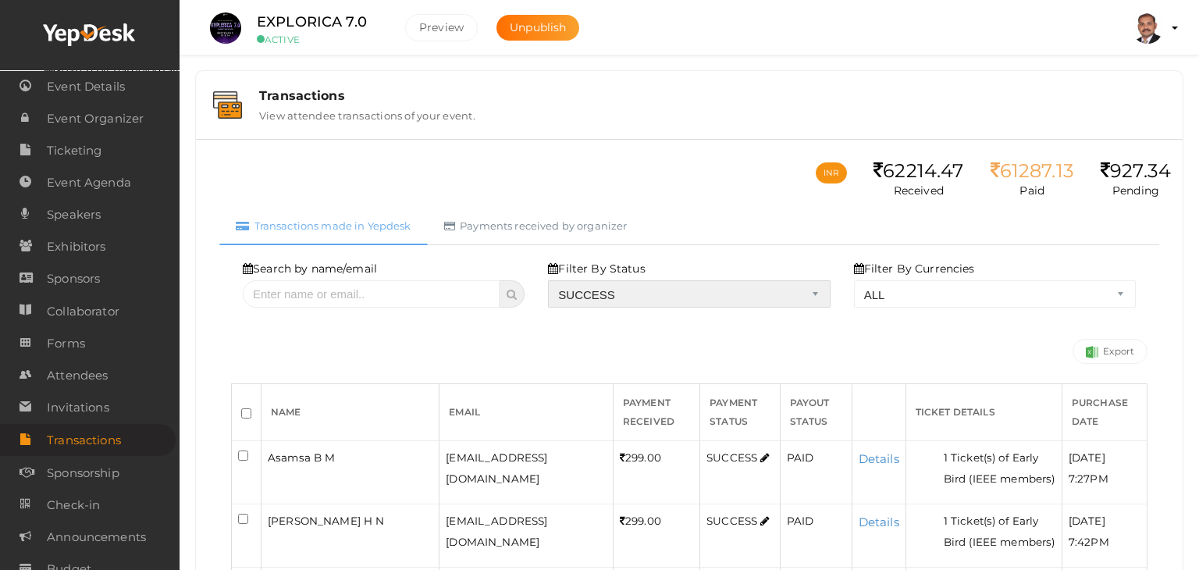
select select "? string:SUCCESS ?"
select select "? string:ALL ?"
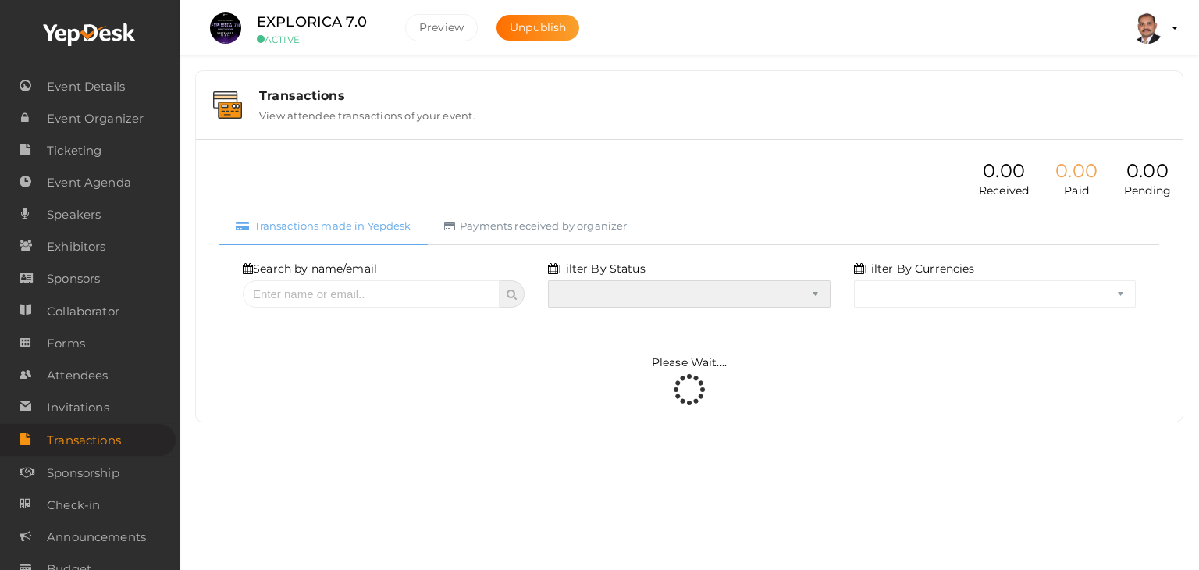
select select "SUCCESS"
select select "ALL"
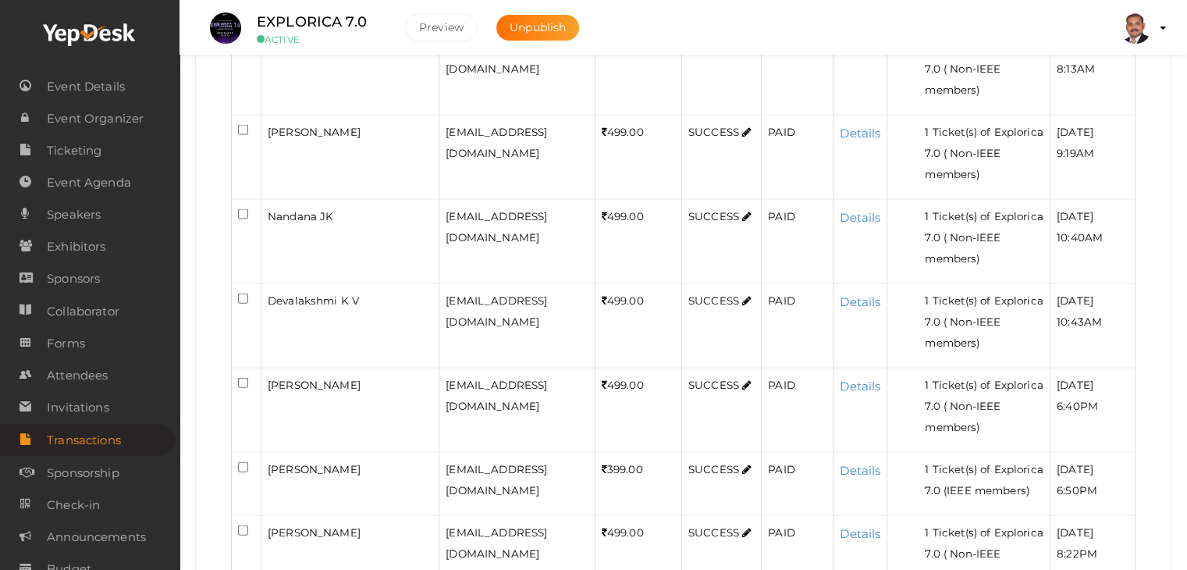
scroll to position [3527, 0]
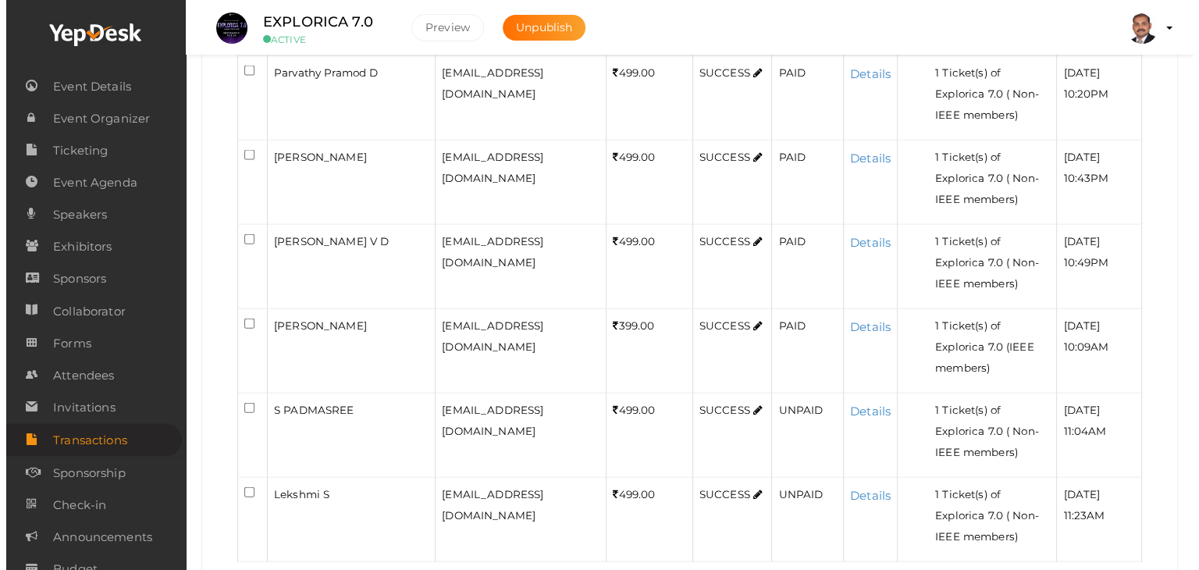
scroll to position [3511, 0]
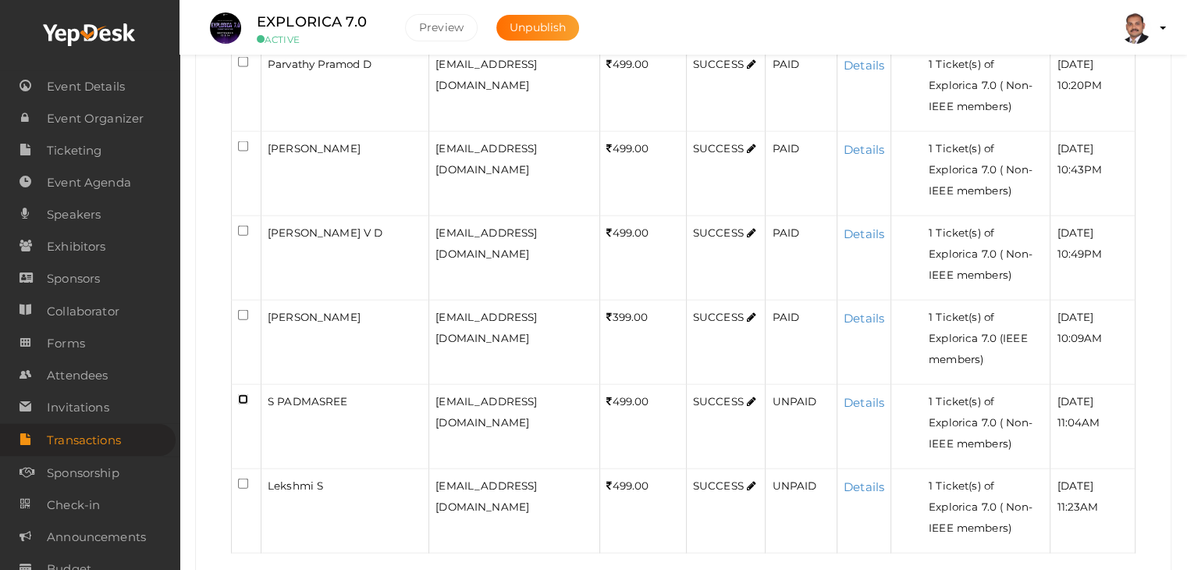
click at [240, 394] on input "checkbox" at bounding box center [243, 399] width 10 height 10
checkbox input "true"
click at [243, 478] on input "checkbox" at bounding box center [243, 483] width 10 height 10
checkbox input "true"
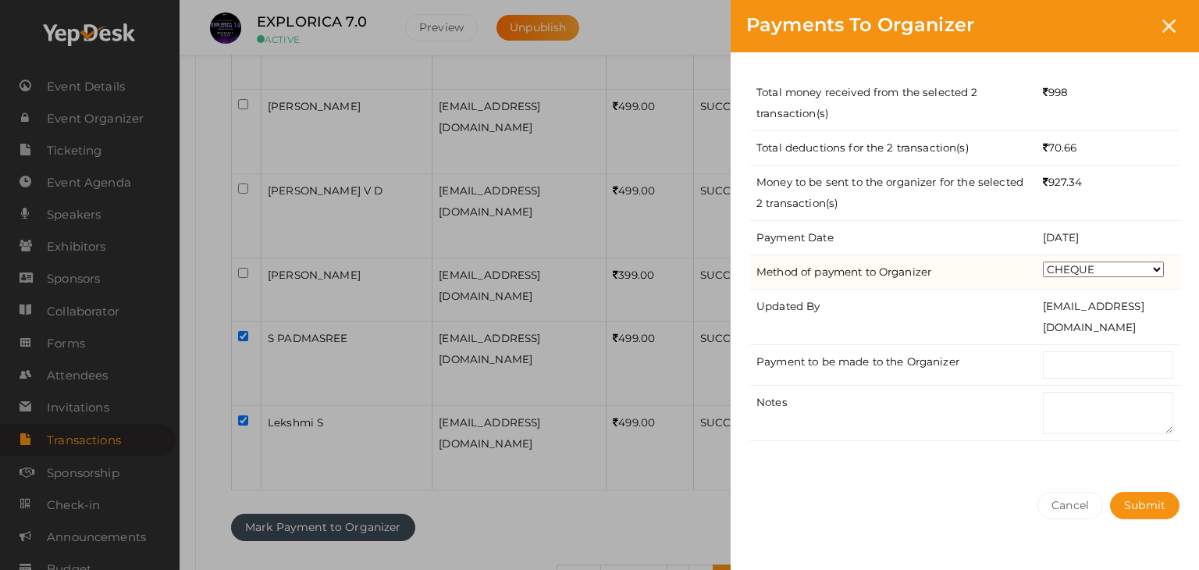
click at [1071, 279] on td "CHEQUE ONLINE TRANSFER WIRE TRANSFER CASH BANK DRAFT OTHERS" at bounding box center [1107, 271] width 143 height 34
click at [1079, 272] on select "CHEQUE ONLINE TRANSFER WIRE TRANSFER CASH BANK DRAFT OTHERS" at bounding box center [1103, 269] width 121 height 16
select select "ONLINE TRANSFER"
click at [1043, 261] on select "CHEQUE ONLINE TRANSFER WIRE TRANSFER CASH BANK DRAFT OTHERS" at bounding box center [1103, 269] width 121 height 16
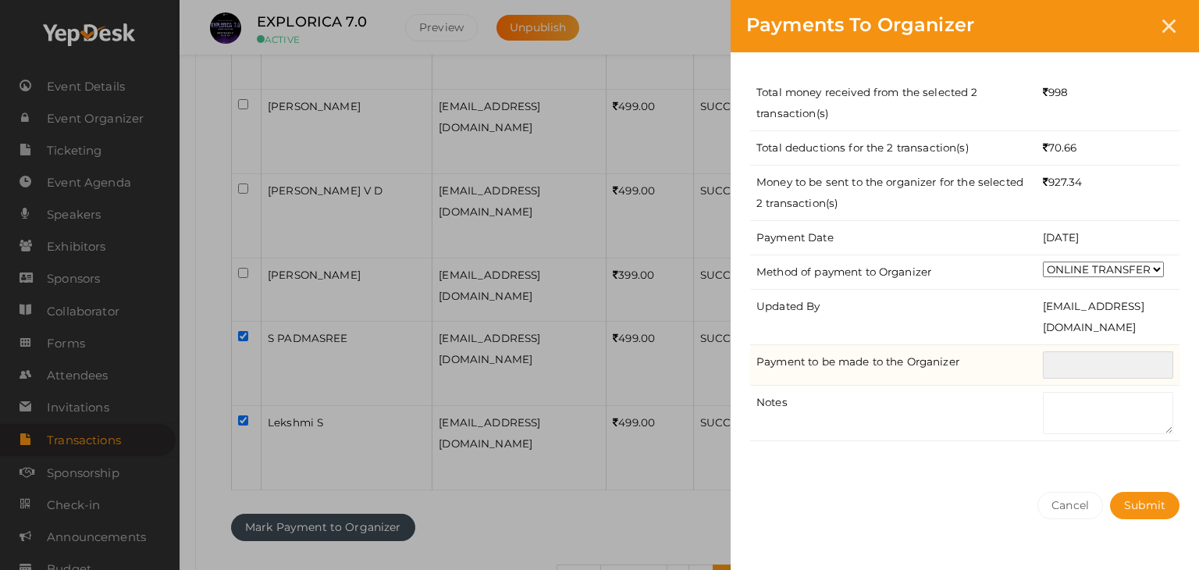
click at [1099, 368] on input "text" at bounding box center [1108, 364] width 130 height 27
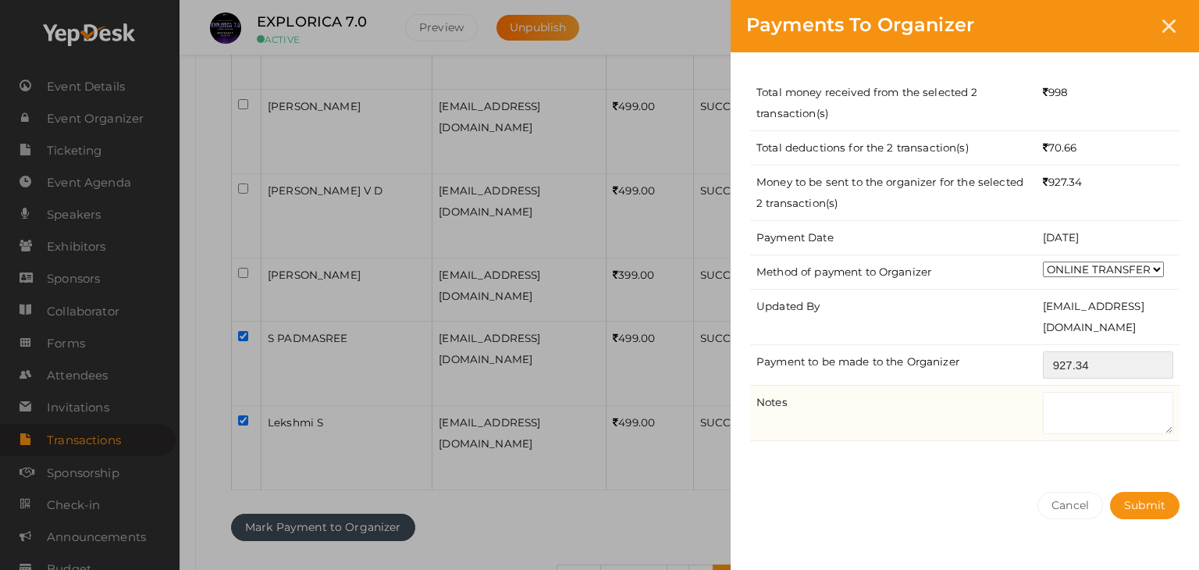
type input "927.34"
click at [1138, 410] on textarea at bounding box center [1108, 413] width 130 height 42
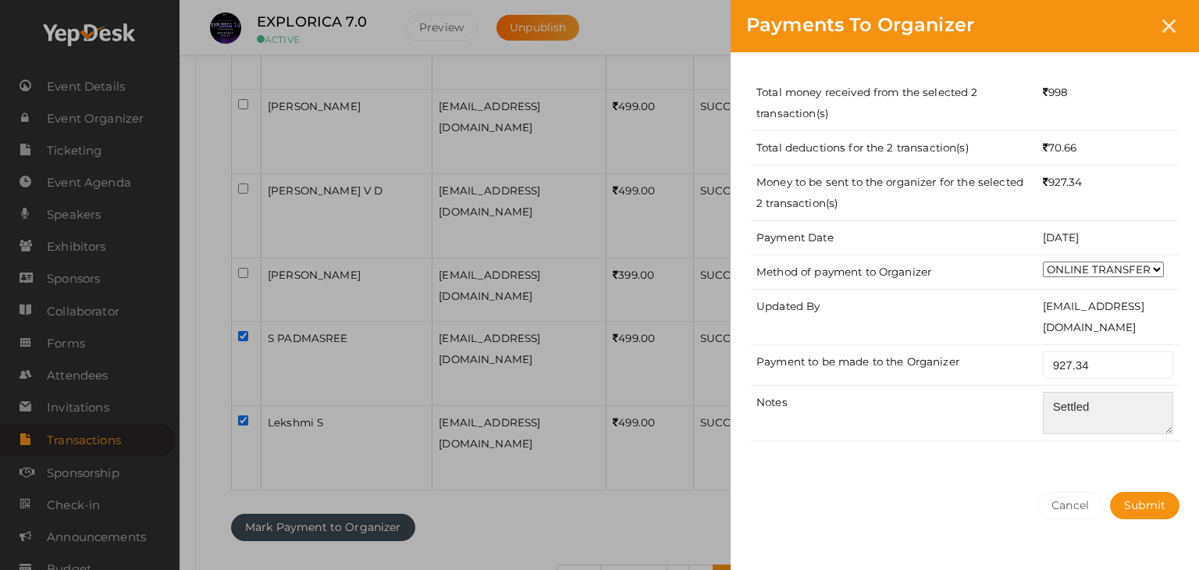
type textarea "Settled"
click at [1133, 457] on div "Total money received from the selected 2 transaction(s) 998 Total deductions fo…" at bounding box center [964, 264] width 468 height 424
click at [1133, 502] on span "Submit" at bounding box center [1144, 505] width 41 height 14
select select "? string:SUCCESS ?"
select select "? string:ALL ?"
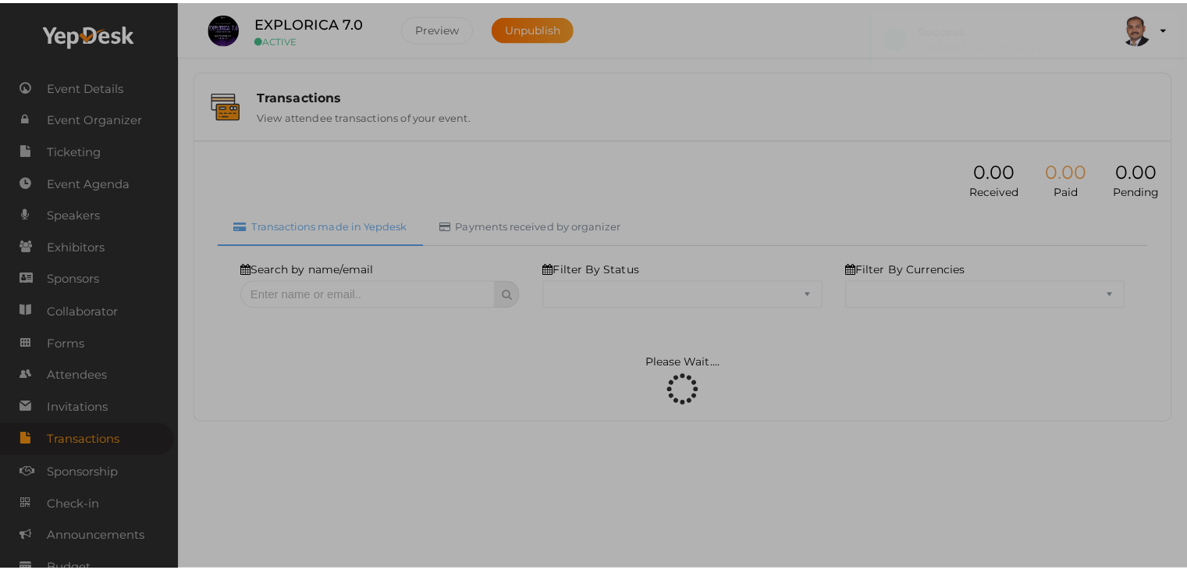
scroll to position [0, 0]
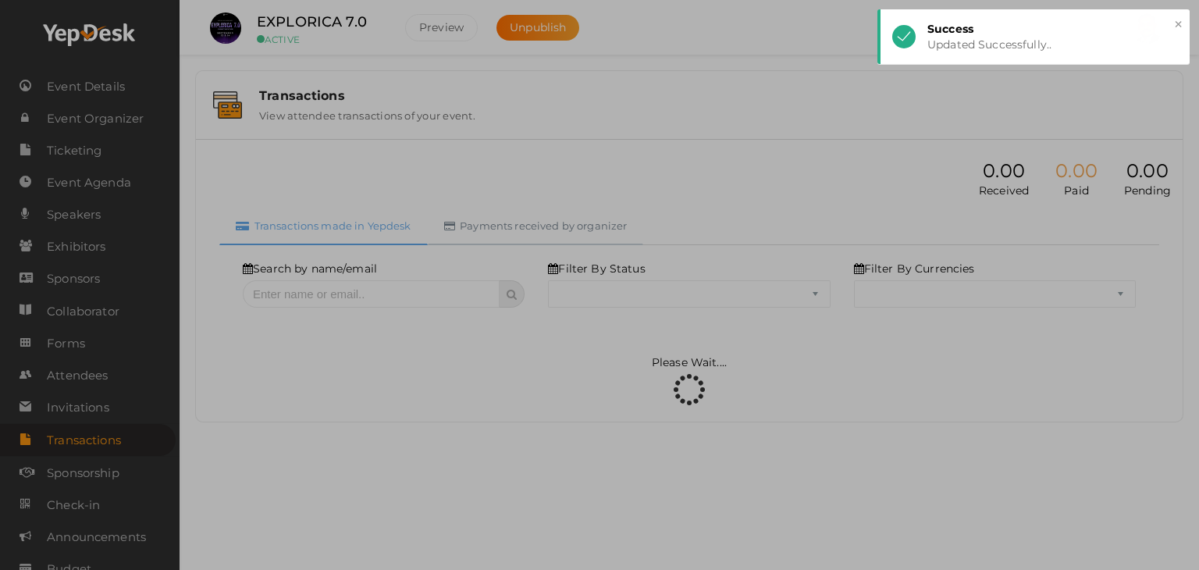
select select "SUCCESS"
select select "ALL"
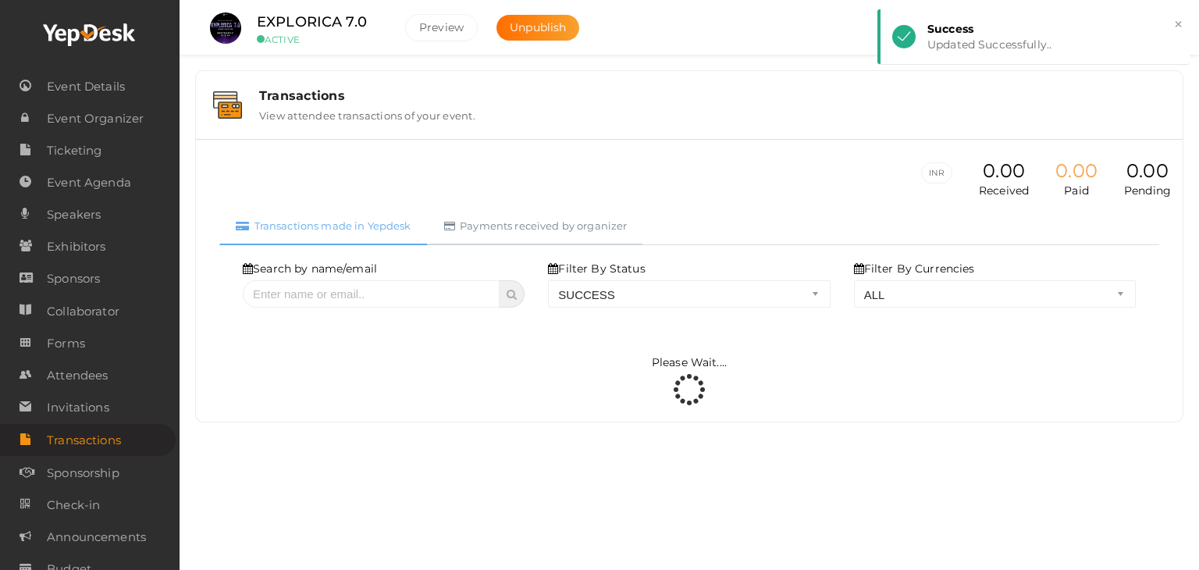
click at [492, 229] on link "Payments received by organizer" at bounding box center [536, 226] width 216 height 38
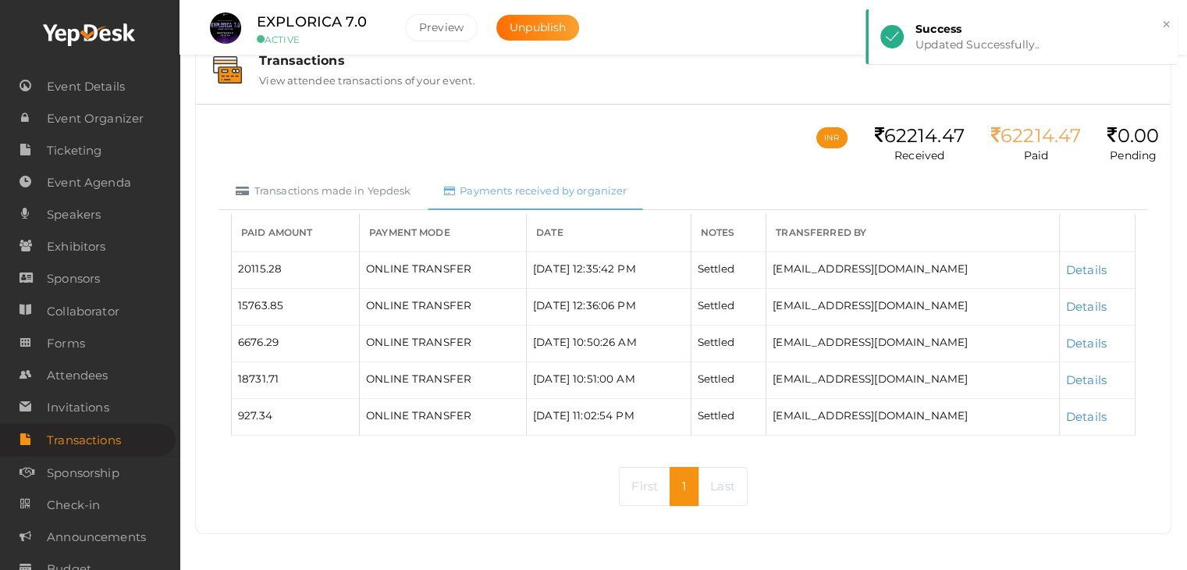
scroll to position [36, 0]
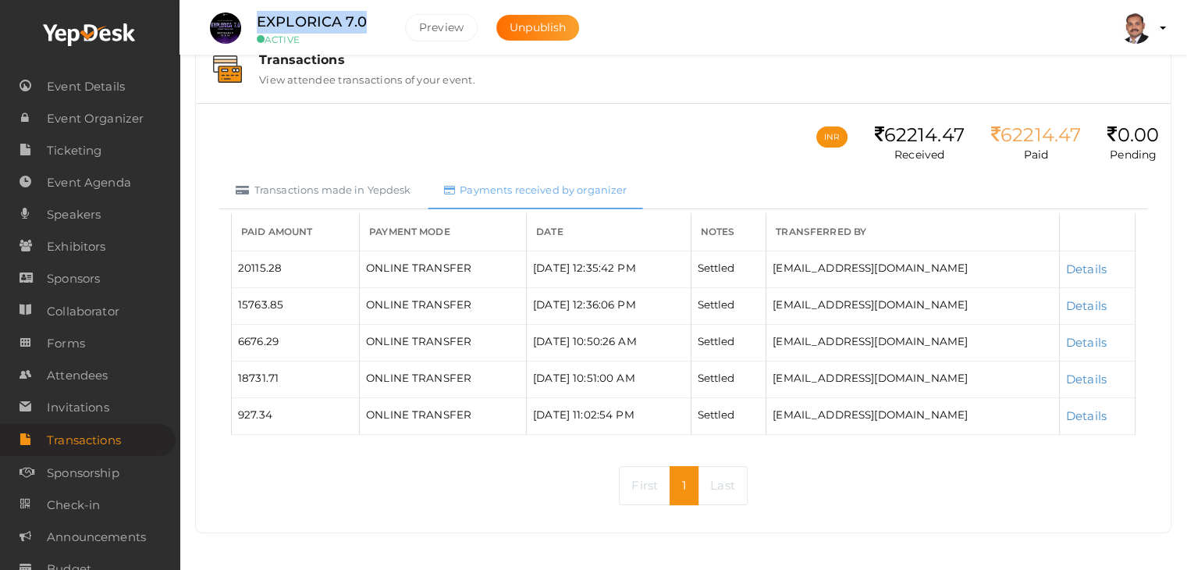
drag, startPoint x: 372, startPoint y: 16, endPoint x: 259, endPoint y: 16, distance: 113.1
click at [259, 16] on div "EXPLORICA 7.0 ACTIVE" at bounding box center [319, 28] width 156 height 34
copy label "EXPLORICA 7.0"
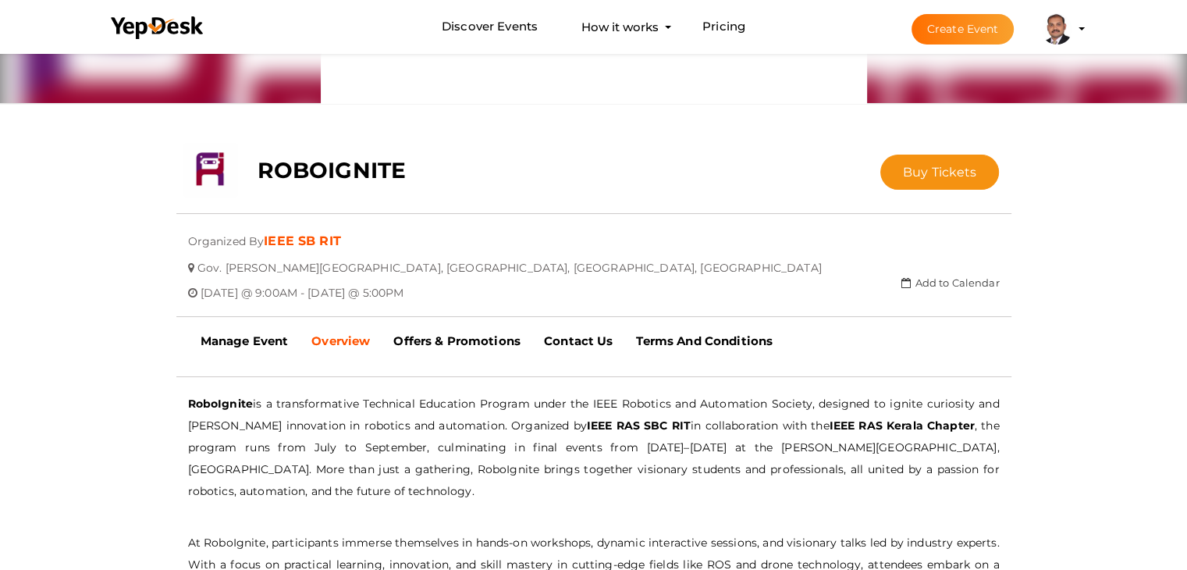
scroll to position [284, 0]
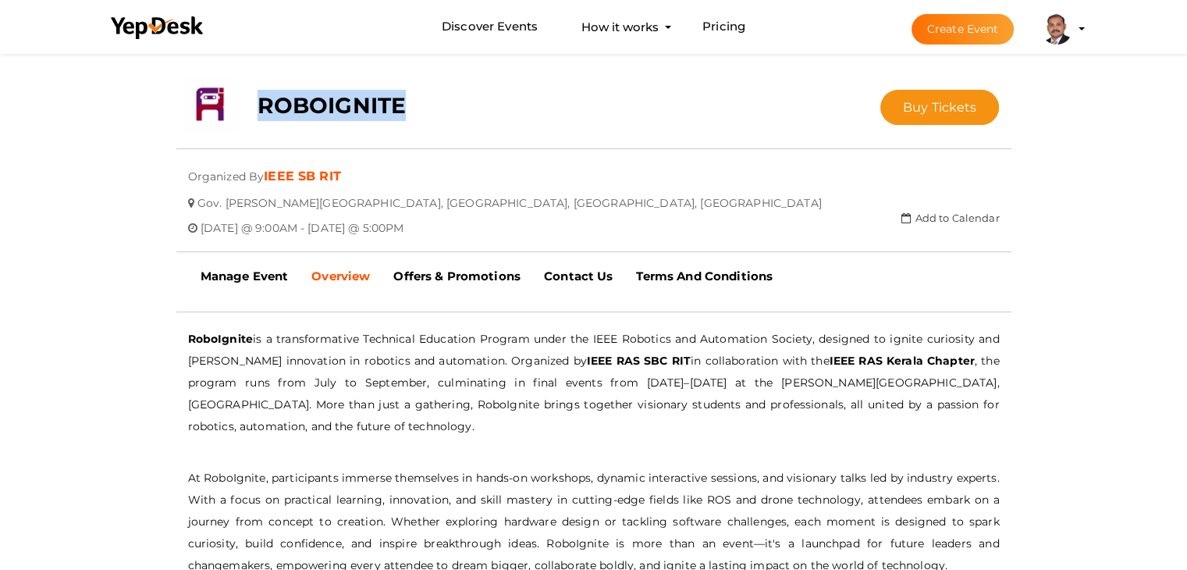
drag, startPoint x: 434, startPoint y: 118, endPoint x: 258, endPoint y: 110, distance: 175.7
click at [258, 110] on div "ROBOIGNITE" at bounding box center [524, 101] width 556 height 47
copy b "ROBOIGNITE"
click at [245, 261] on link "Manage Event" at bounding box center [245, 276] width 112 height 39
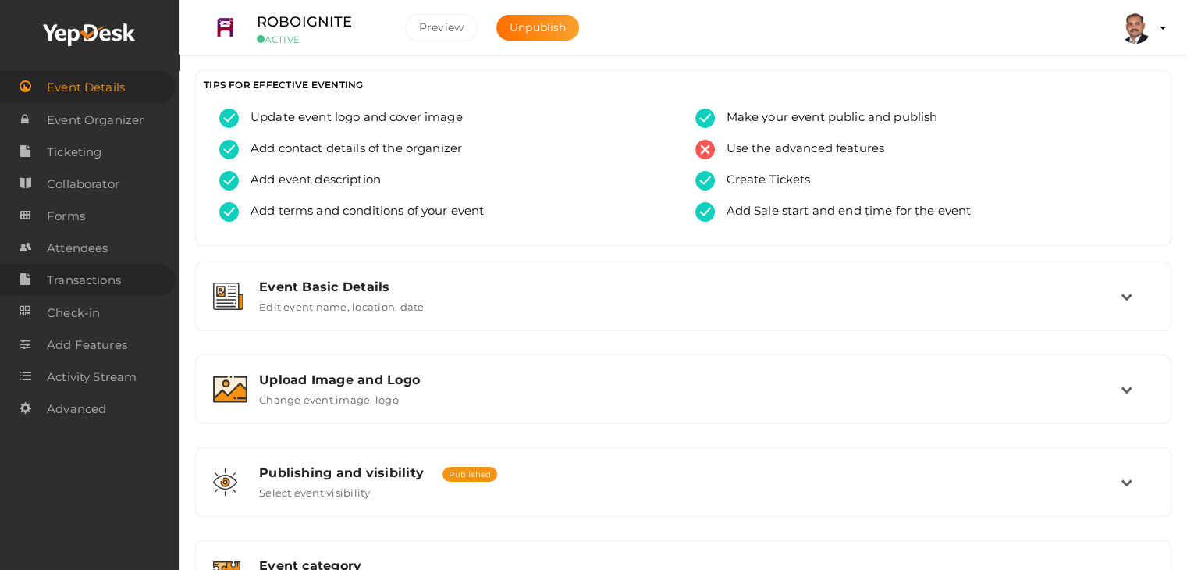
click at [113, 268] on span "Transactions" at bounding box center [84, 280] width 74 height 31
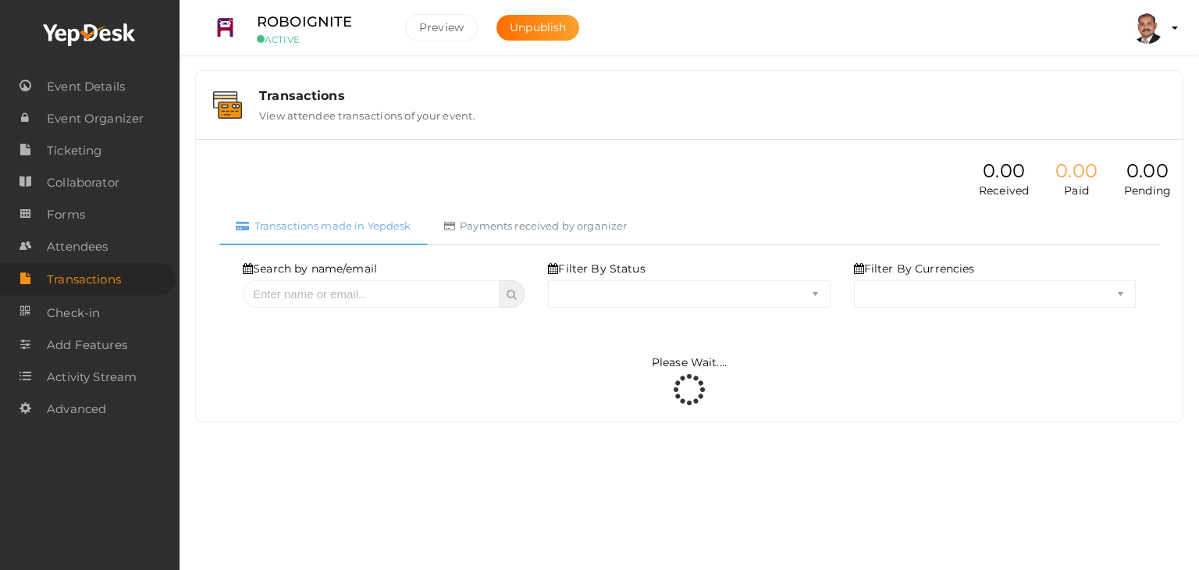
select select "ALL"
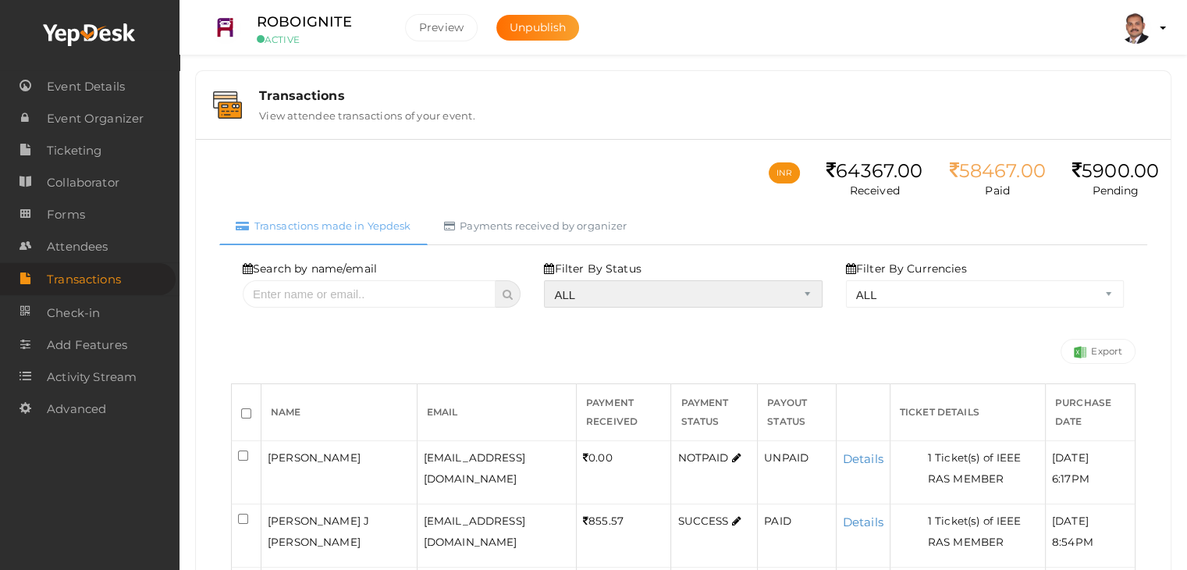
click at [611, 291] on select "ALL SUCCESS DECLINED UNAUTHORIZED FAILED NOTPAID FREE REFUNDED NA" at bounding box center [683, 293] width 278 height 27
click at [548, 280] on select "ALL SUCCESS DECLINED UNAUTHORIZED FAILED NOTPAID FREE REFUNDED NA" at bounding box center [683, 293] width 278 height 27
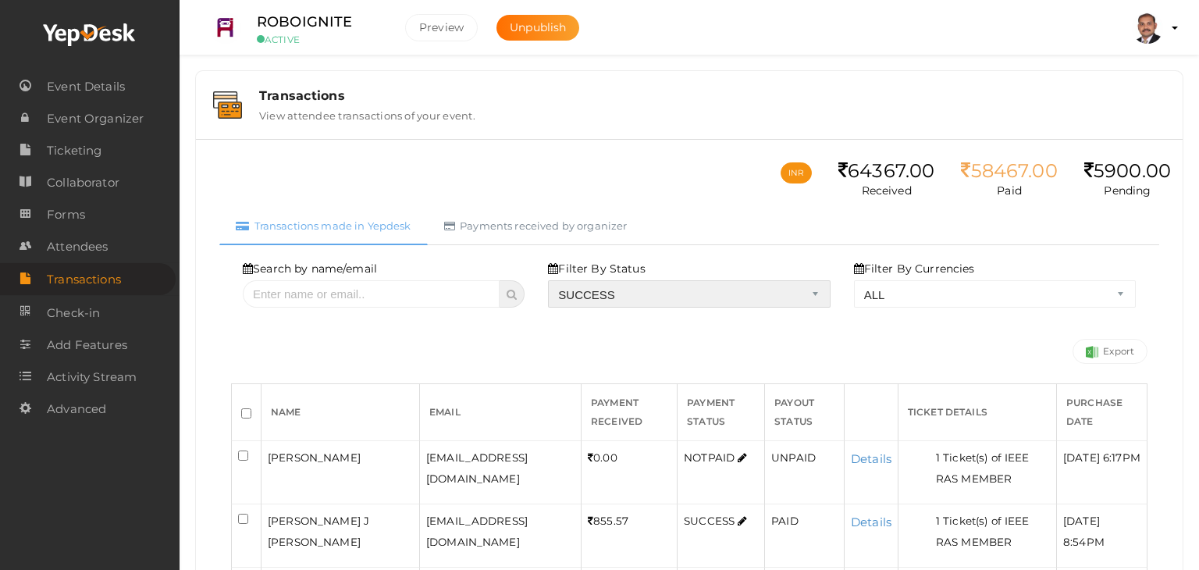
select select "? string:SUCCESS ?"
select select "? string:ALL ?"
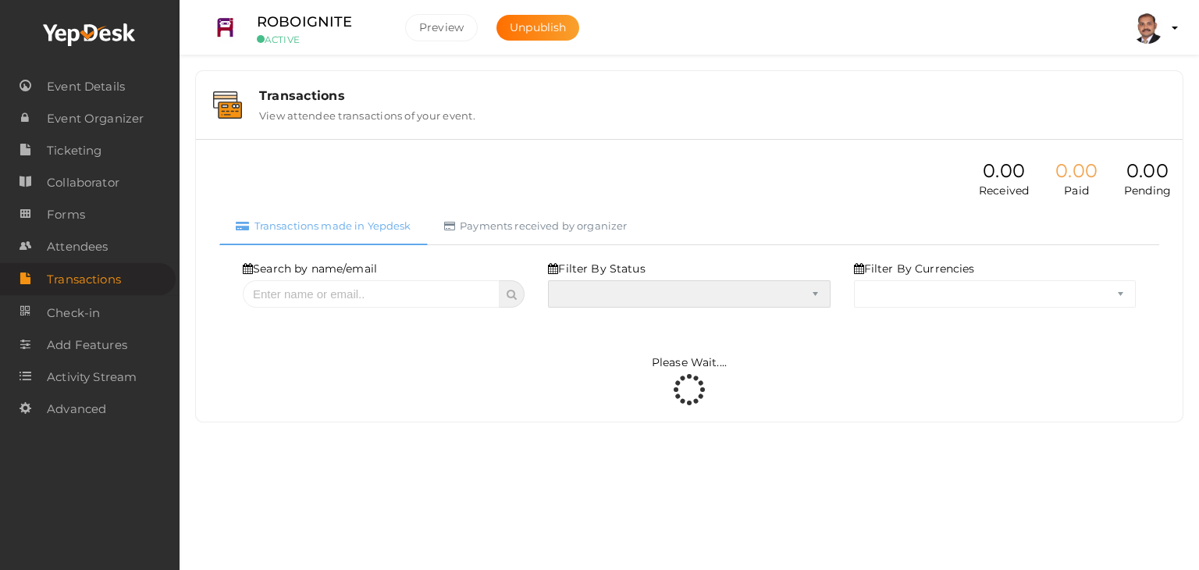
select select "SUCCESS"
select select "ALL"
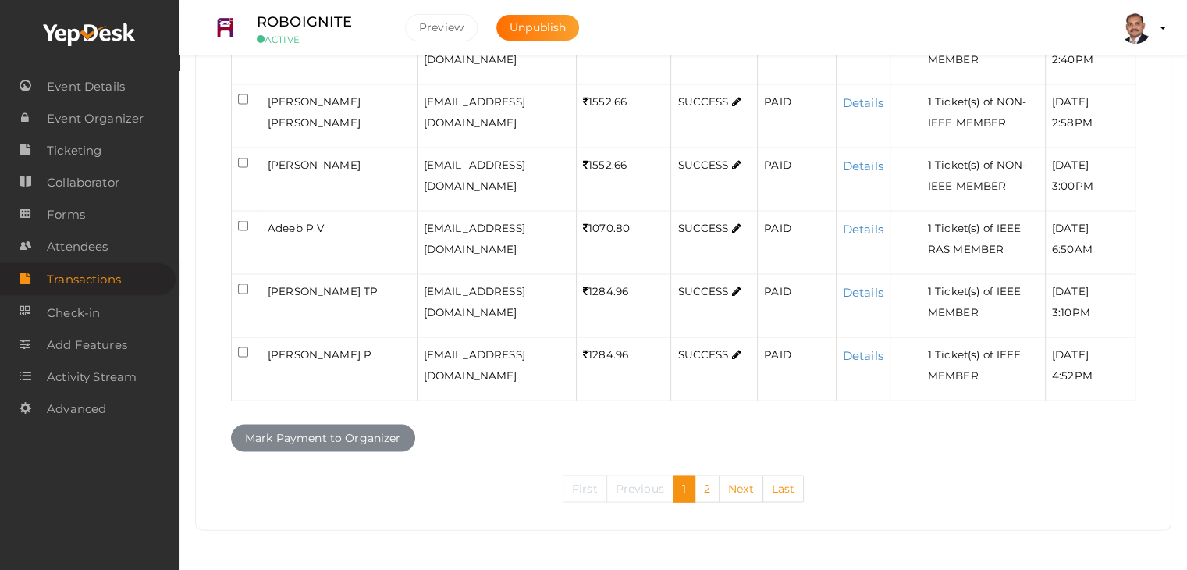
scroll to position [3738, 0]
click at [710, 490] on link "2" at bounding box center [706, 488] width 25 height 27
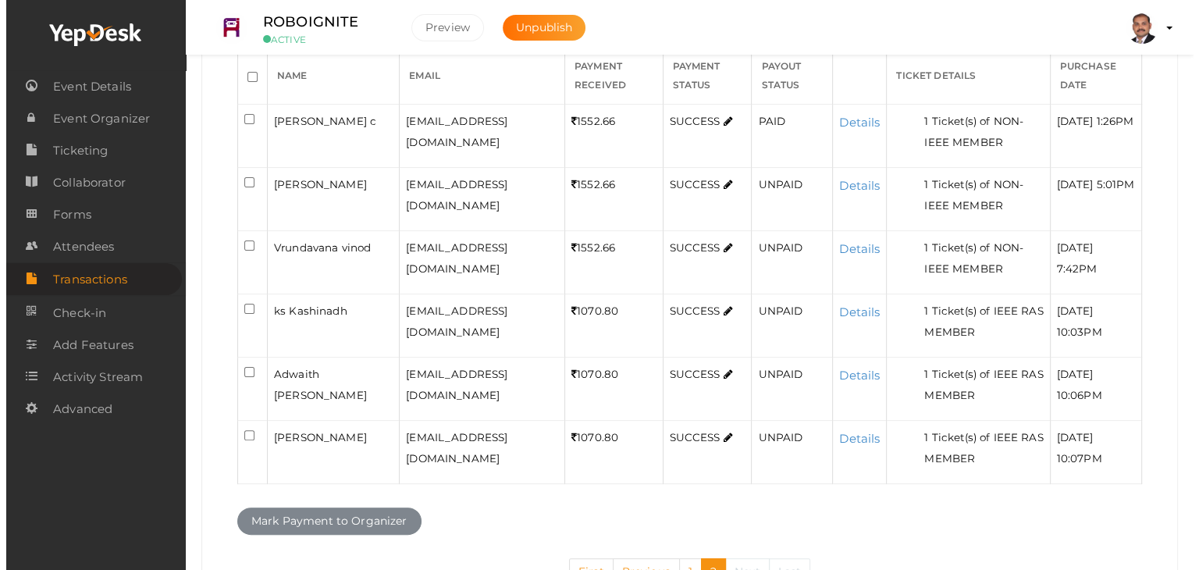
scroll to position [338, 0]
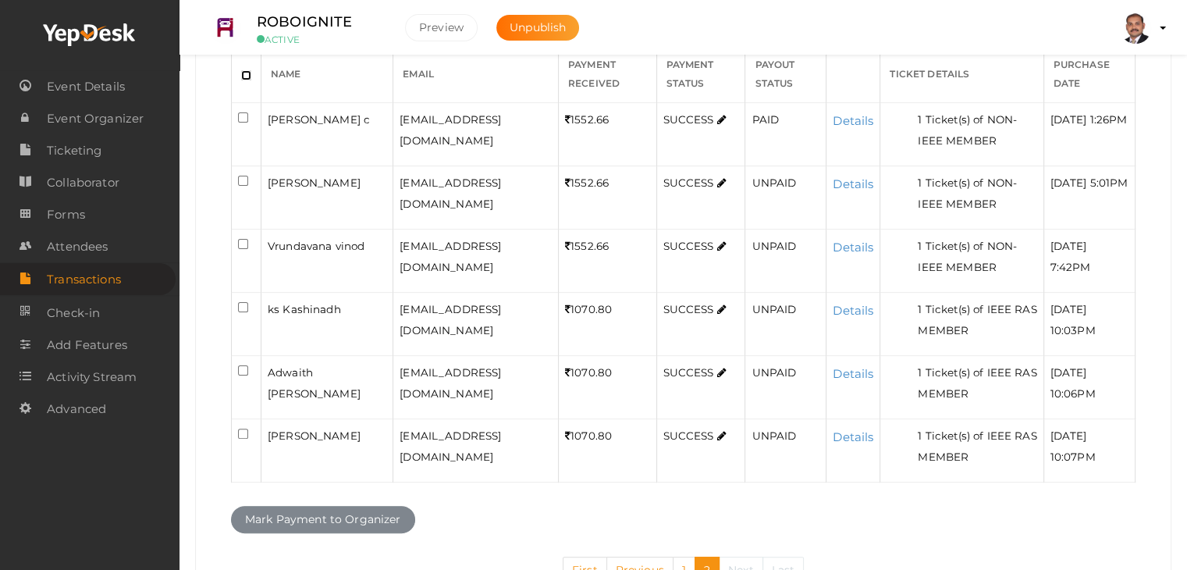
click at [244, 72] on input "checkbox" at bounding box center [246, 75] width 10 height 10
checkbox input "true"
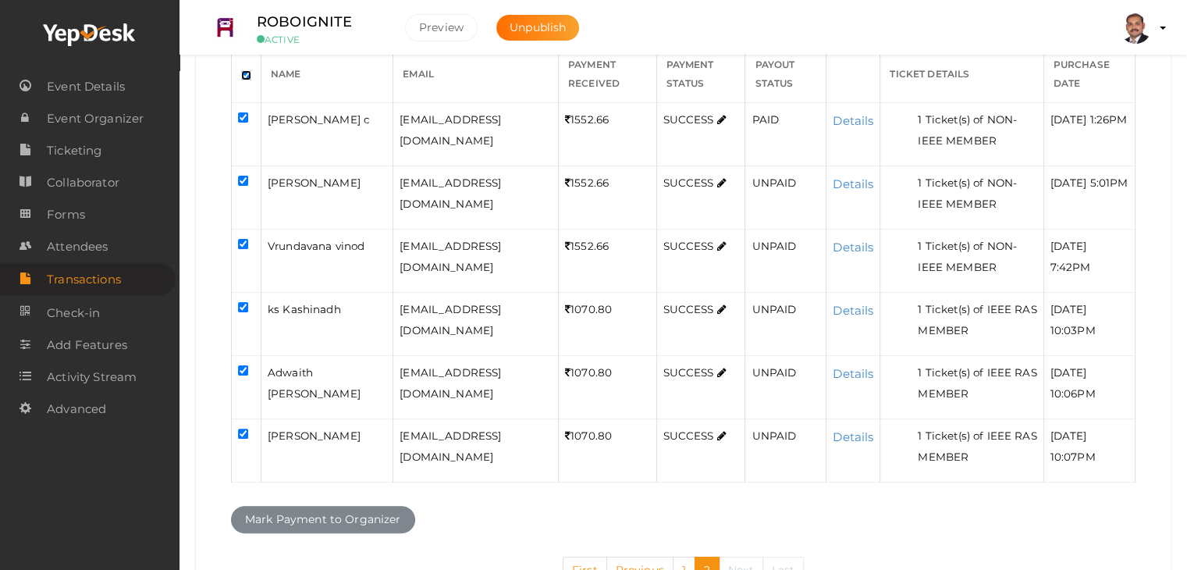
checkbox input "true"
click at [241, 116] on input "checkbox" at bounding box center [243, 117] width 10 height 10
checkbox input "false"
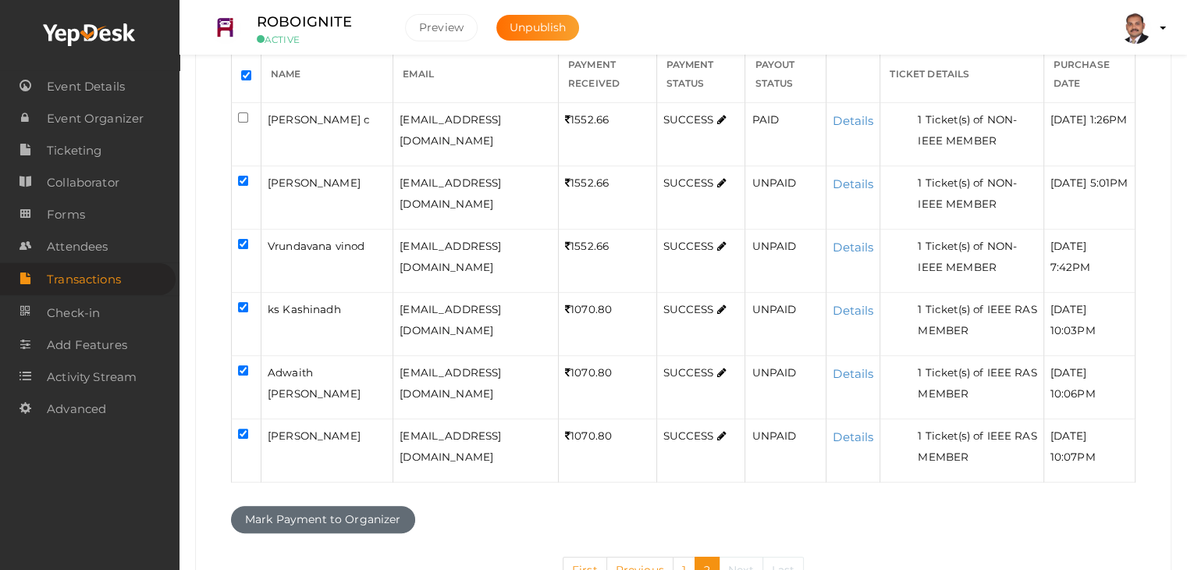
click at [330, 515] on button "Mark Payment to Organizer" at bounding box center [323, 519] width 184 height 27
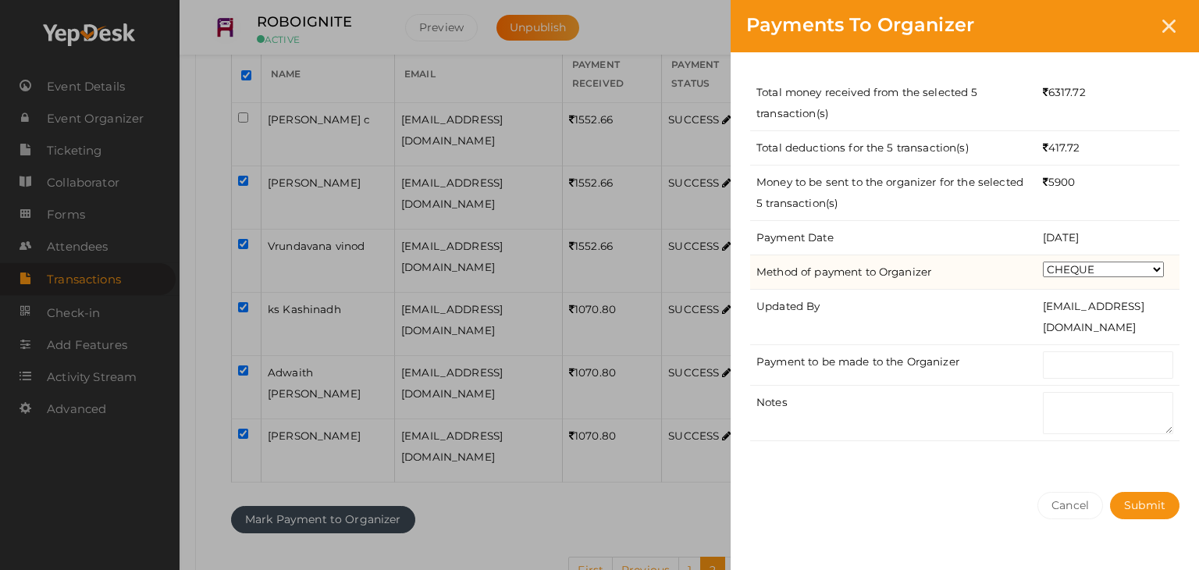
click at [1102, 269] on select "CHEQUE ONLINE TRANSFER WIRE TRANSFER CASH BANK DRAFT OTHERS" at bounding box center [1103, 269] width 121 height 16
select select "ONLINE TRANSFER"
click at [1043, 261] on select "CHEQUE ONLINE TRANSFER WIRE TRANSFER CASH BANK DRAFT OTHERS" at bounding box center [1103, 269] width 121 height 16
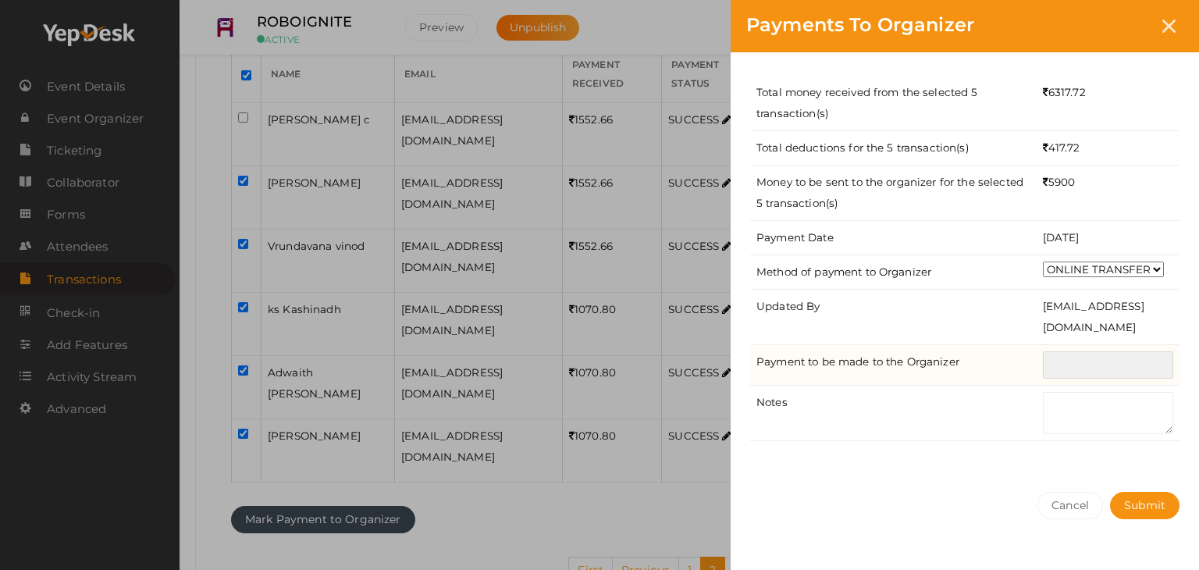
click at [1099, 375] on input "text" at bounding box center [1108, 364] width 130 height 27
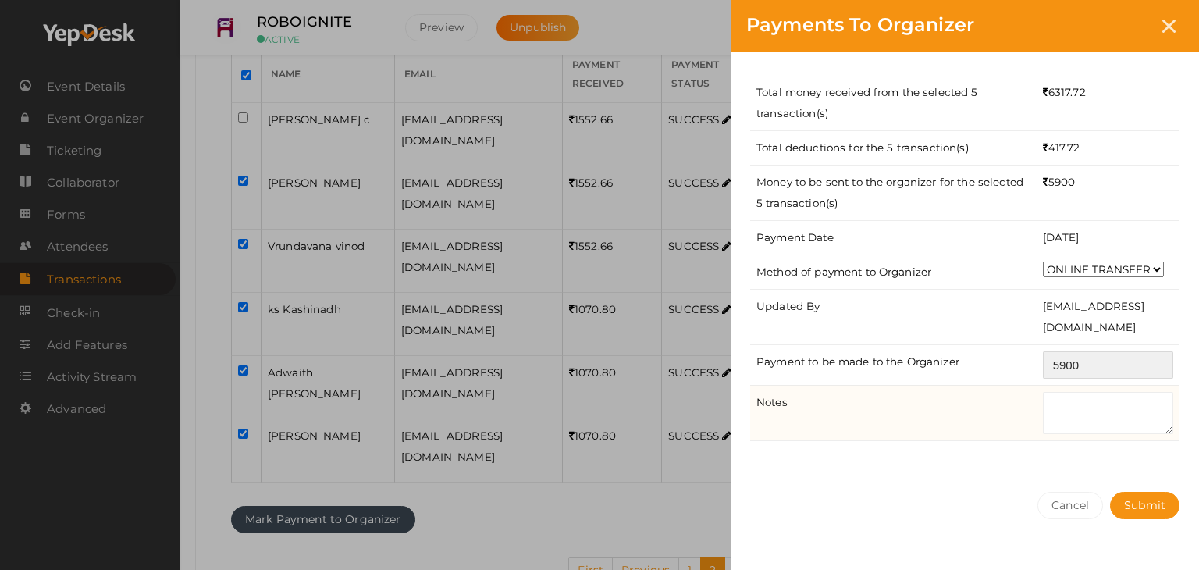
type input "5900"
click at [1159, 435] on td at bounding box center [1107, 412] width 143 height 55
click at [1099, 402] on textarea at bounding box center [1108, 413] width 130 height 42
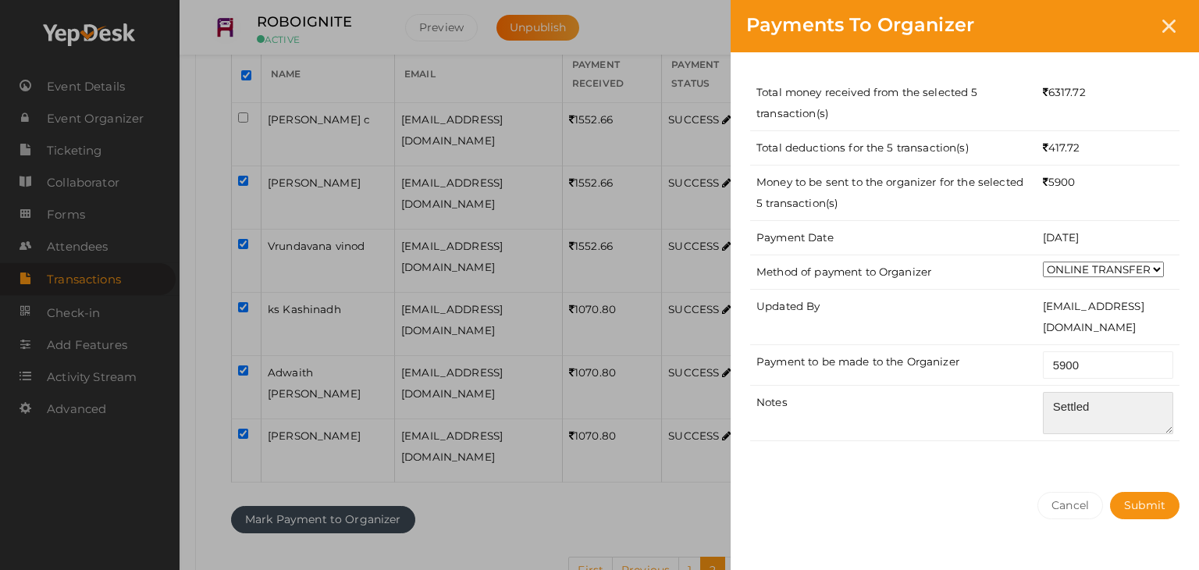
type textarea "Settled"
click at [1127, 458] on div "Total money received from the selected 5 transaction(s) 6317.72 Total deduction…" at bounding box center [964, 264] width 468 height 424
click at [1146, 510] on button "Submit" at bounding box center [1144, 505] width 69 height 27
select select "? string:SUCCESS ?"
select select "? string:ALL ?"
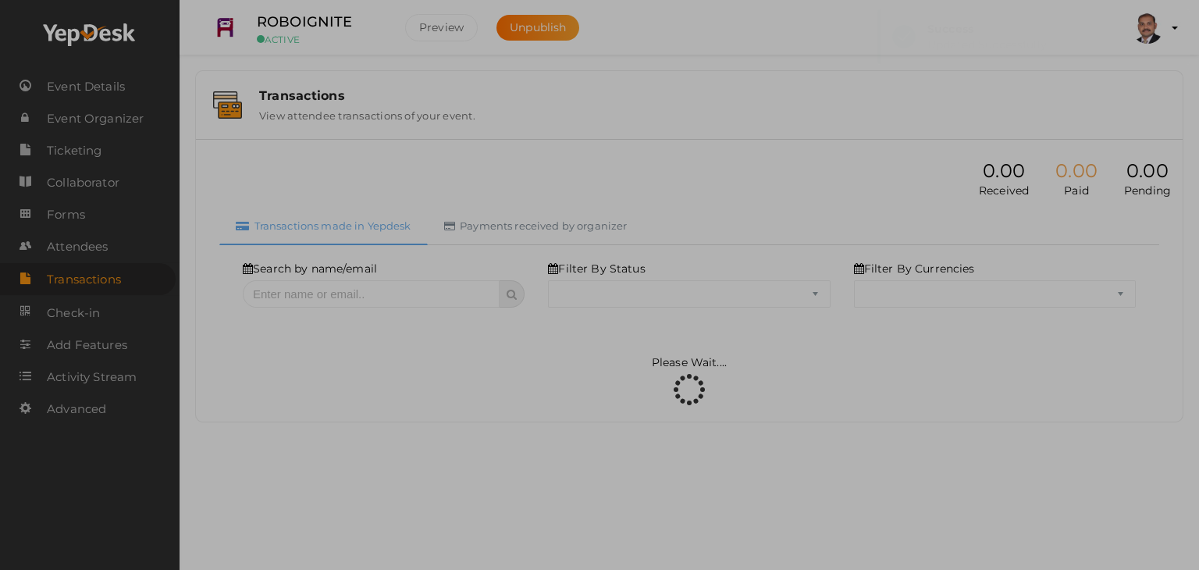
scroll to position [0, 0]
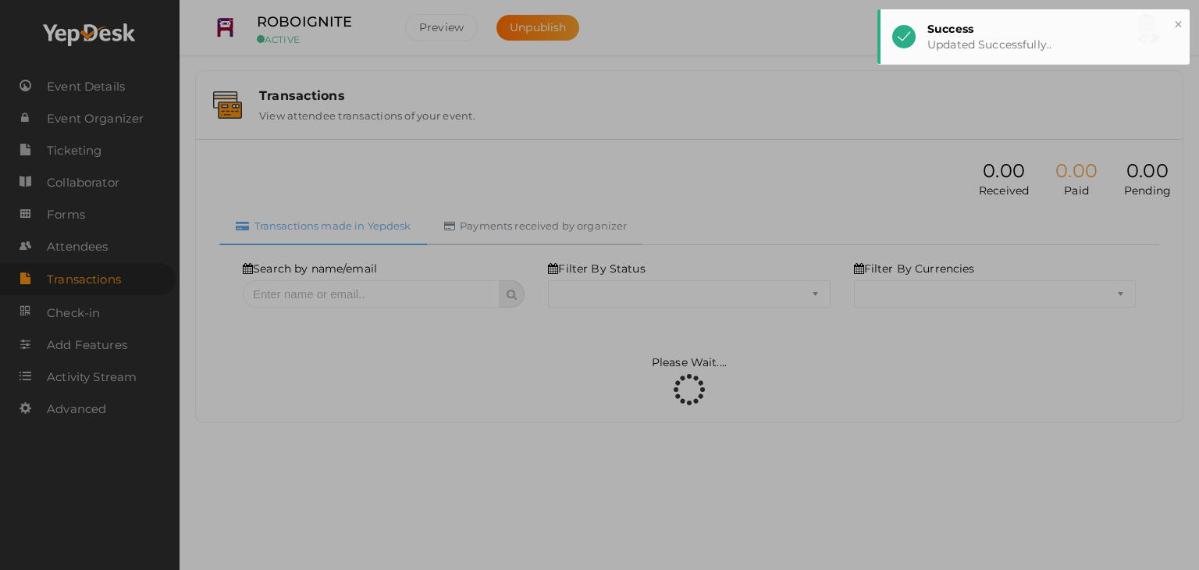
select select "SUCCESS"
select select "ALL"
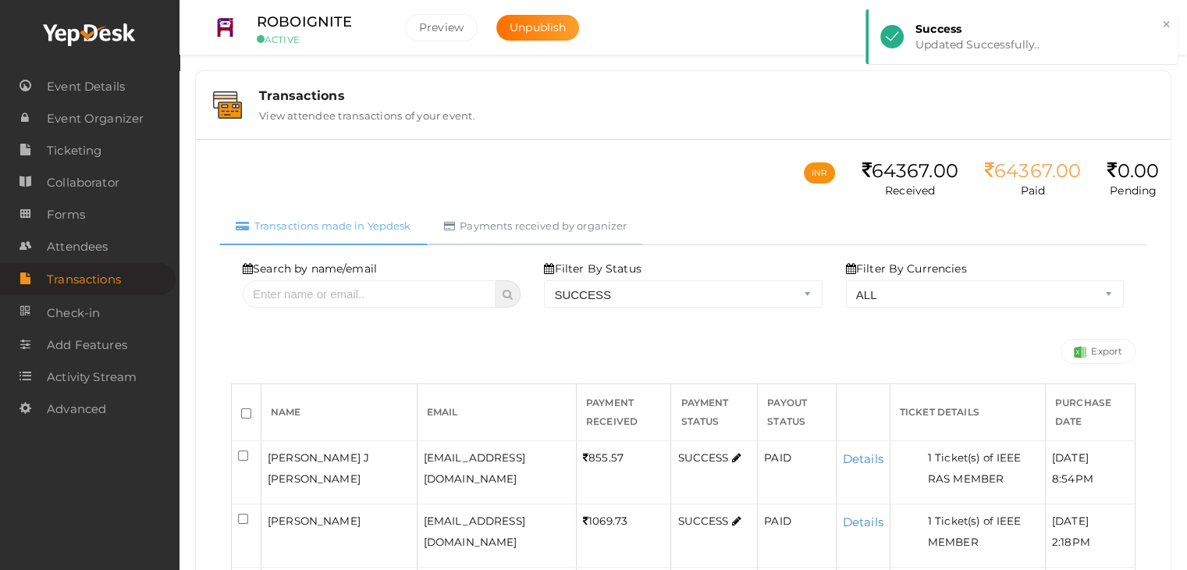
click at [571, 226] on link "Payments received by organizer" at bounding box center [536, 226] width 216 height 38
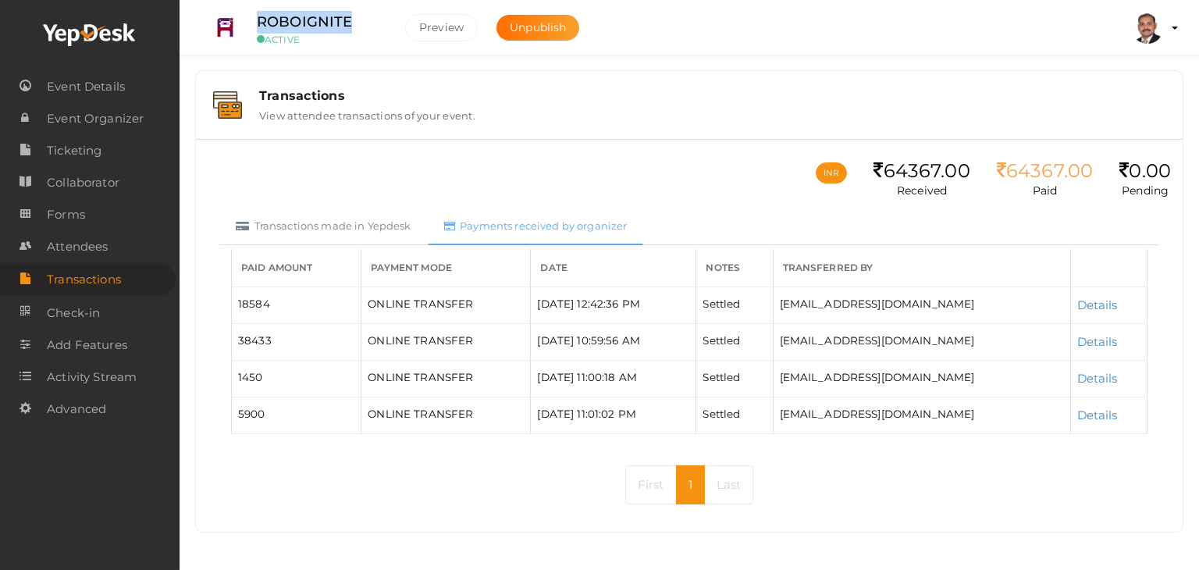
drag, startPoint x: 359, startPoint y: 21, endPoint x: 251, endPoint y: 13, distance: 108.0
click at [251, 13] on div "ROBOIGNITE ACTIVE" at bounding box center [319, 28] width 156 height 34
copy label "ROBOIGNITE"
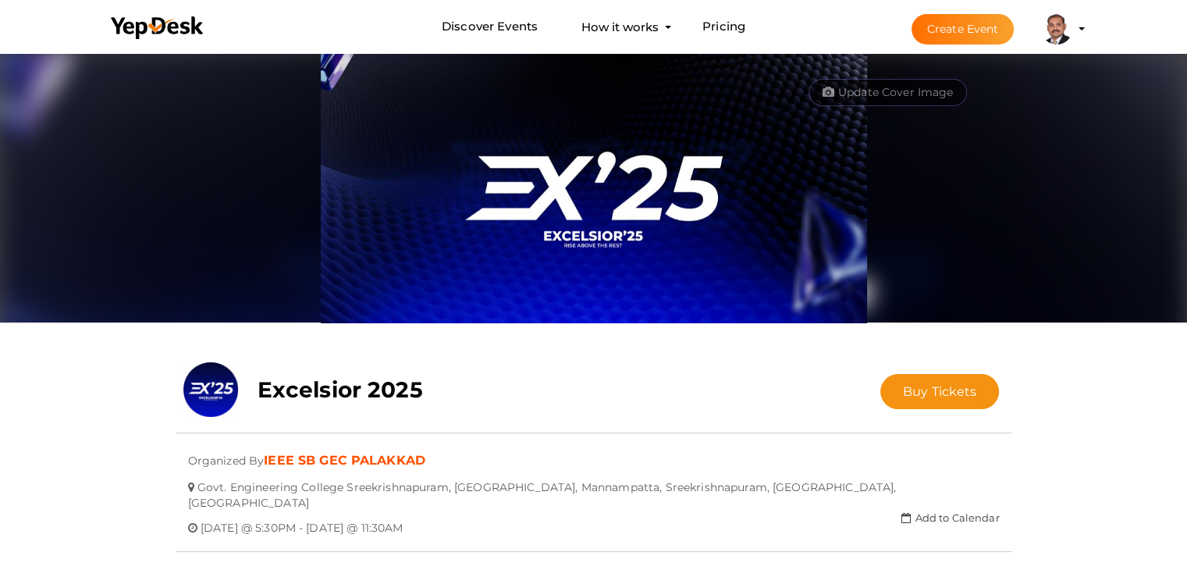
scroll to position [50, 0]
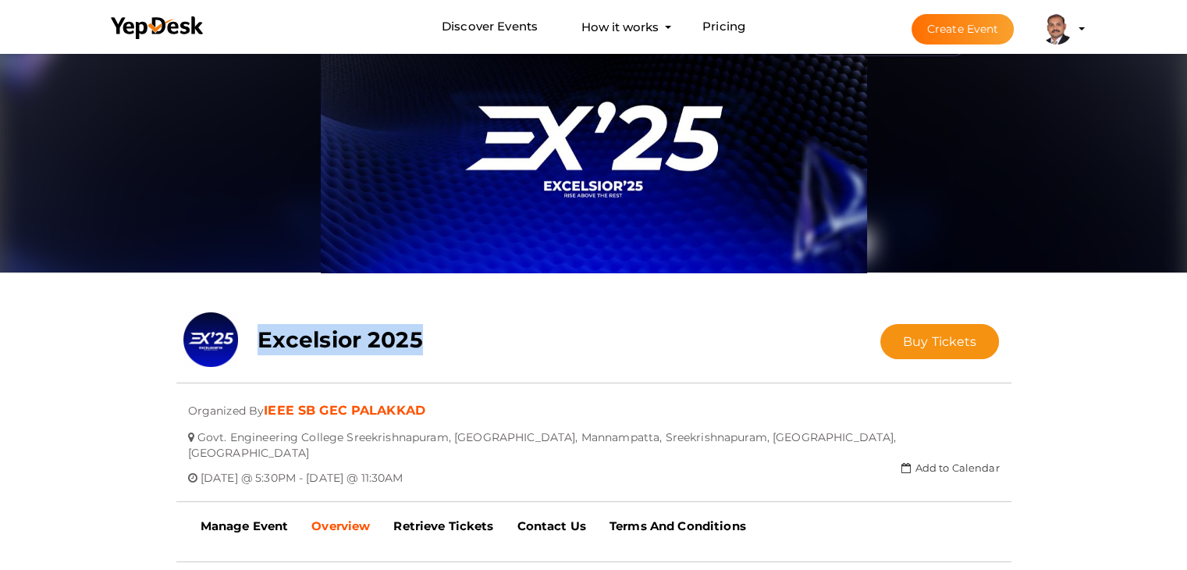
drag, startPoint x: 441, startPoint y: 339, endPoint x: 261, endPoint y: 337, distance: 179.5
click at [261, 337] on div "Excelsior 2025" at bounding box center [524, 335] width 556 height 47
copy b "Excelsior 2025"
click at [231, 518] on b "Manage Event" at bounding box center [245, 525] width 88 height 15
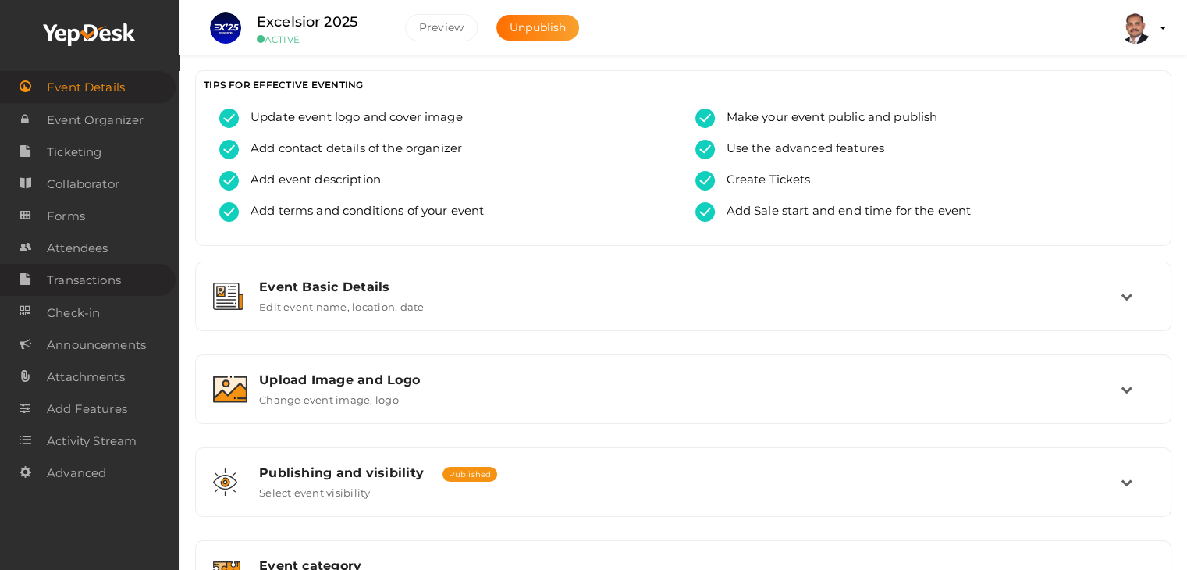
click at [98, 282] on span "Transactions" at bounding box center [84, 280] width 74 height 31
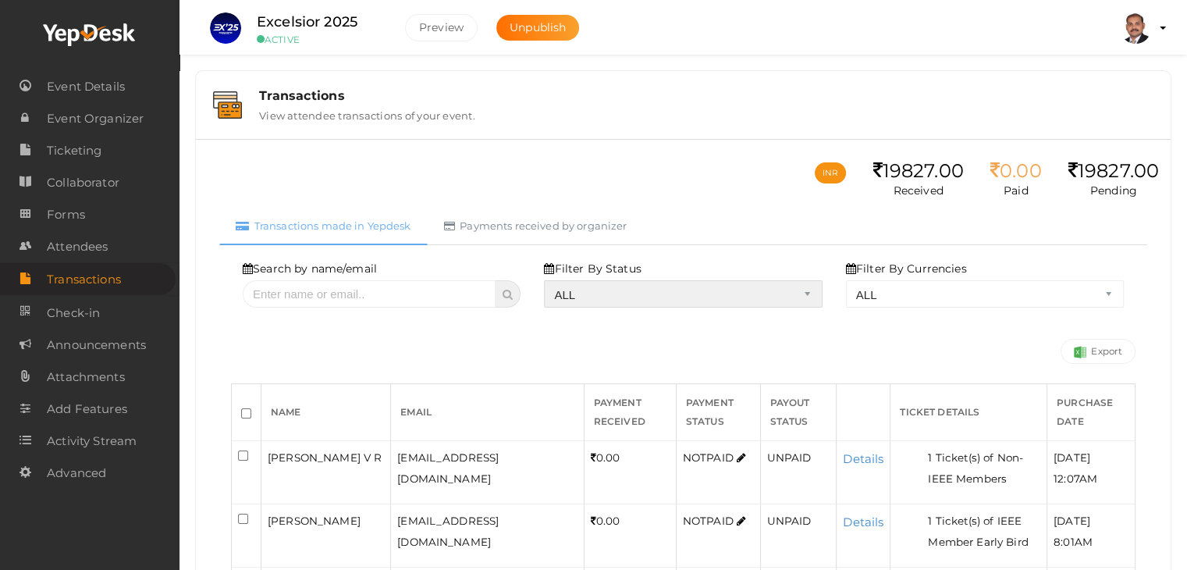
click at [616, 295] on select "ALL SUCCESS DECLINED UNAUTHORIZED FAILED NOTPAID FREE REFUNDED NA" at bounding box center [683, 293] width 278 height 27
click at [548, 280] on select "ALL SUCCESS DECLINED UNAUTHORIZED FAILED NOTPAID FREE REFUNDED NA" at bounding box center [683, 293] width 278 height 27
select select "? string:SUCCESS ?"
select select "? string:ALL ?"
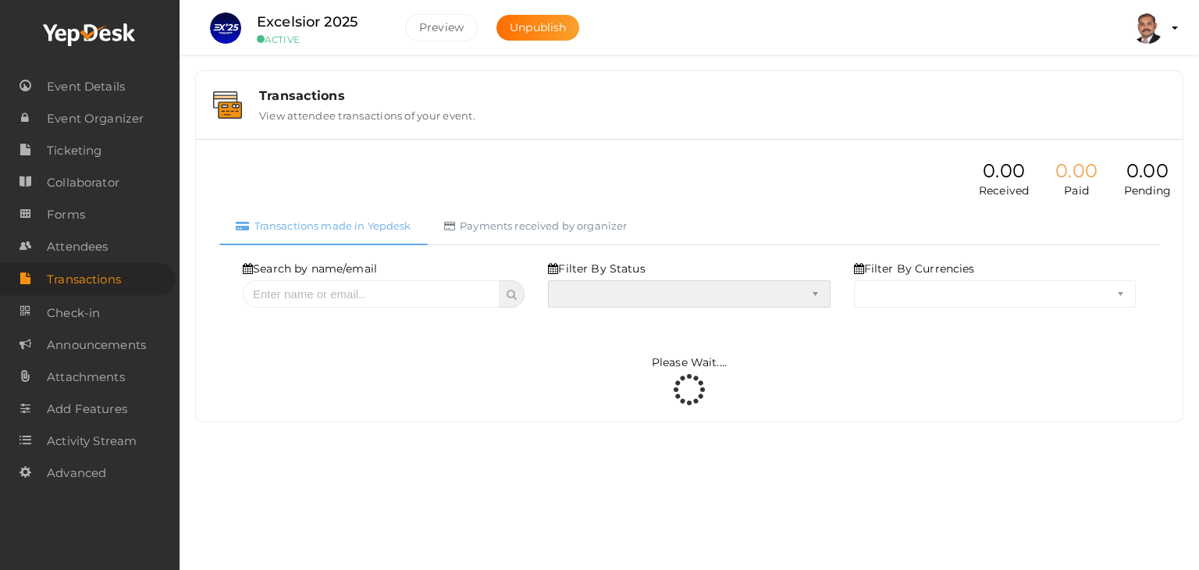
select select "SUCCESS"
select select "ALL"
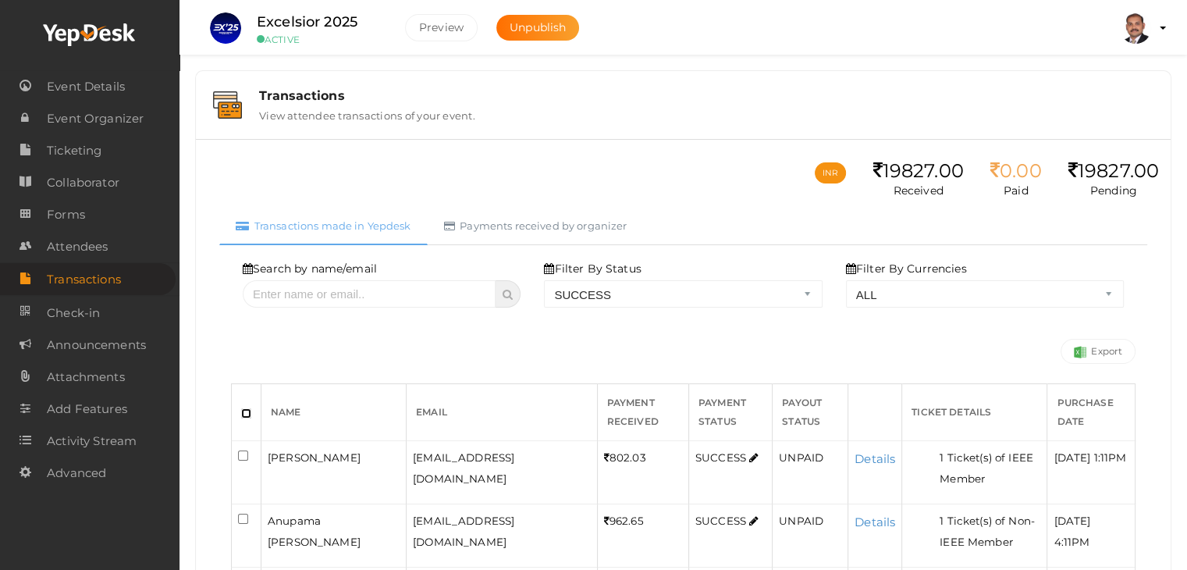
click at [246, 414] on input "checkbox" at bounding box center [246, 413] width 10 height 10
checkbox input "true"
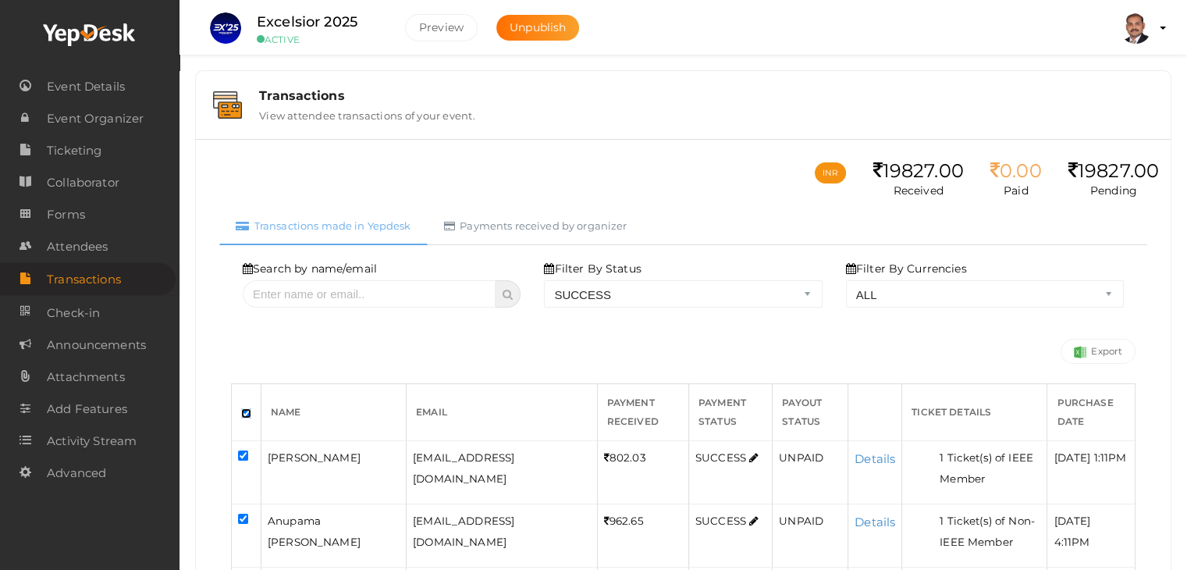
checkbox input "true"
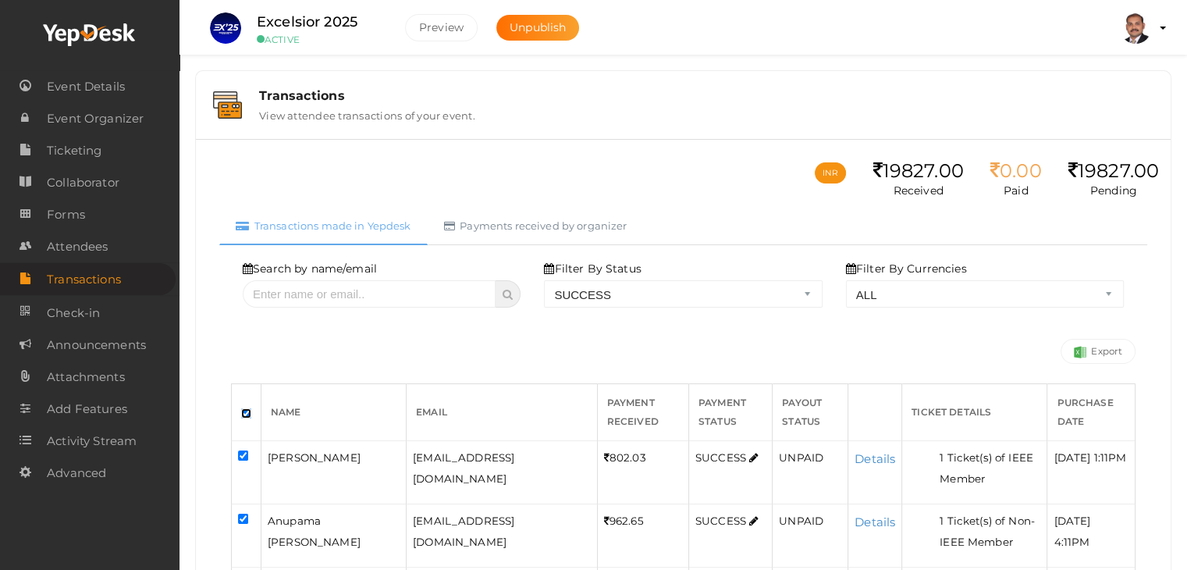
checkbox input "true"
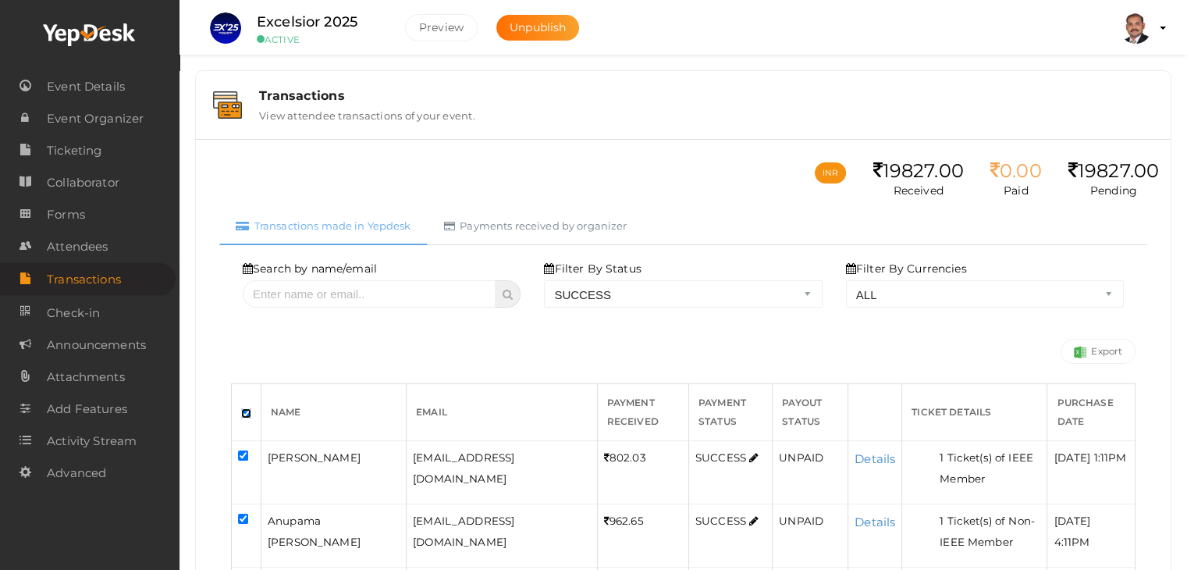
checkbox input "true"
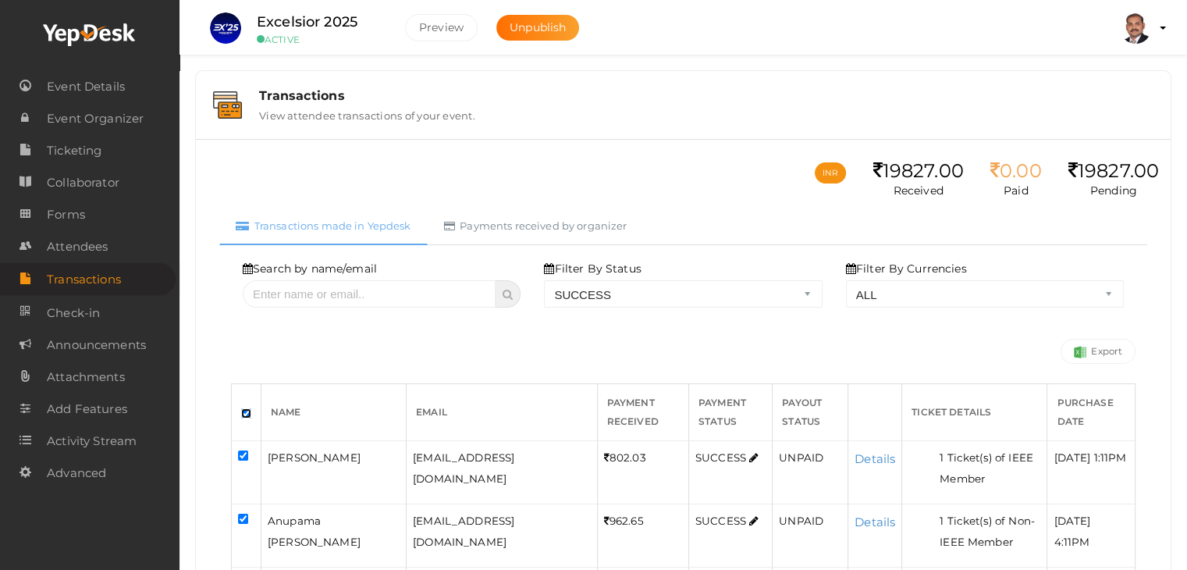
checkbox input "true"
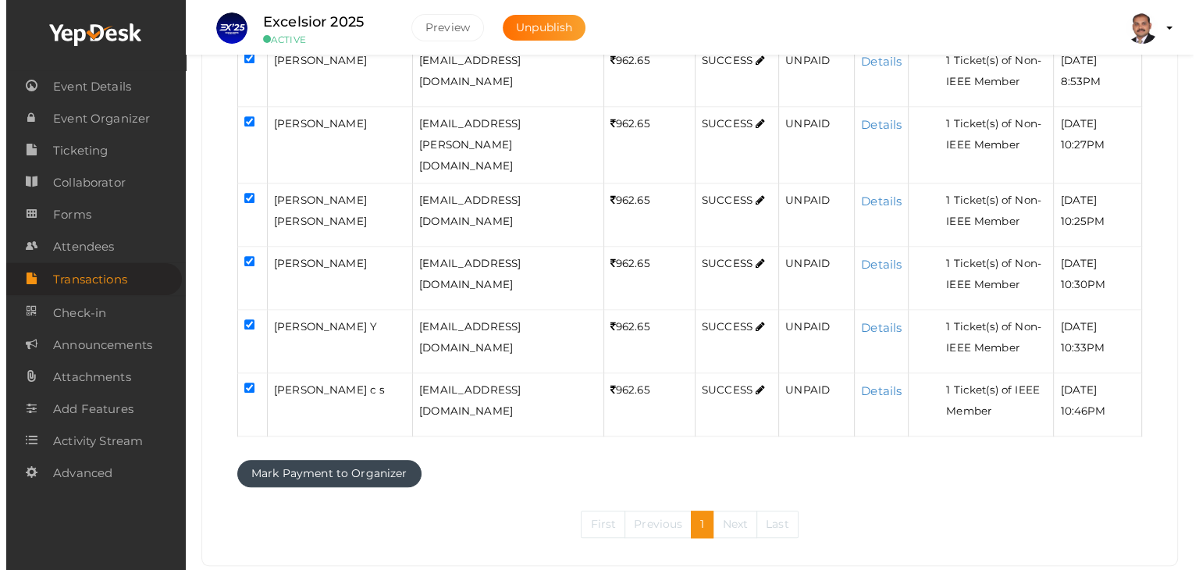
scroll to position [1488, 0]
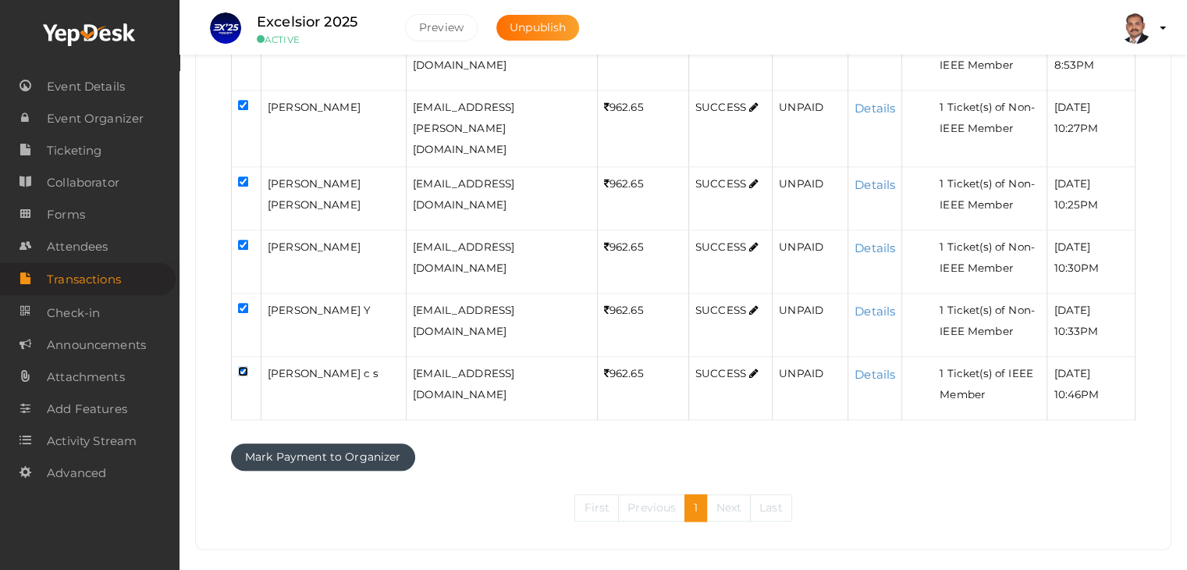
click at [240, 366] on input "checkbox" at bounding box center [243, 371] width 10 height 10
checkbox input "false"
click at [314, 443] on button "Mark Payment to Organizer" at bounding box center [323, 456] width 184 height 27
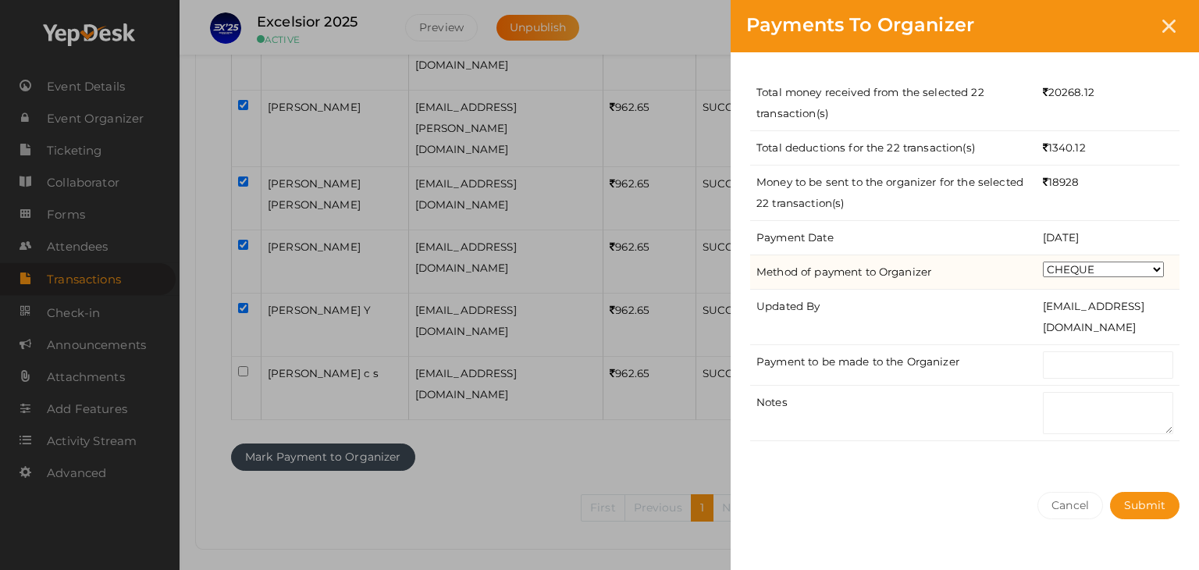
click at [1125, 272] on select "CHEQUE ONLINE TRANSFER WIRE TRANSFER CASH BANK DRAFT OTHERS" at bounding box center [1103, 269] width 121 height 16
select select "ONLINE TRANSFER"
click at [1043, 261] on select "CHEQUE ONLINE TRANSFER WIRE TRANSFER CASH BANK DRAFT OTHERS" at bounding box center [1103, 269] width 121 height 16
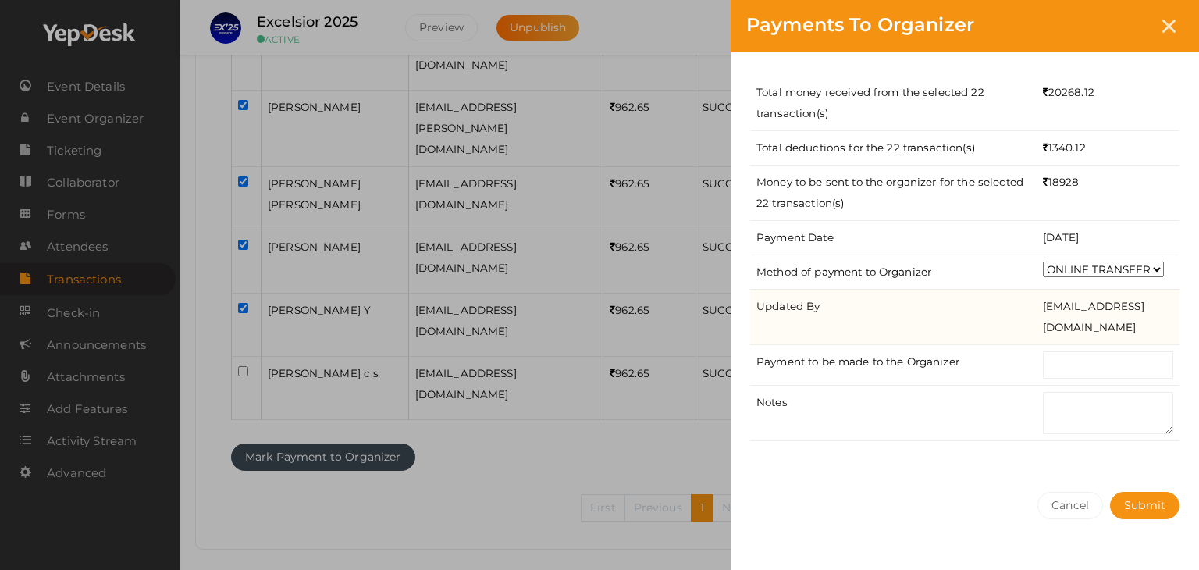
click at [1075, 332] on td "[EMAIL_ADDRESS][DOMAIN_NAME]" at bounding box center [1107, 316] width 143 height 55
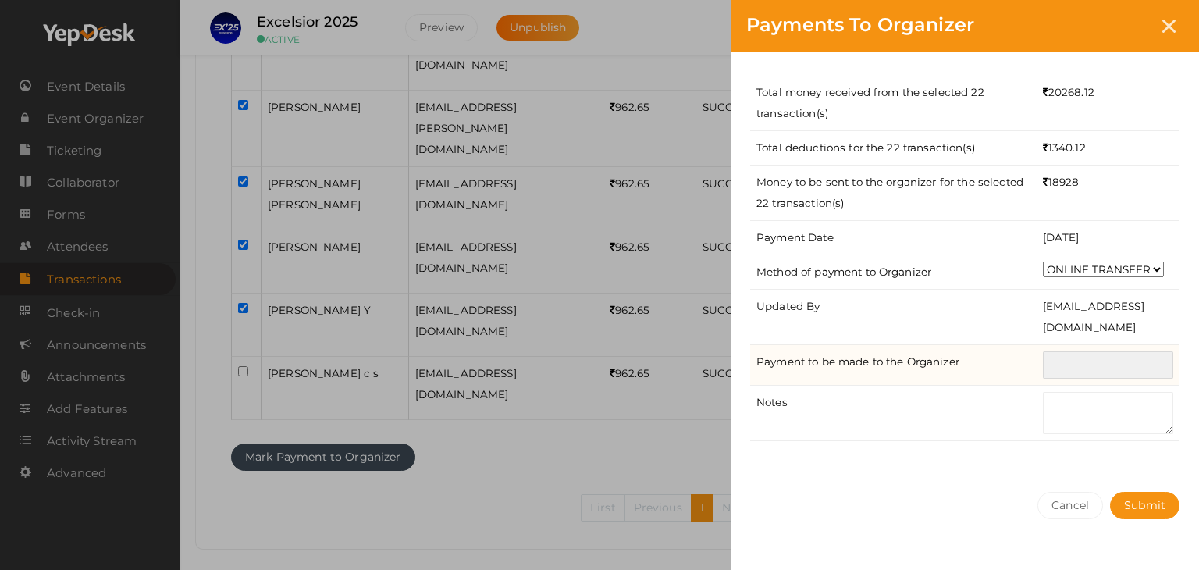
click at [1077, 361] on input "text" at bounding box center [1108, 364] width 130 height 27
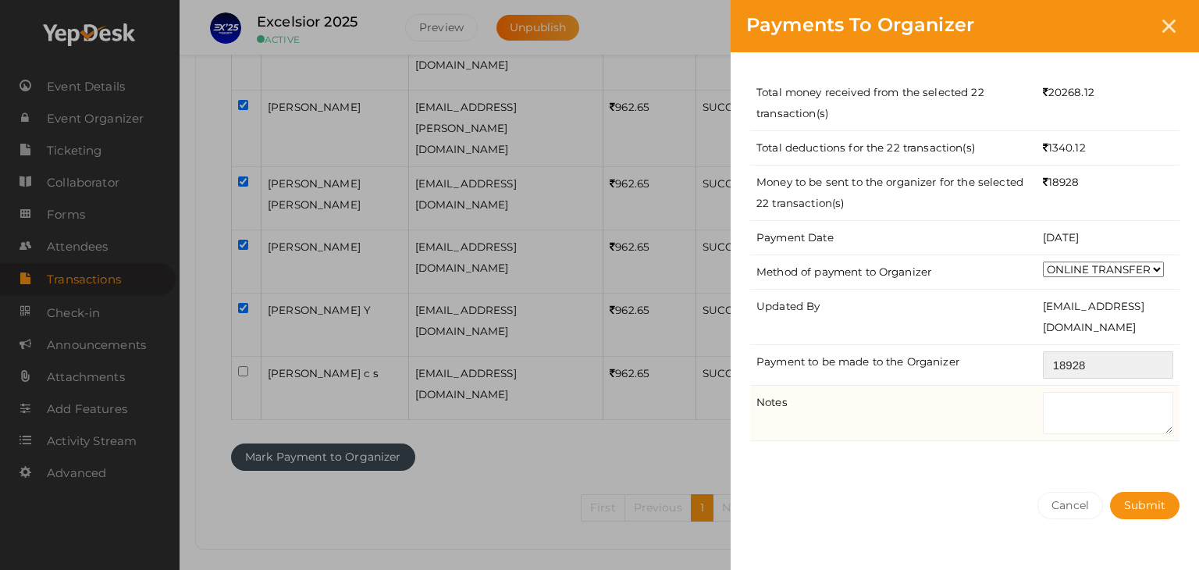
type input "18928"
click at [1095, 422] on textarea at bounding box center [1108, 413] width 130 height 42
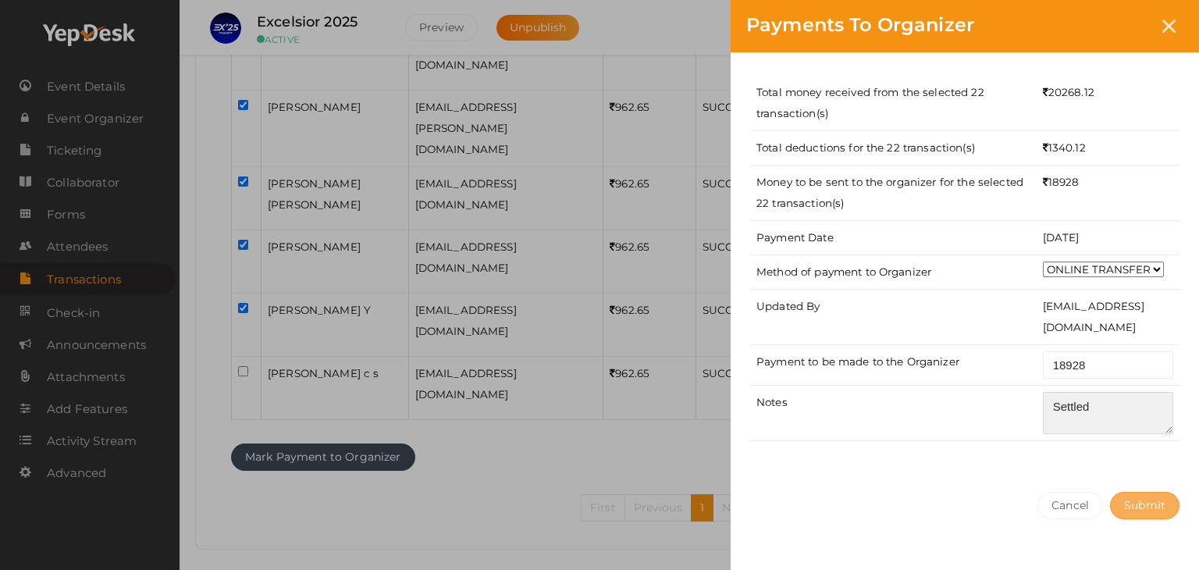
type textarea "Settled"
click at [1139, 517] on button "Submit" at bounding box center [1144, 505] width 69 height 27
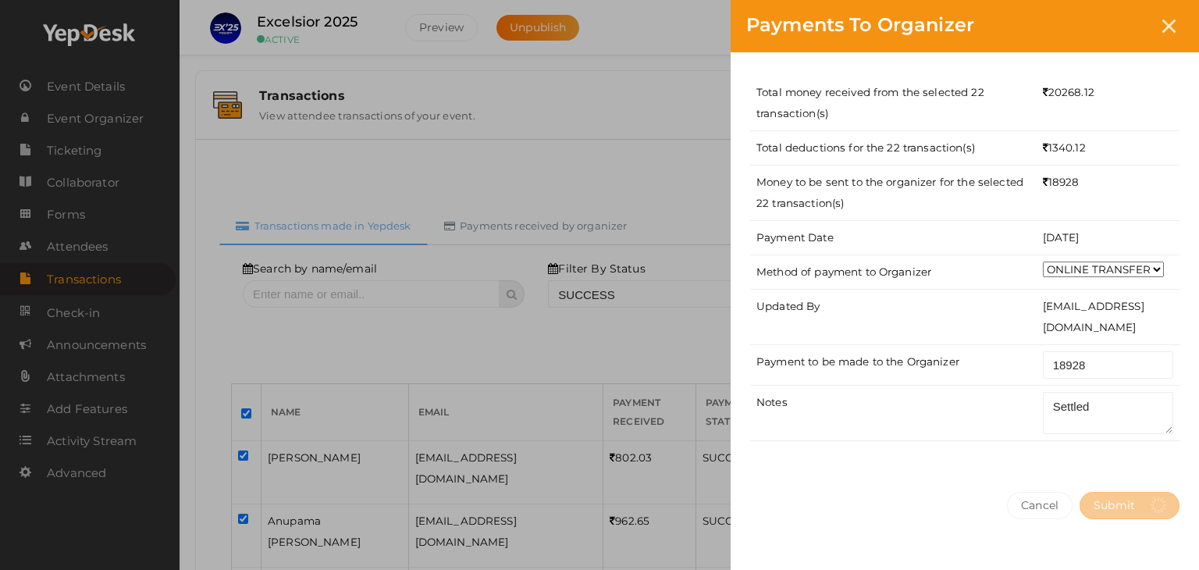
select select "? string:SUCCESS ?"
select select "? string:ALL ?"
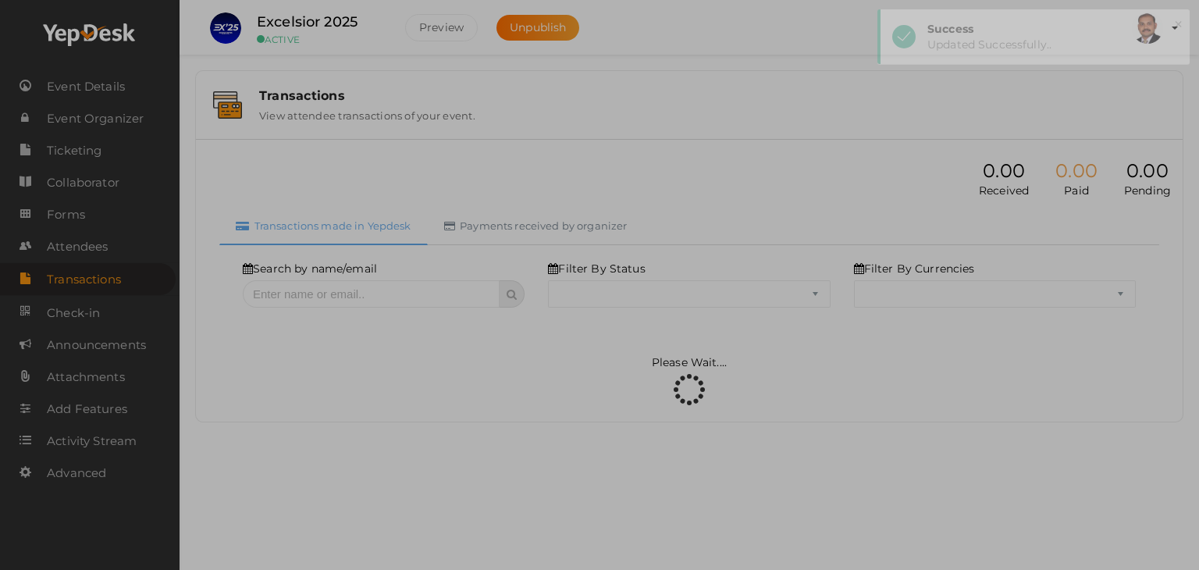
select select "SUCCESS"
select select "ALL"
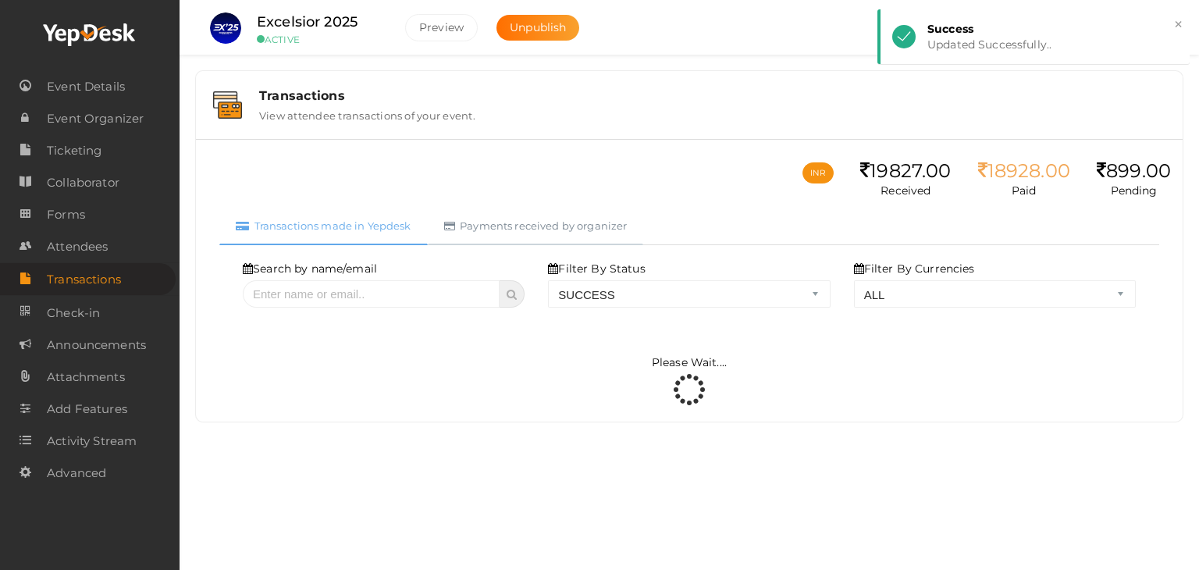
click at [556, 226] on link "Payments received by organizer" at bounding box center [536, 226] width 216 height 38
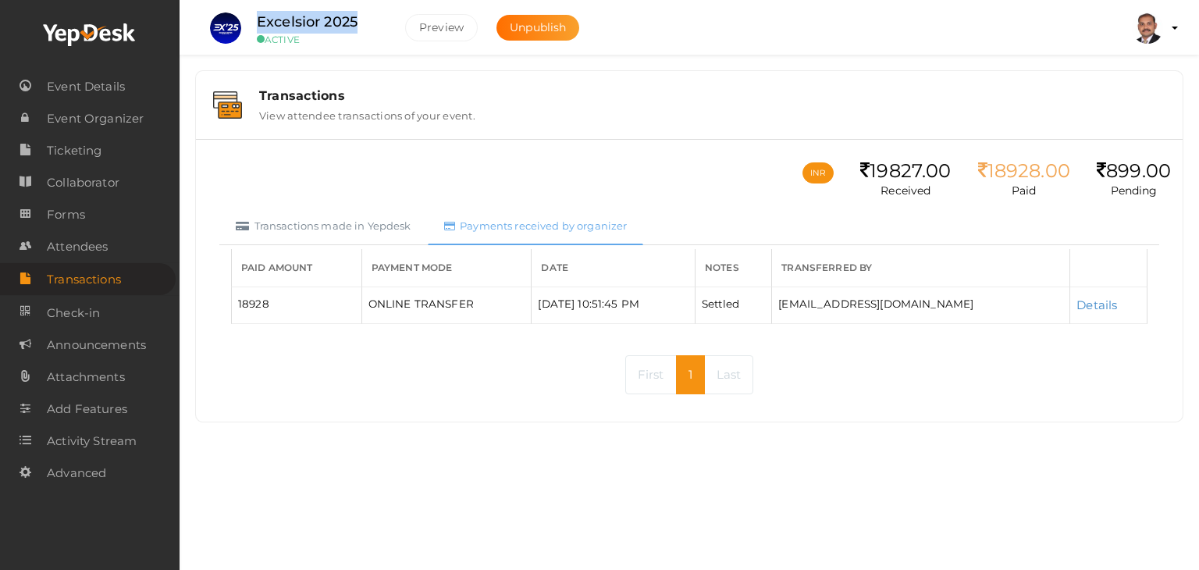
drag, startPoint x: 364, startPoint y: 23, endPoint x: 259, endPoint y: 20, distance: 104.6
click at [259, 20] on div "Excelsior 2025 ACTIVE" at bounding box center [319, 28] width 156 height 34
copy label "Excelsior 2025"
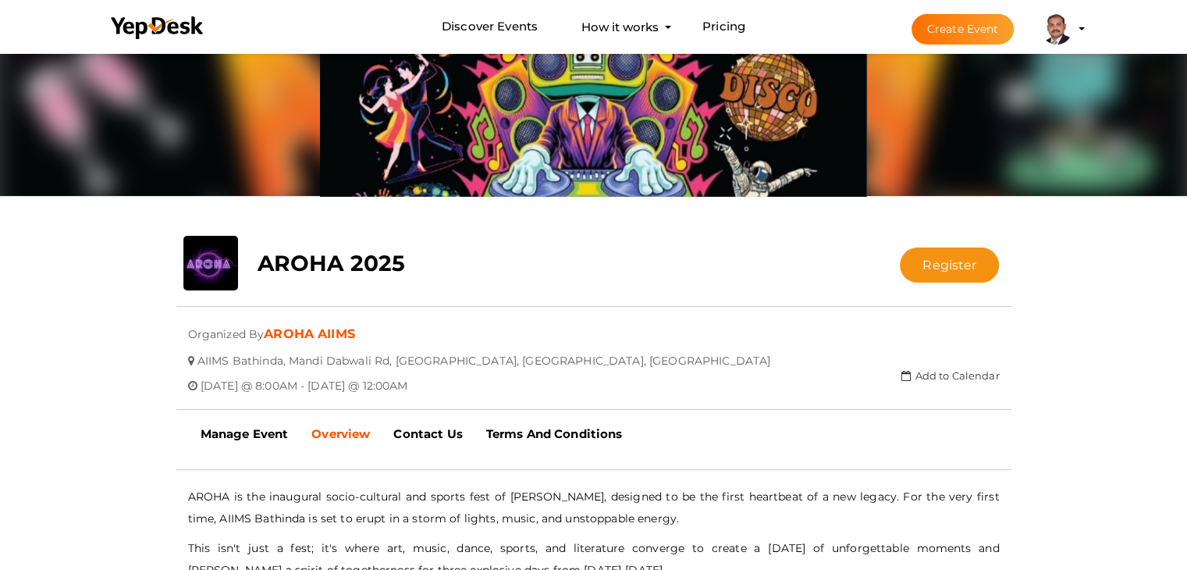
scroll to position [128, 0]
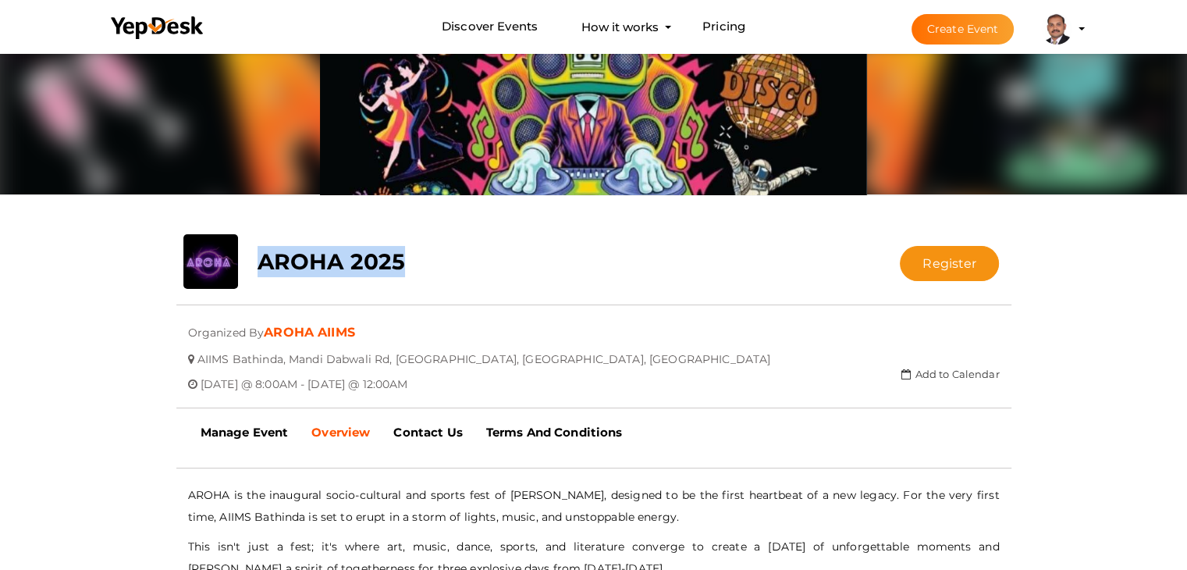
drag, startPoint x: 410, startPoint y: 247, endPoint x: 256, endPoint y: 263, distance: 154.5
click at [256, 263] on div "AROHA 2025" at bounding box center [524, 257] width 556 height 47
copy b "AROHA 2025"
click at [261, 428] on b "Manage Event" at bounding box center [245, 431] width 88 height 15
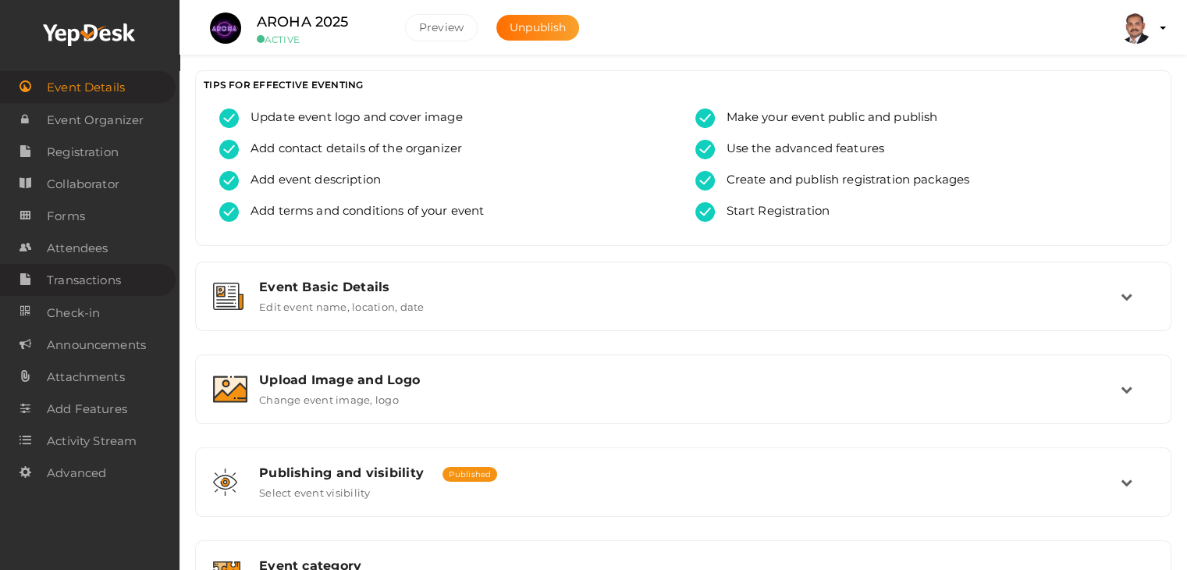
click at [121, 282] on span "Transactions" at bounding box center [84, 280] width 74 height 31
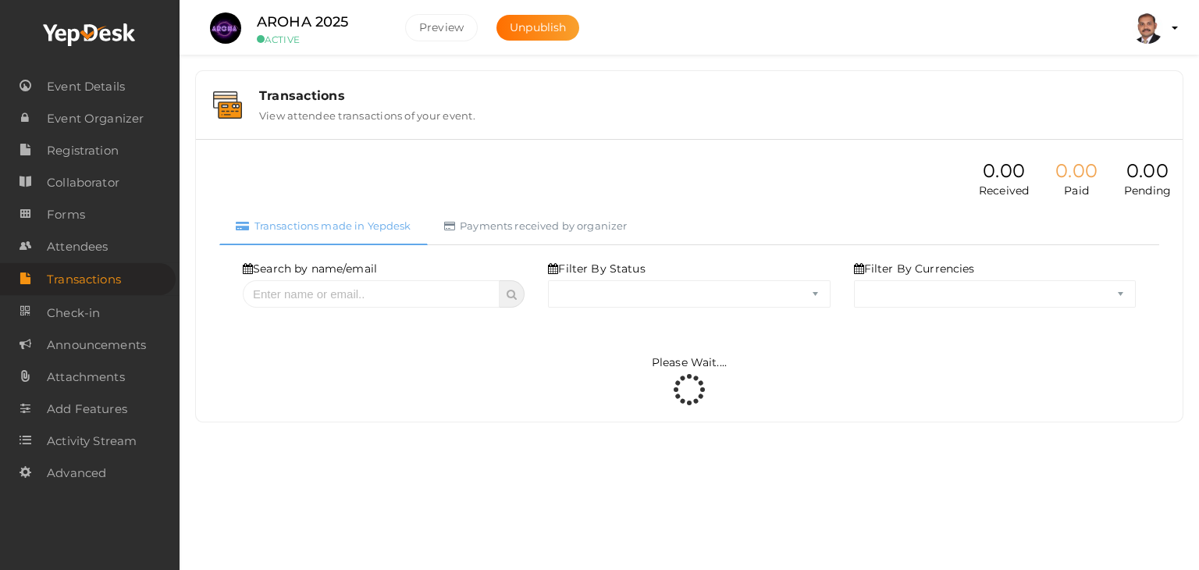
select select "ALL"
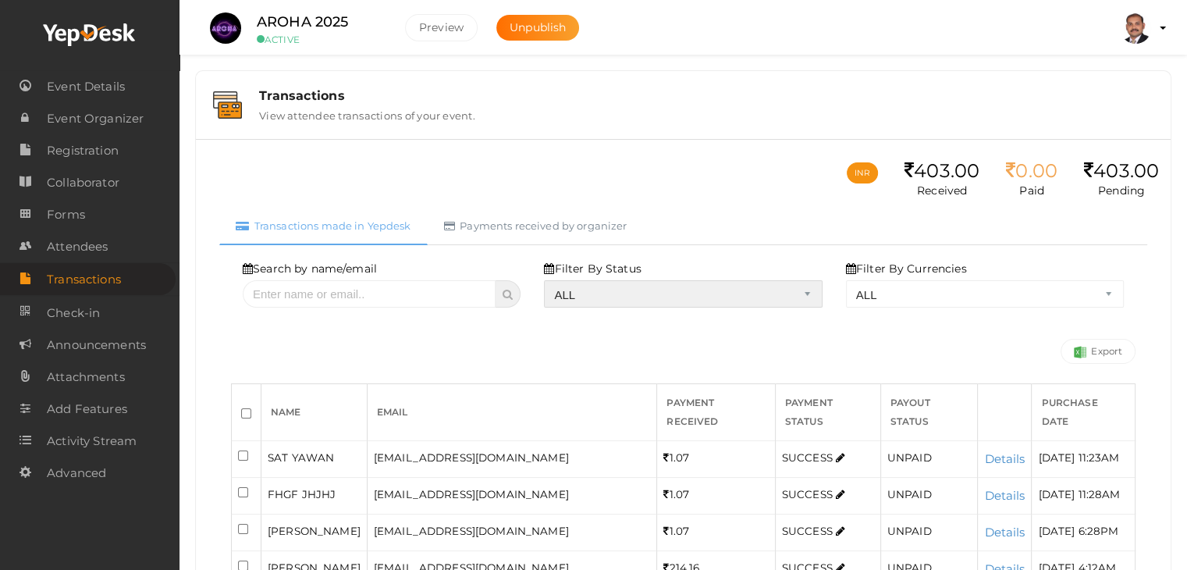
click at [629, 296] on select "ALL SUCCESS DECLINED UNAUTHORIZED FAILED NOTPAID FREE REFUNDED NA" at bounding box center [683, 293] width 278 height 27
click at [548, 280] on select "ALL SUCCESS DECLINED UNAUTHORIZED FAILED NOTPAID FREE REFUNDED NA" at bounding box center [683, 293] width 278 height 27
select select "? string:SUCCESS ?"
select select "? string:ALL ?"
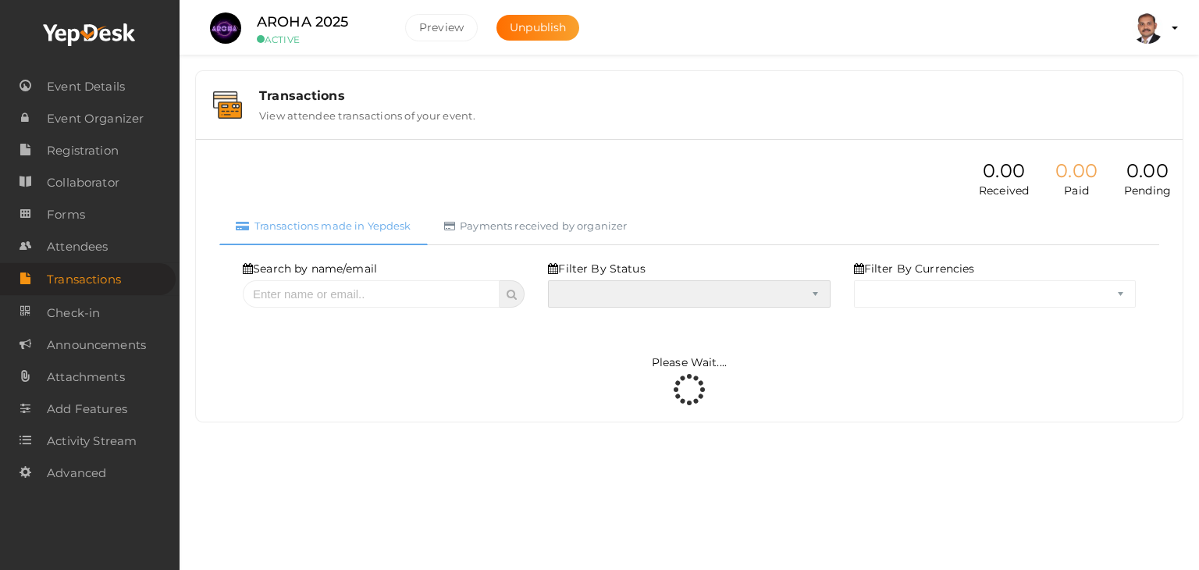
select select "SUCCESS"
select select "ALL"
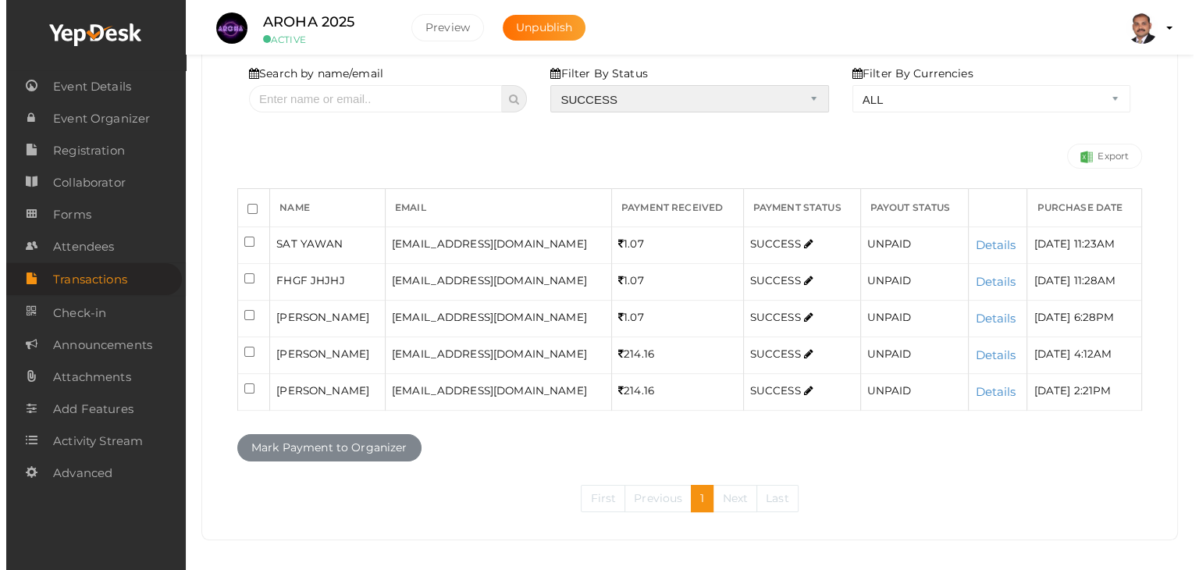
scroll to position [201, 0]
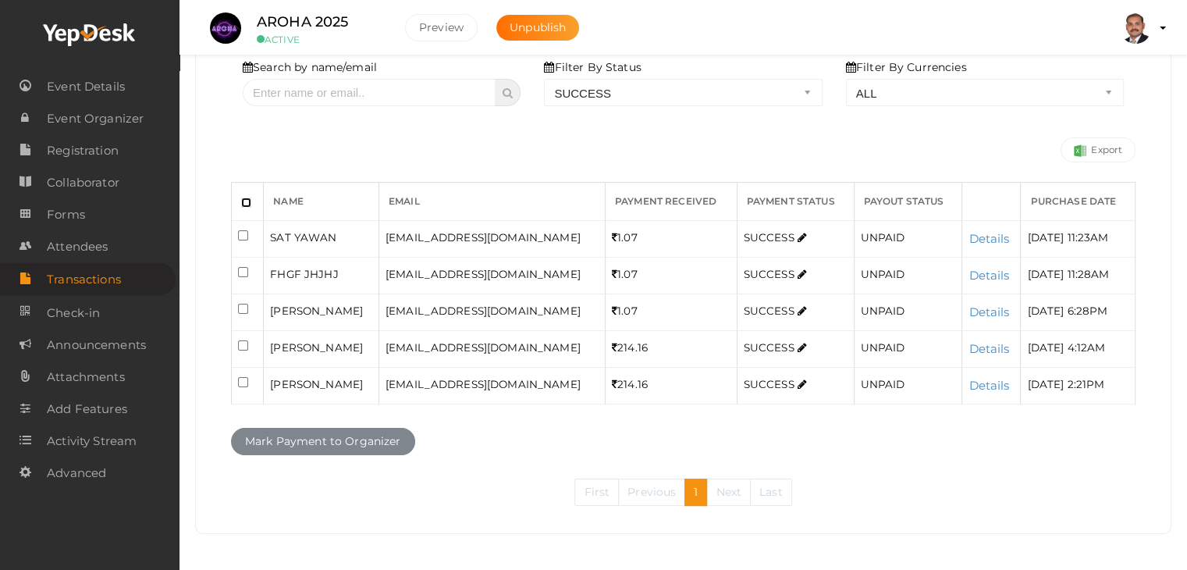
click at [247, 201] on input "checkbox" at bounding box center [246, 202] width 10 height 10
checkbox input "true"
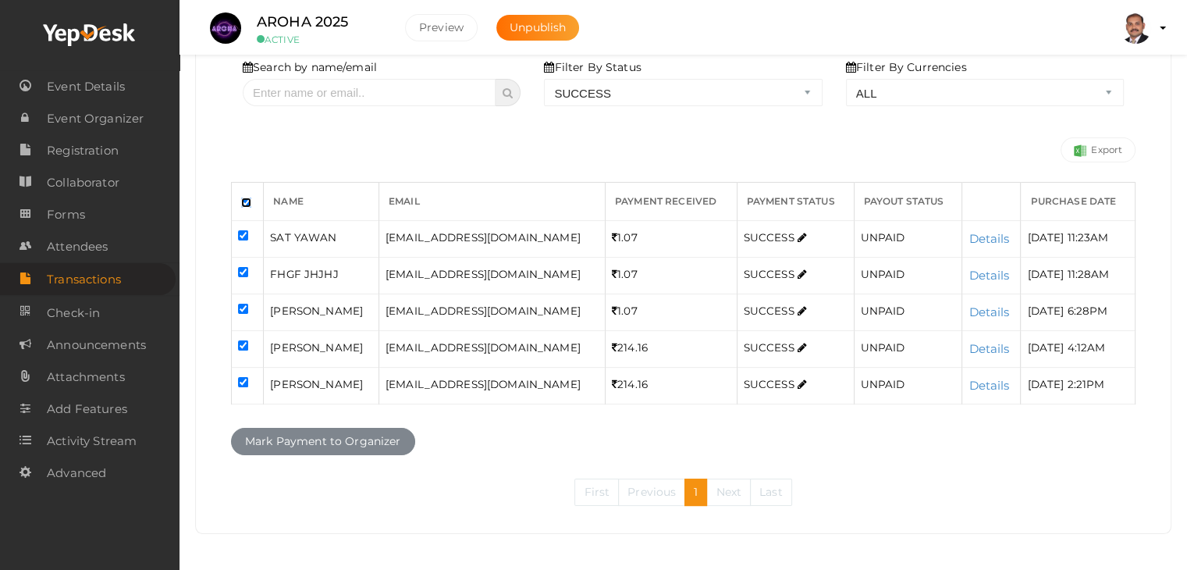
checkbox input "true"
click at [318, 442] on button "Mark Payment to Organizer" at bounding box center [323, 441] width 184 height 27
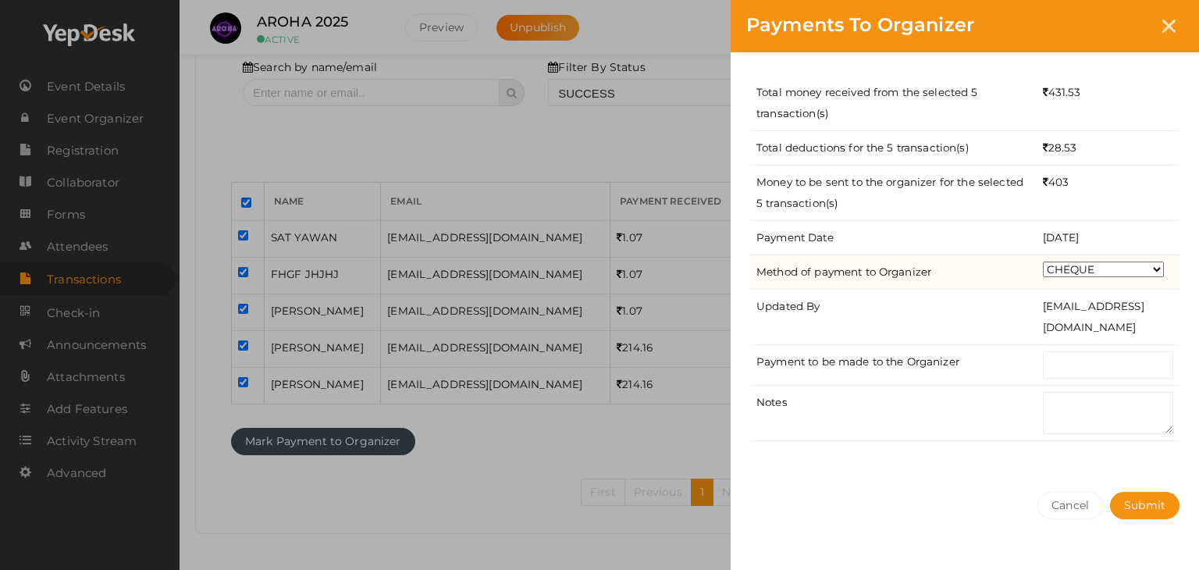
click at [1084, 266] on select "CHEQUE ONLINE TRANSFER WIRE TRANSFER CASH BANK DRAFT OTHERS" at bounding box center [1103, 269] width 121 height 16
click at [1043, 261] on select "CHEQUE ONLINE TRANSFER WIRE TRANSFER CASH BANK DRAFT OTHERS" at bounding box center [1103, 269] width 121 height 16
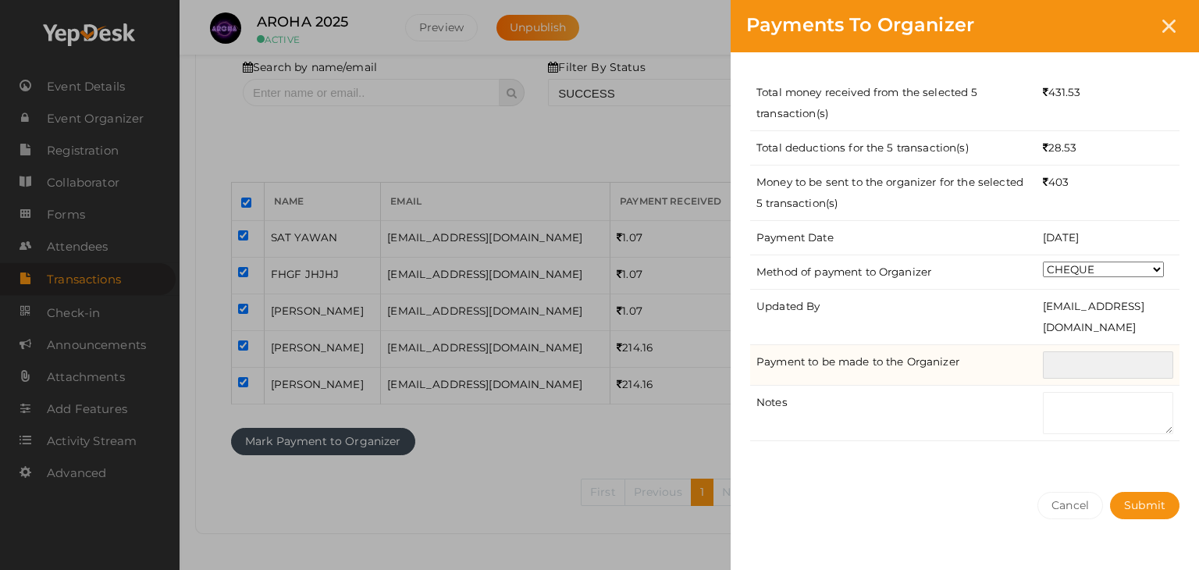
click at [1091, 357] on input "text" at bounding box center [1108, 364] width 130 height 27
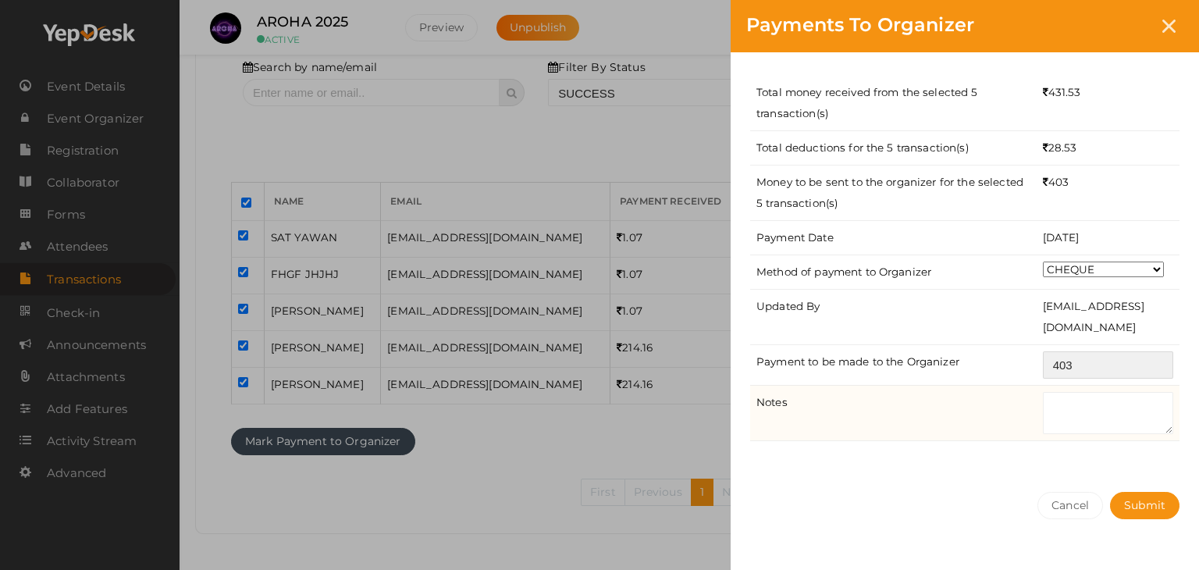
type input "403"
click at [1090, 406] on textarea at bounding box center [1108, 413] width 130 height 42
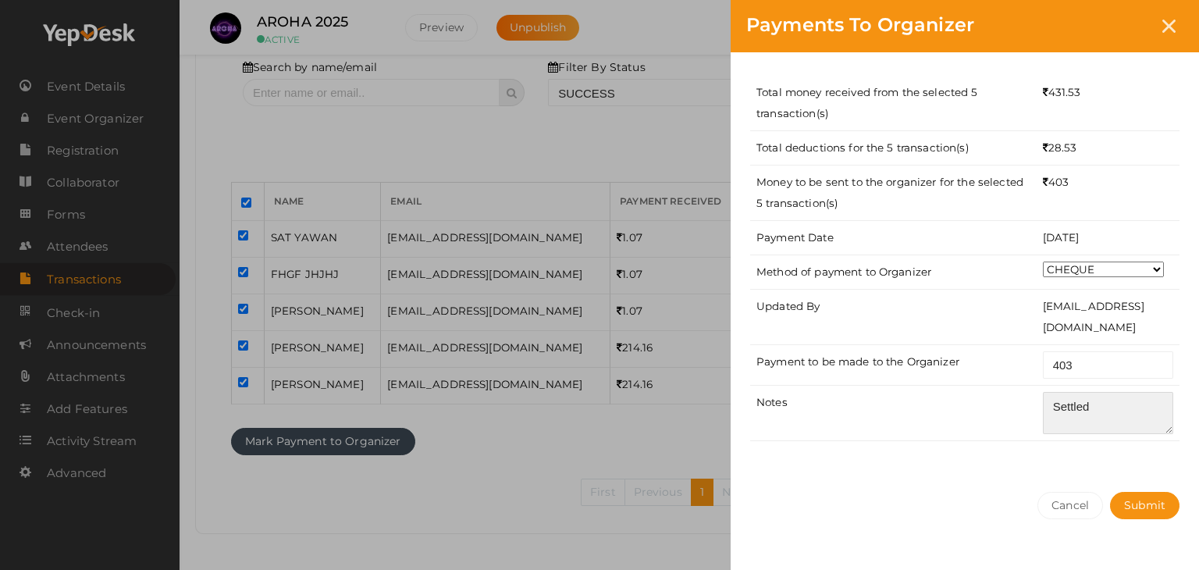
type textarea "Settled"
click at [1099, 462] on div "Total money received from the selected 5 transaction(s) 431.53 Total deductions…" at bounding box center [964, 264] width 468 height 424
click at [1141, 499] on span "Submit" at bounding box center [1144, 505] width 41 height 14
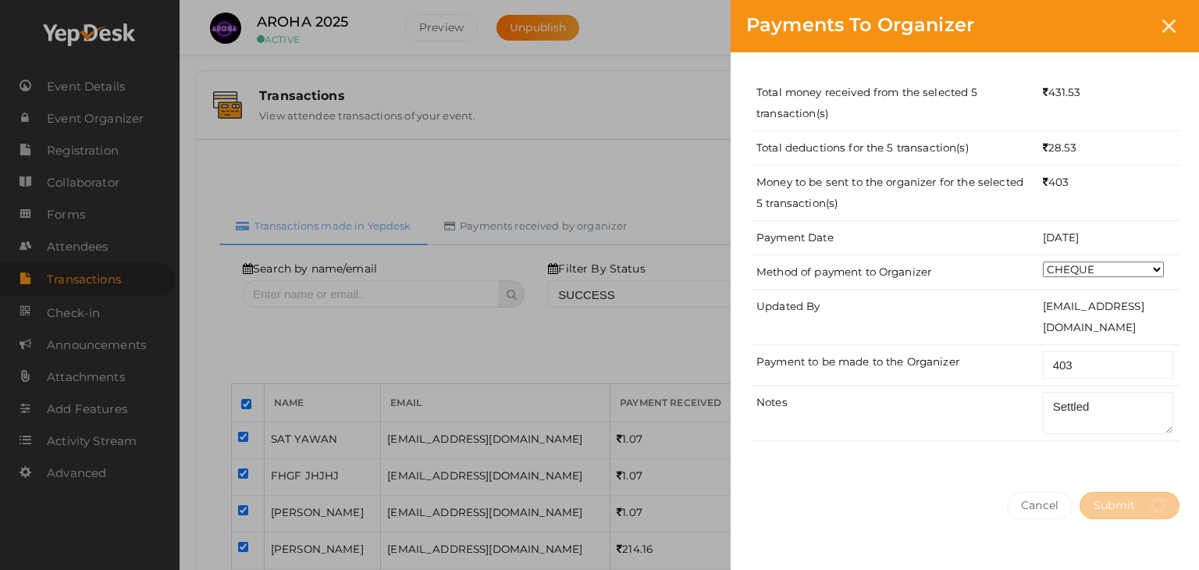
select select "? string:SUCCESS ?"
select select "? string:ALL ?"
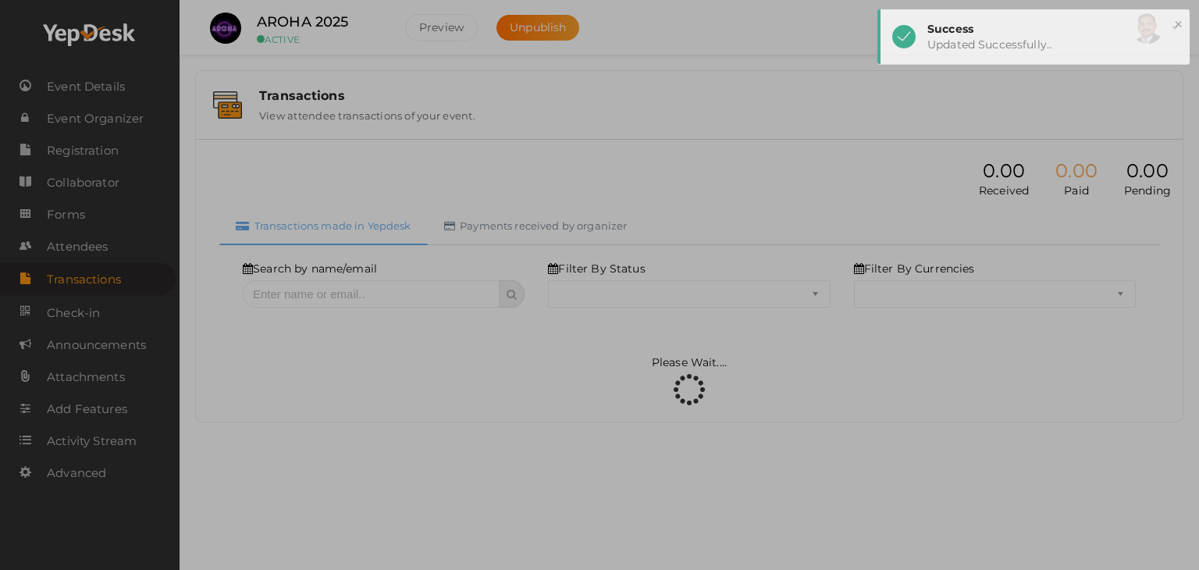
select select "SUCCESS"
select select "ALL"
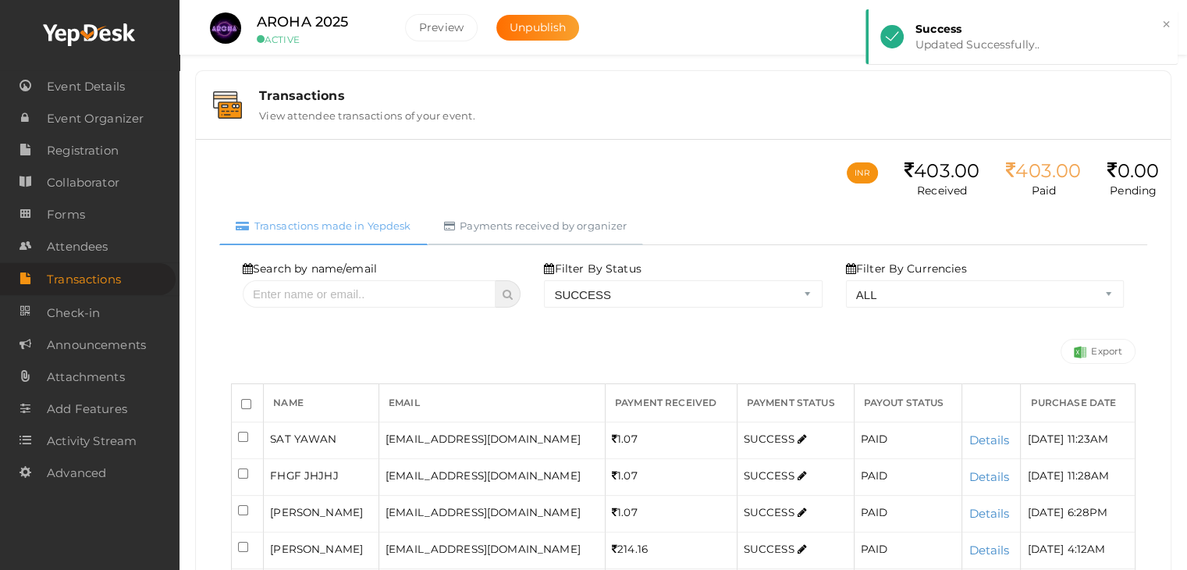
click at [534, 222] on link "Payments received by organizer" at bounding box center [536, 226] width 216 height 38
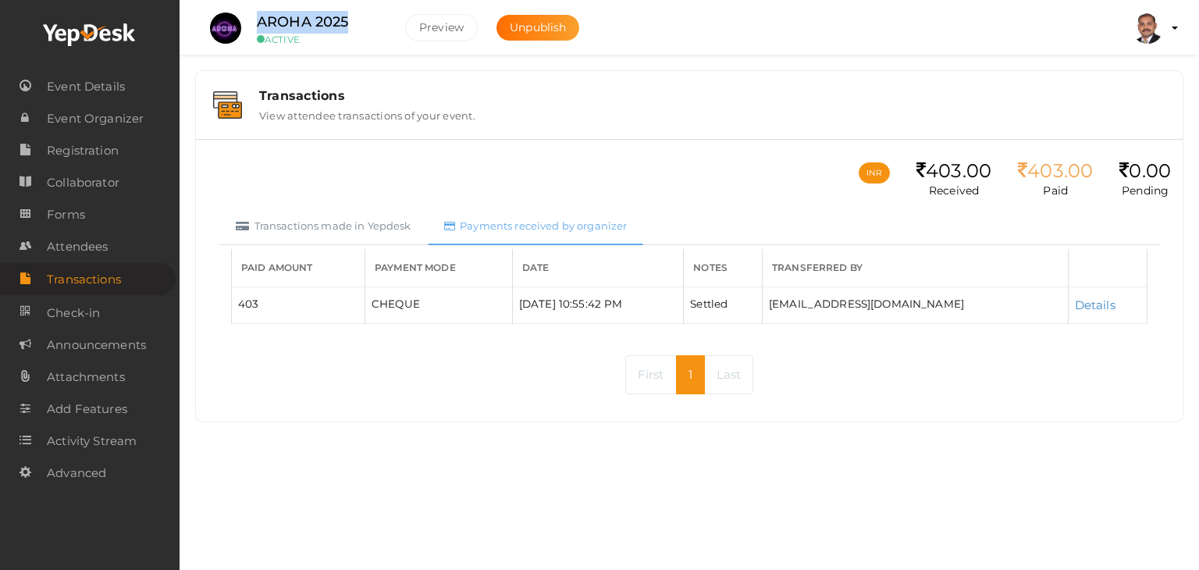
drag, startPoint x: 369, startPoint y: 19, endPoint x: 254, endPoint y: 21, distance: 114.7
click at [254, 21] on div "AROHA 2025 ACTIVE" at bounding box center [319, 28] width 156 height 34
copy label "AROHA 2025"
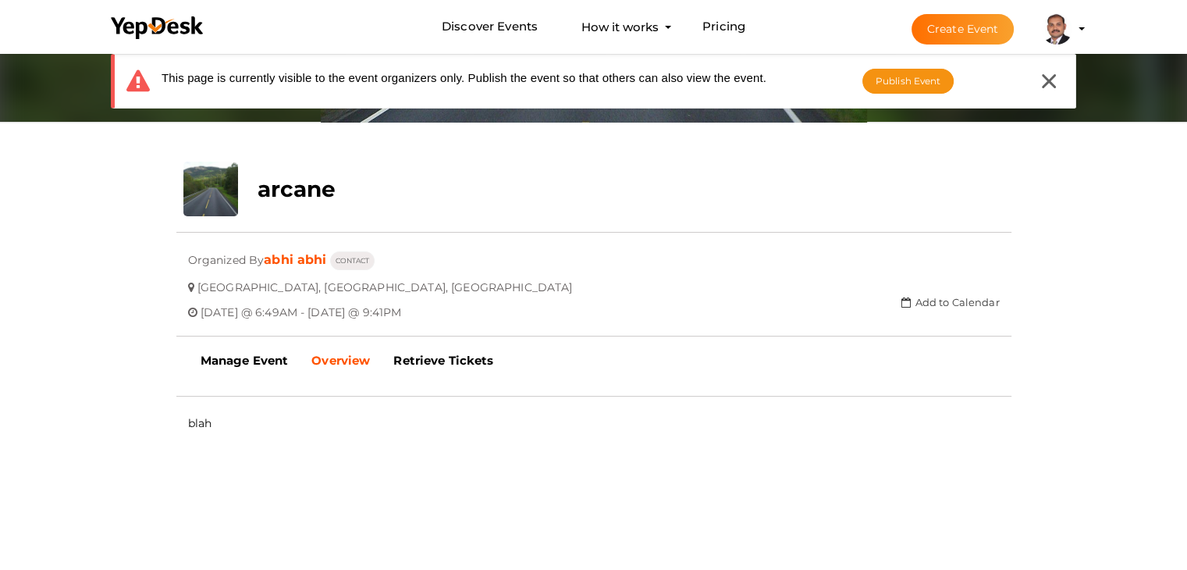
scroll to position [234, 0]
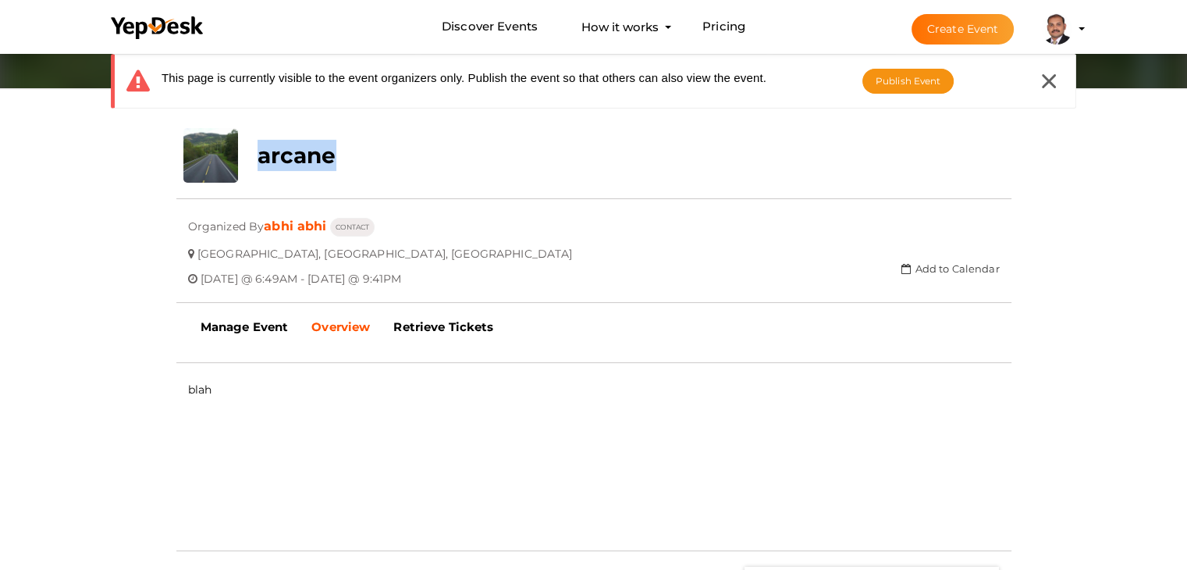
drag, startPoint x: 357, startPoint y: 166, endPoint x: 257, endPoint y: 163, distance: 99.9
click at [257, 163] on div "arcane" at bounding box center [524, 151] width 556 height 47
copy b "arcane"
